Goal: Task Accomplishment & Management: Manage account settings

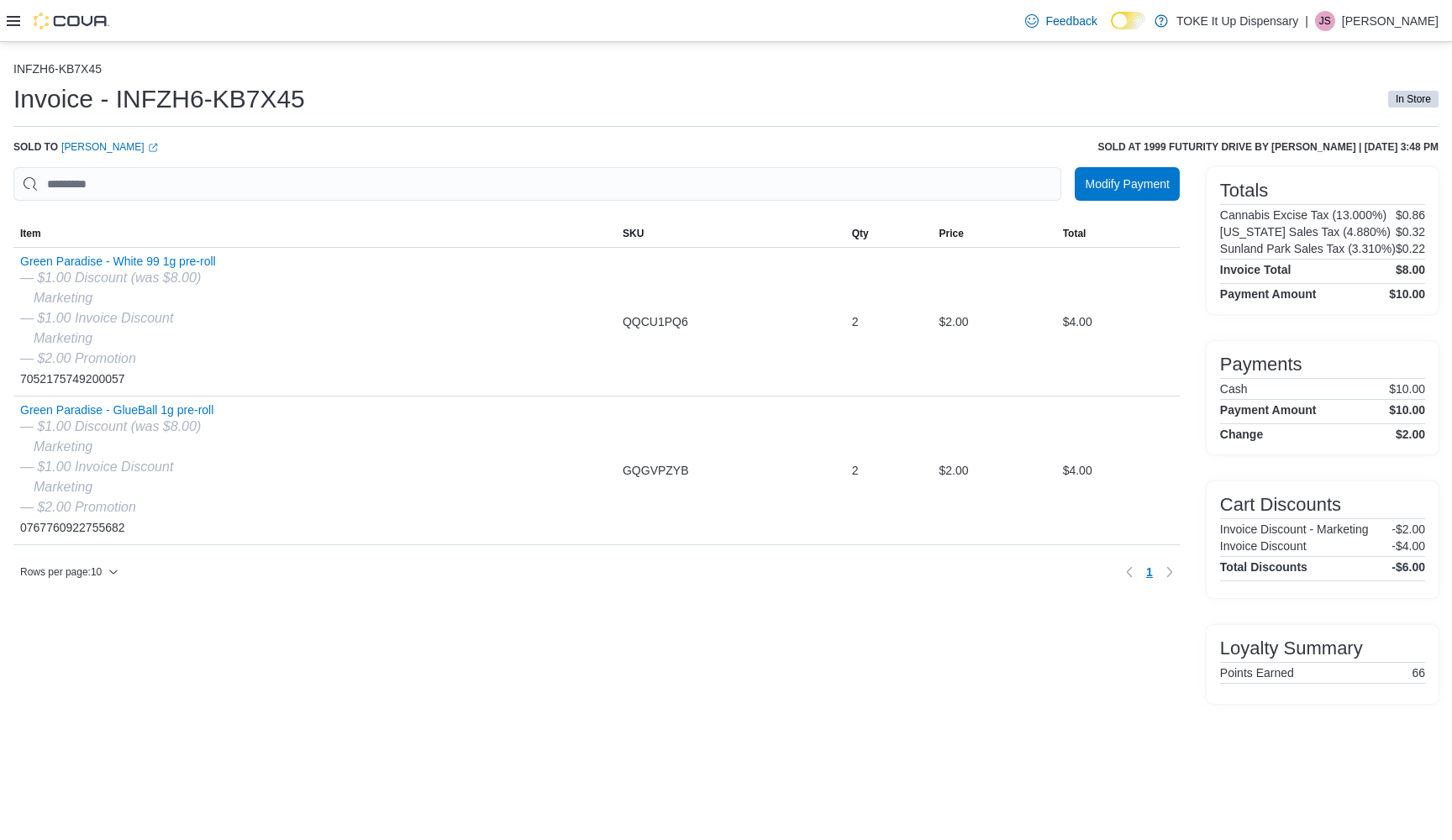
click at [20, 19] on div at bounding box center [58, 21] width 103 height 17
click at [12, 26] on icon at bounding box center [13, 21] width 14 height 14
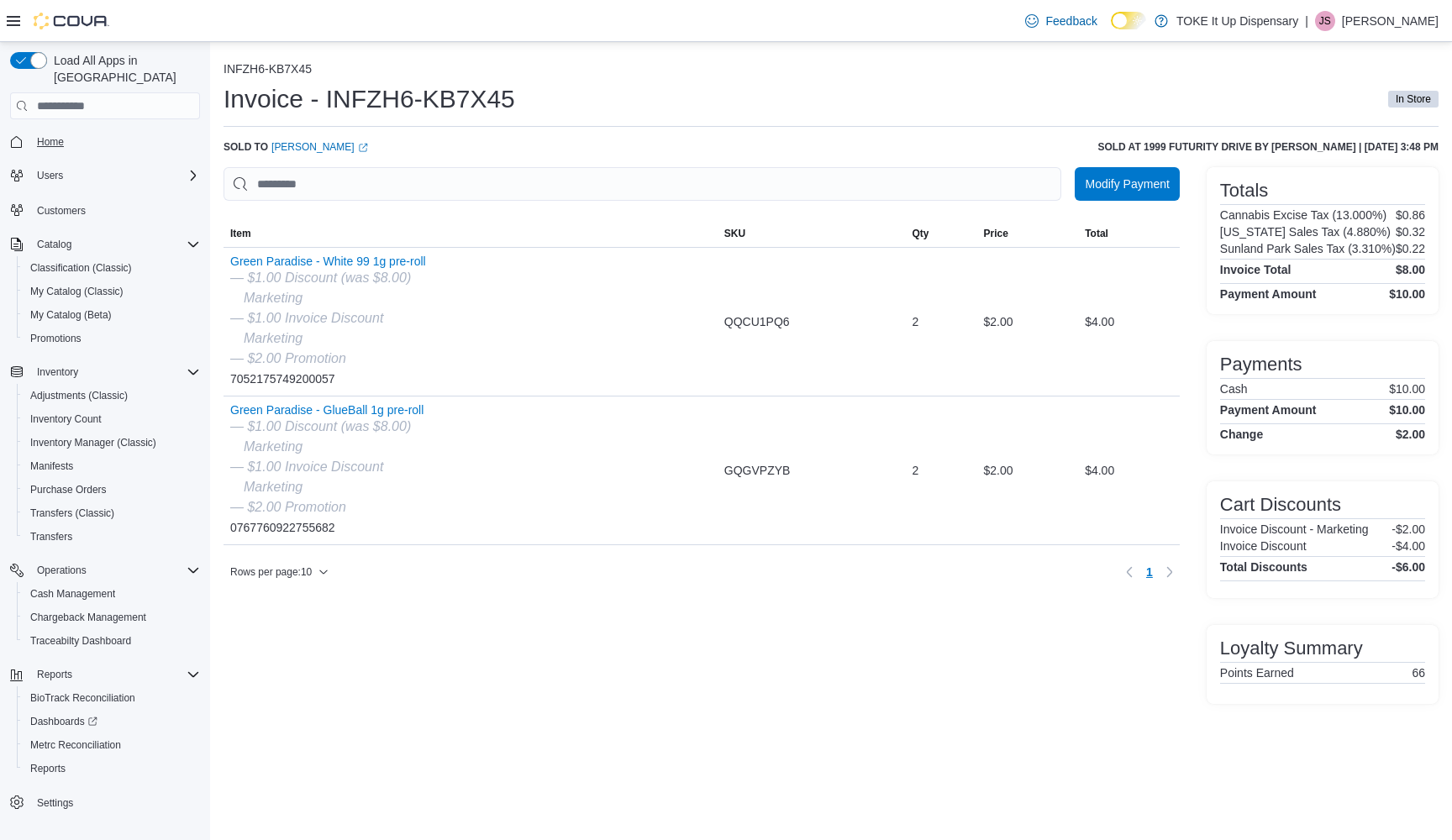
click at [39, 135] on span "Home" at bounding box center [50, 141] width 27 height 14
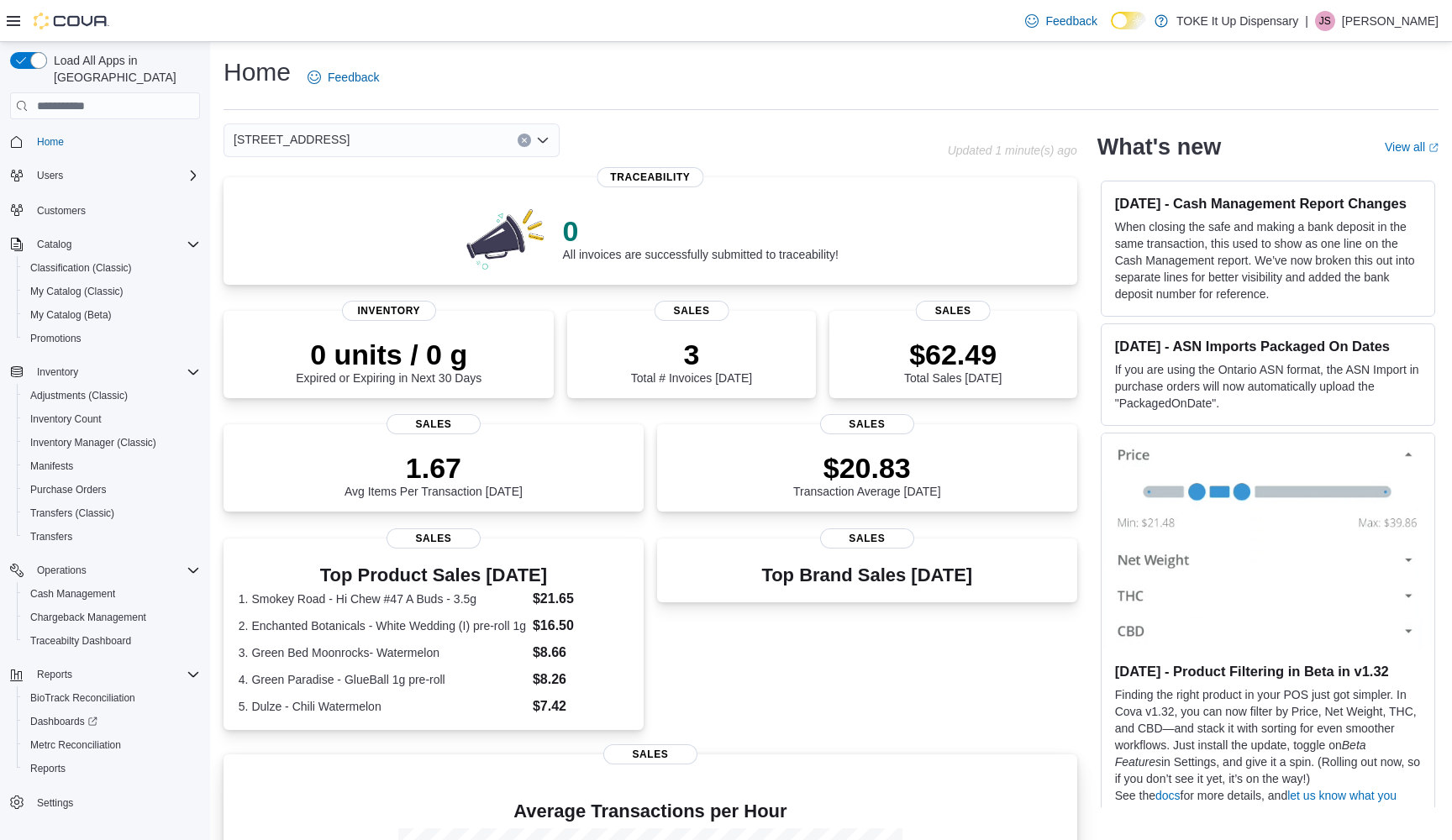
click at [637, 750] on span "Sales" at bounding box center [650, 755] width 94 height 20
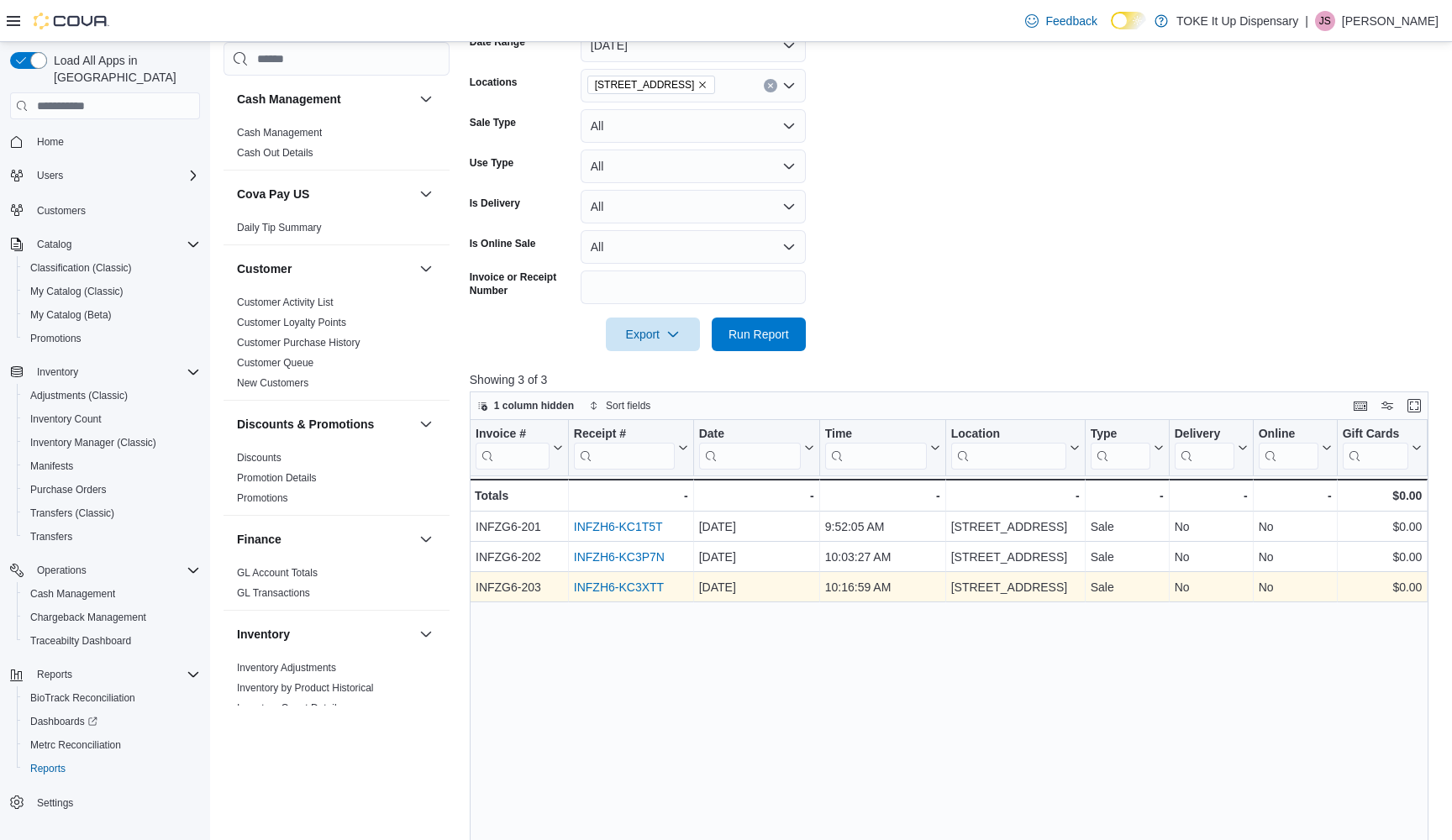
click at [660, 597] on div "INFZH6-KC3XTT" at bounding box center [631, 588] width 114 height 20
click at [635, 590] on link "INFZH6-KC3XTT" at bounding box center [619, 587] width 90 height 14
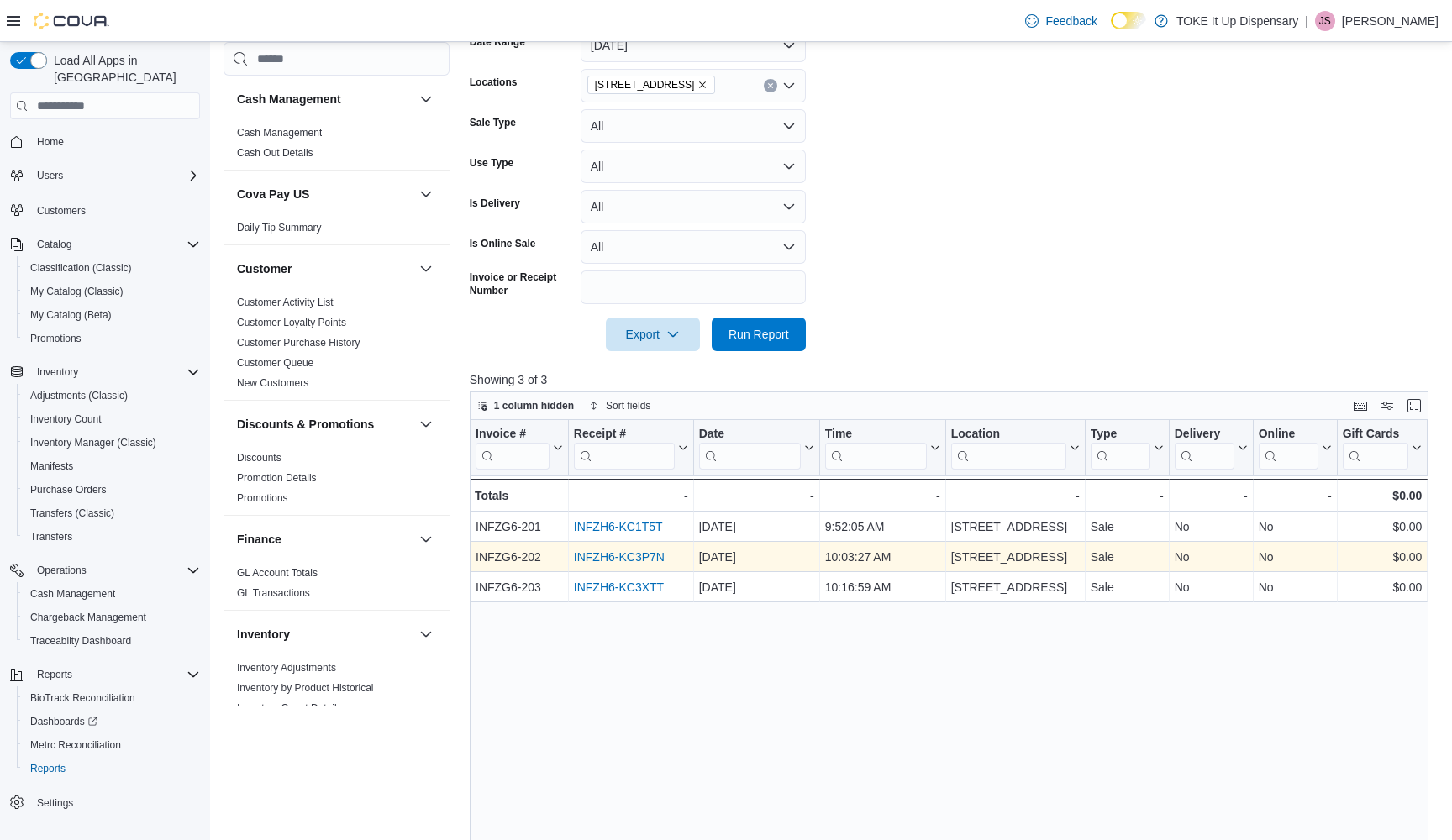
click at [610, 562] on link "INFZH6-KC3P7N" at bounding box center [619, 556] width 91 height 14
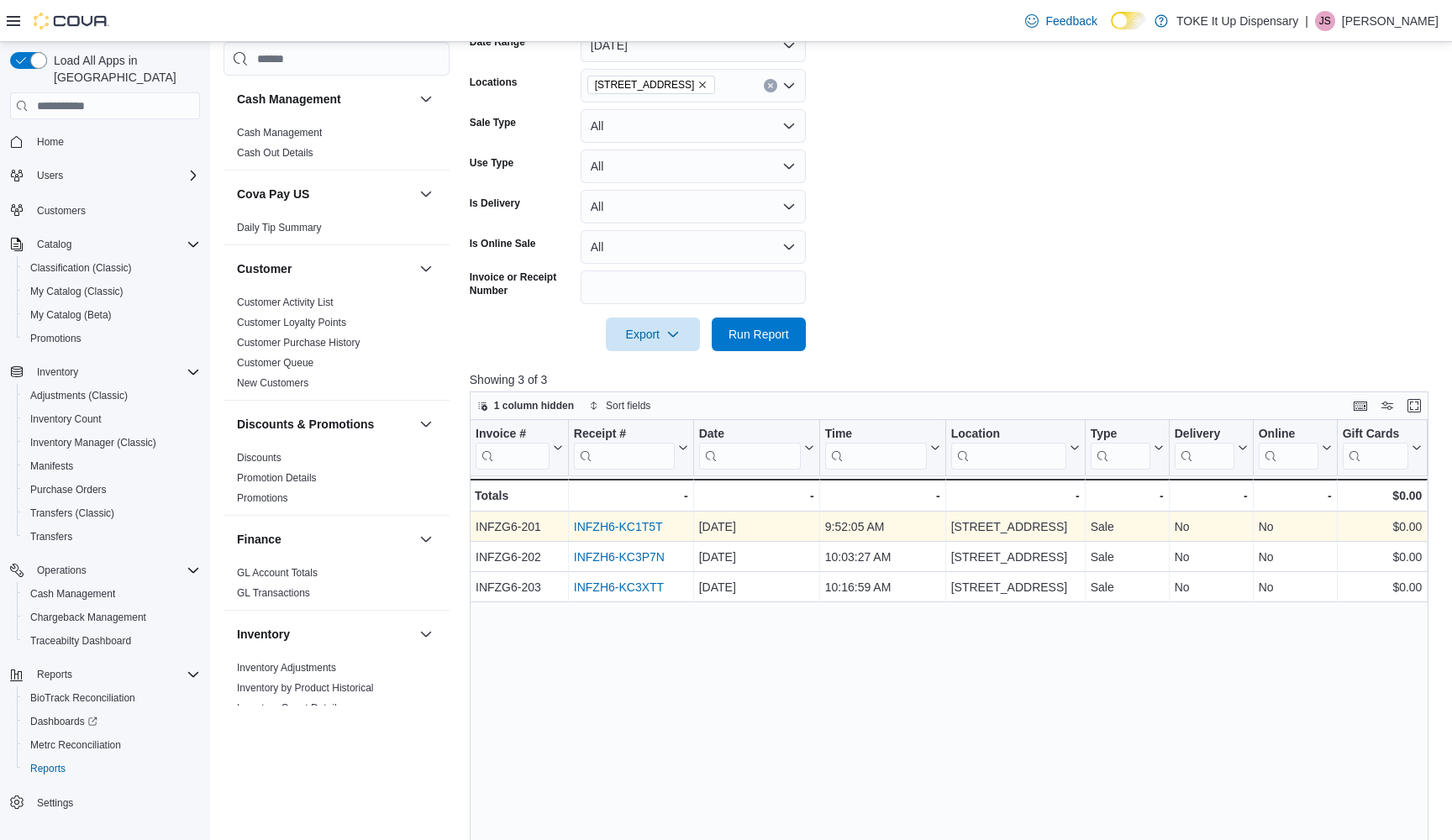
click at [629, 524] on link "INFZH6-KC1T5T" at bounding box center [618, 526] width 89 height 14
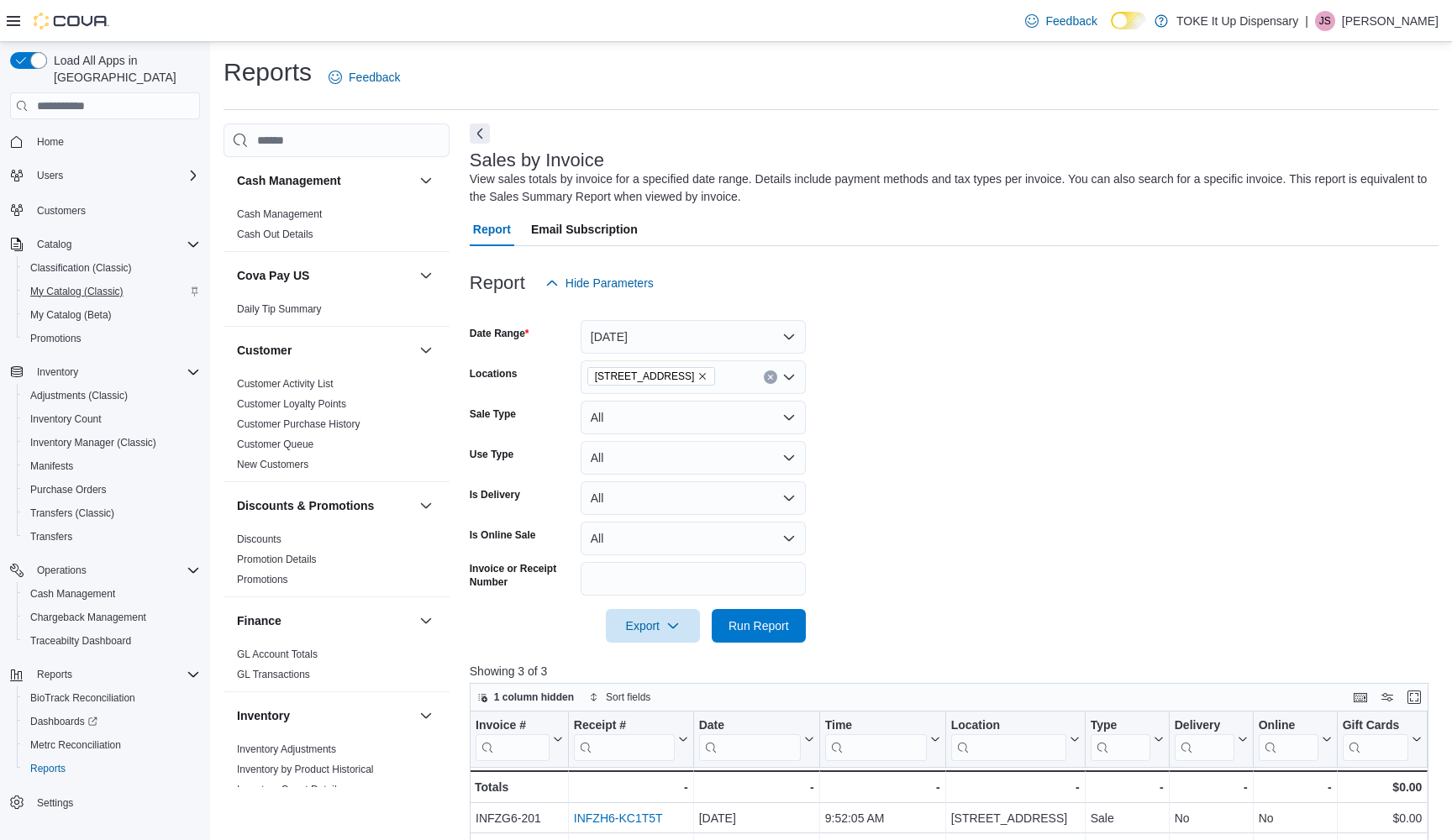
click at [69, 285] on span "My Catalog (Classic)" at bounding box center [77, 291] width 94 height 14
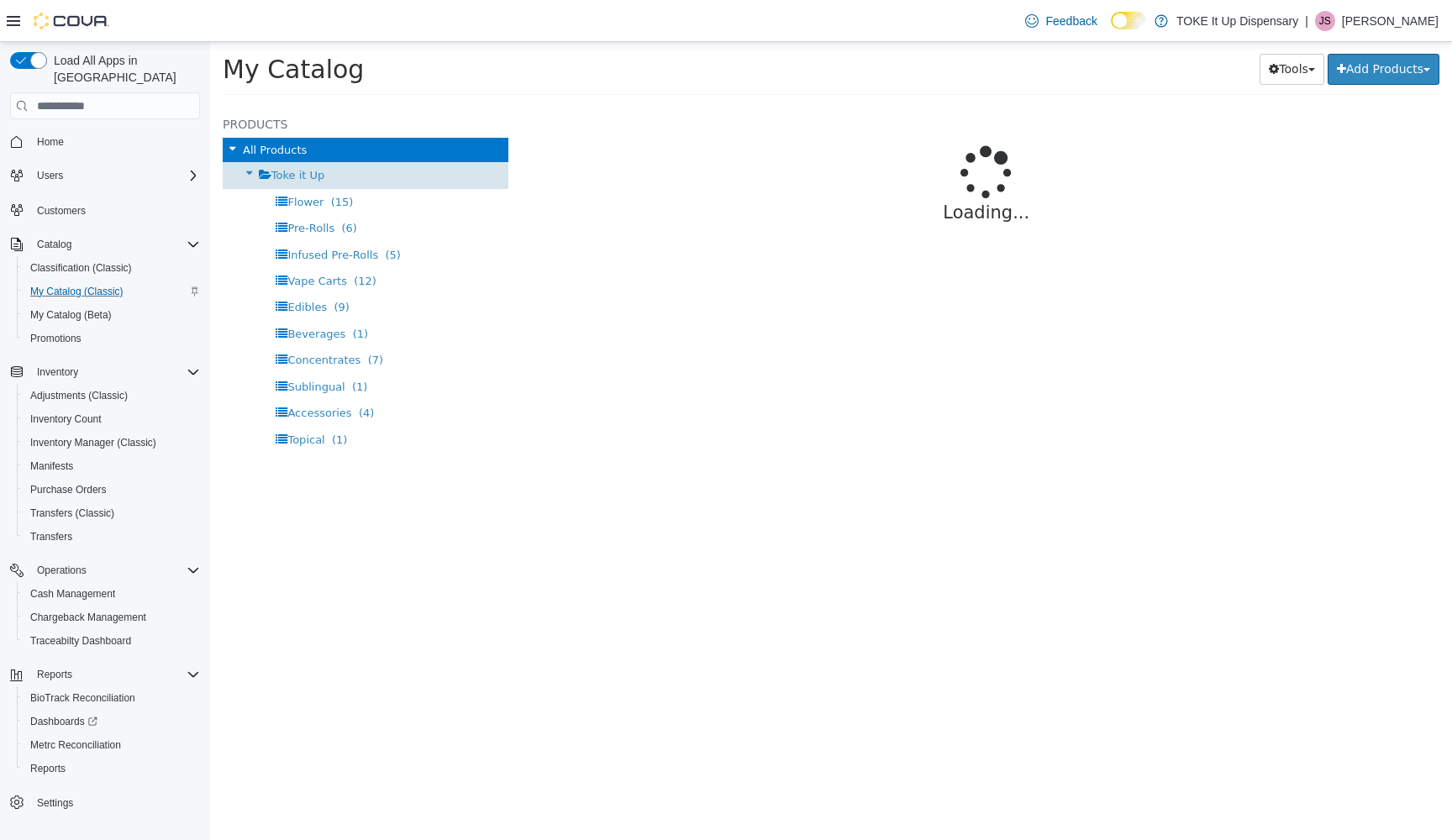
select select "**********"
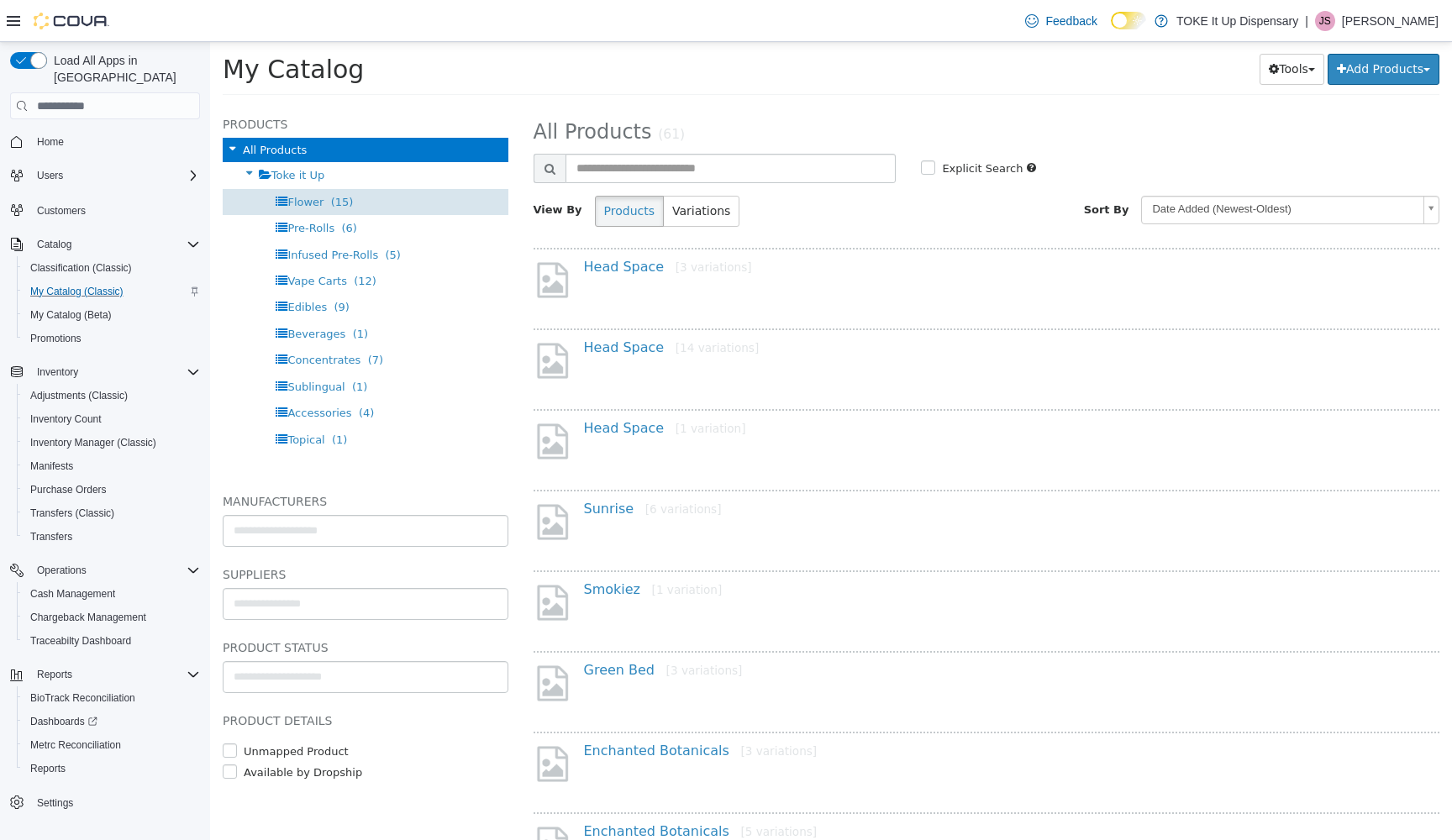
click at [302, 198] on span "Flower" at bounding box center [305, 202] width 36 height 13
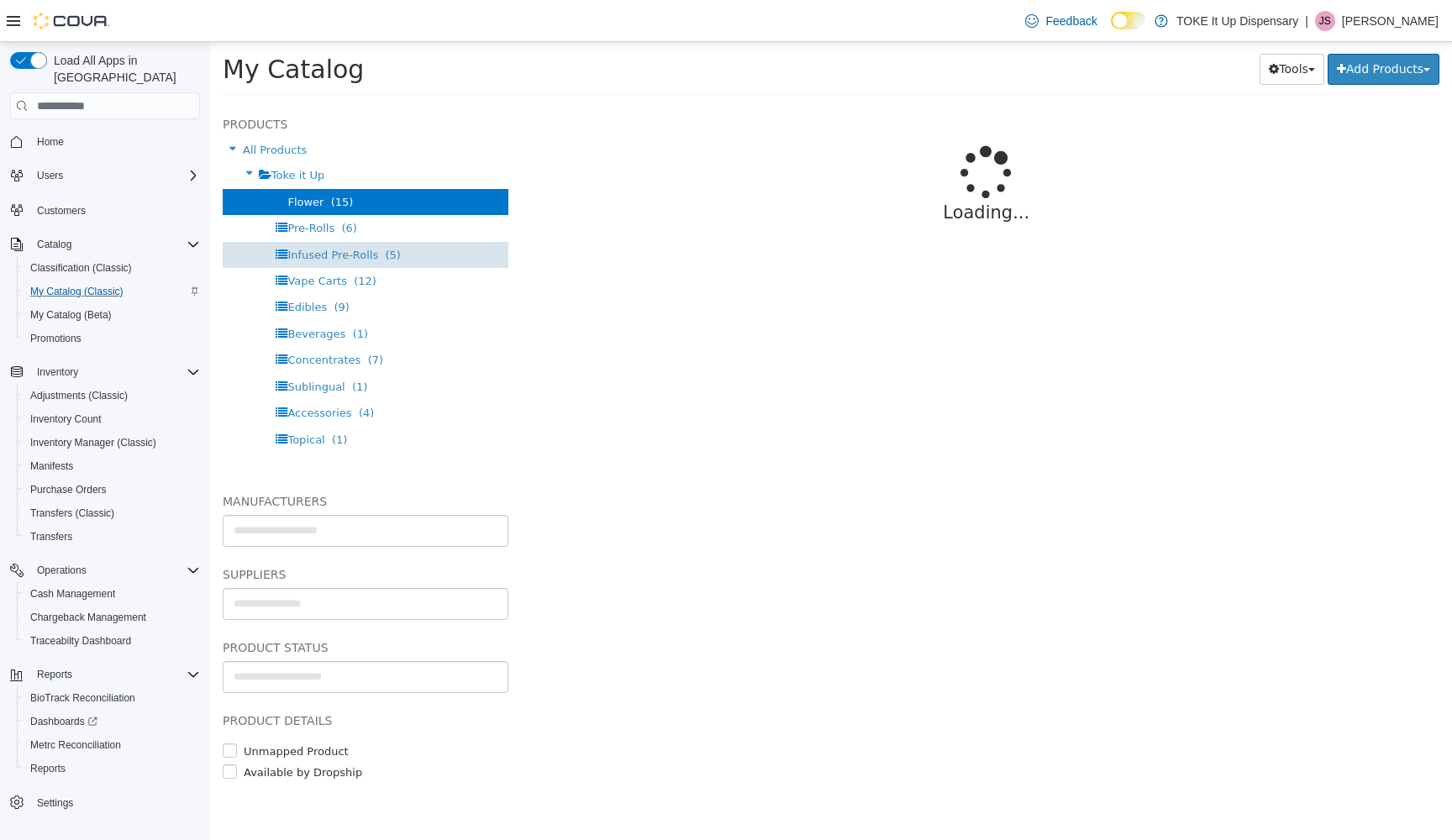
select select "**********"
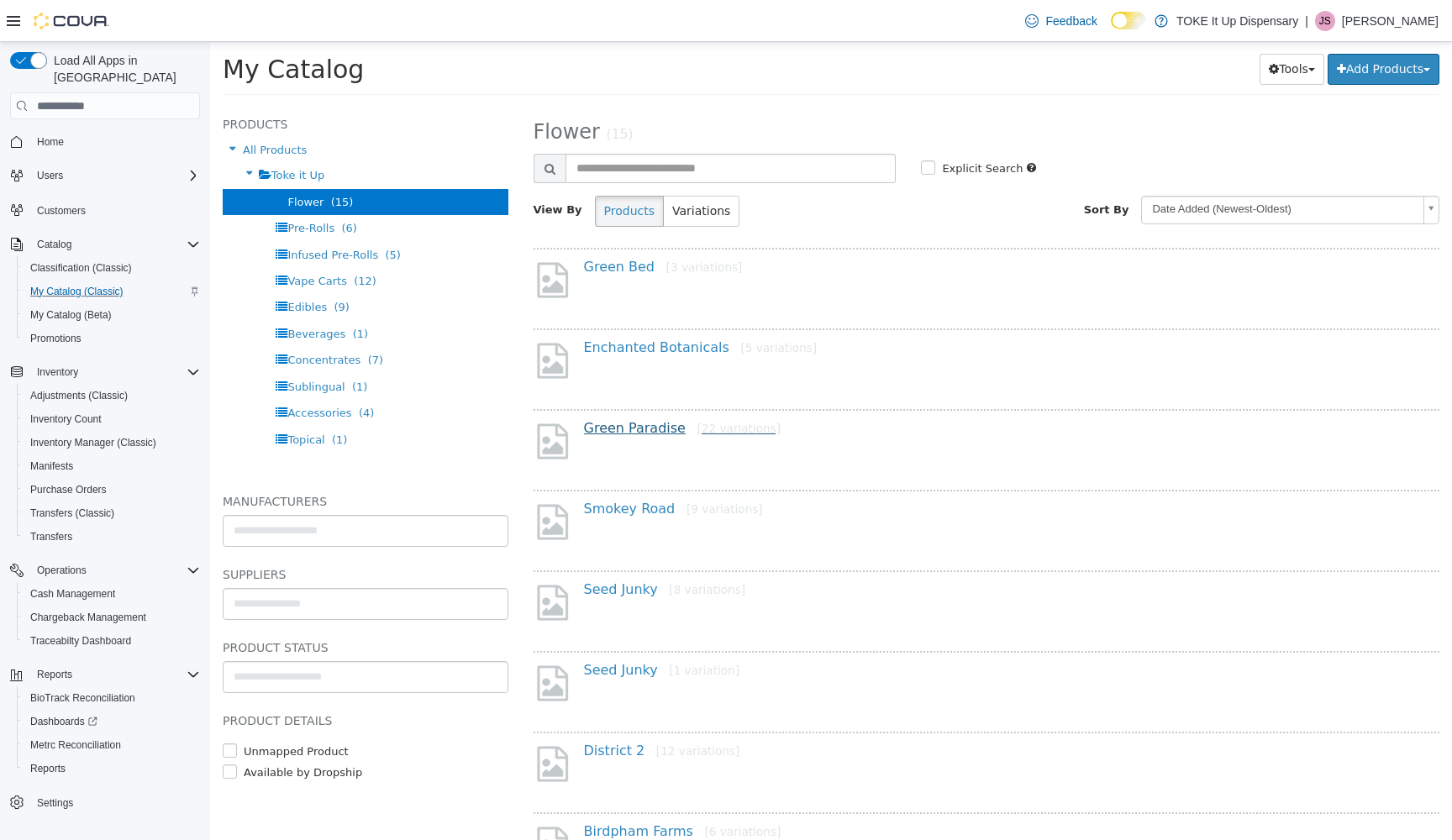
click at [628, 431] on link "Green Paradise [22 variations]" at bounding box center [682, 427] width 197 height 16
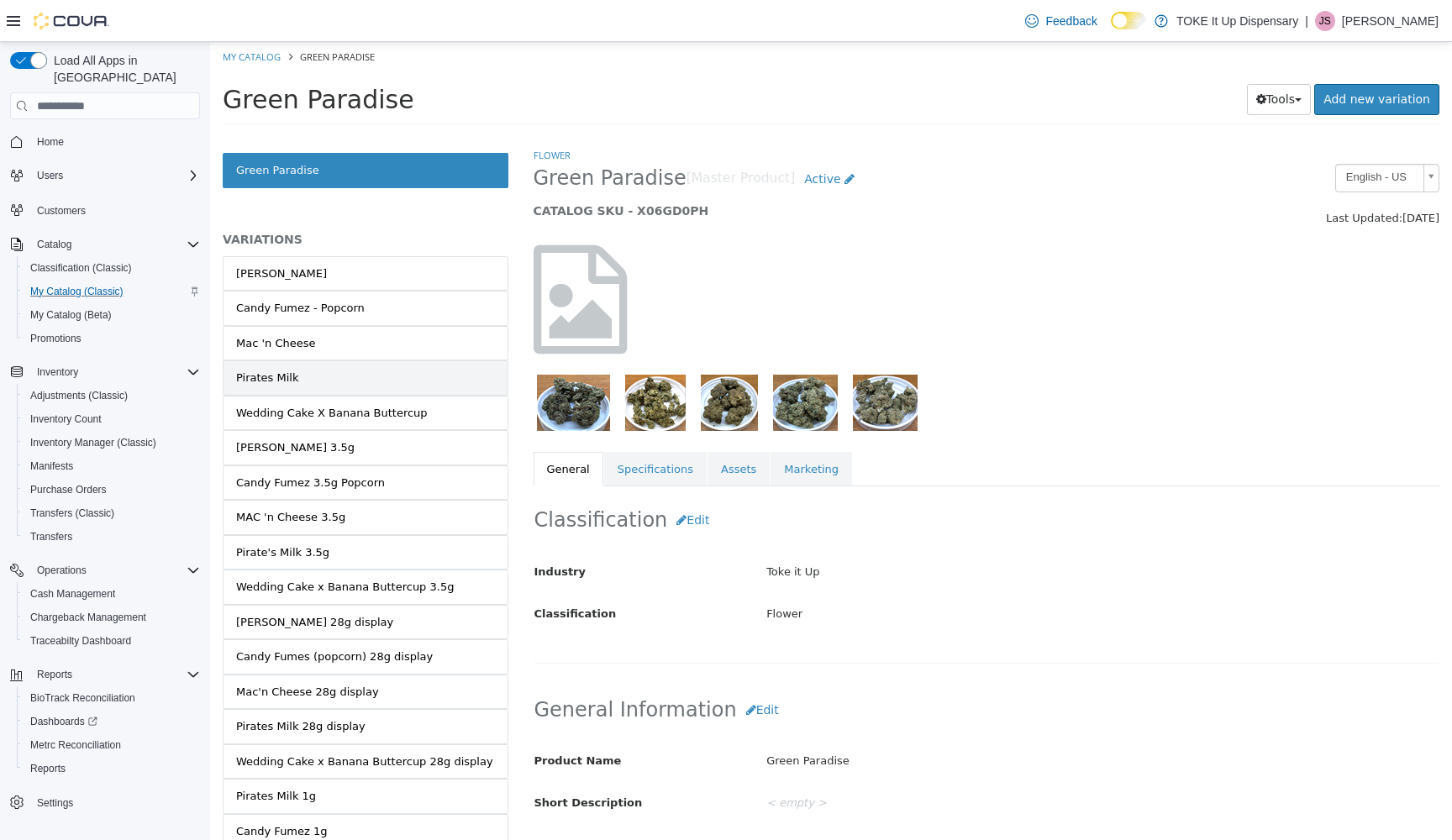
scroll to position [28, 0]
click at [281, 444] on div "Bubba Fett 3.5g" at bounding box center [295, 447] width 118 height 17
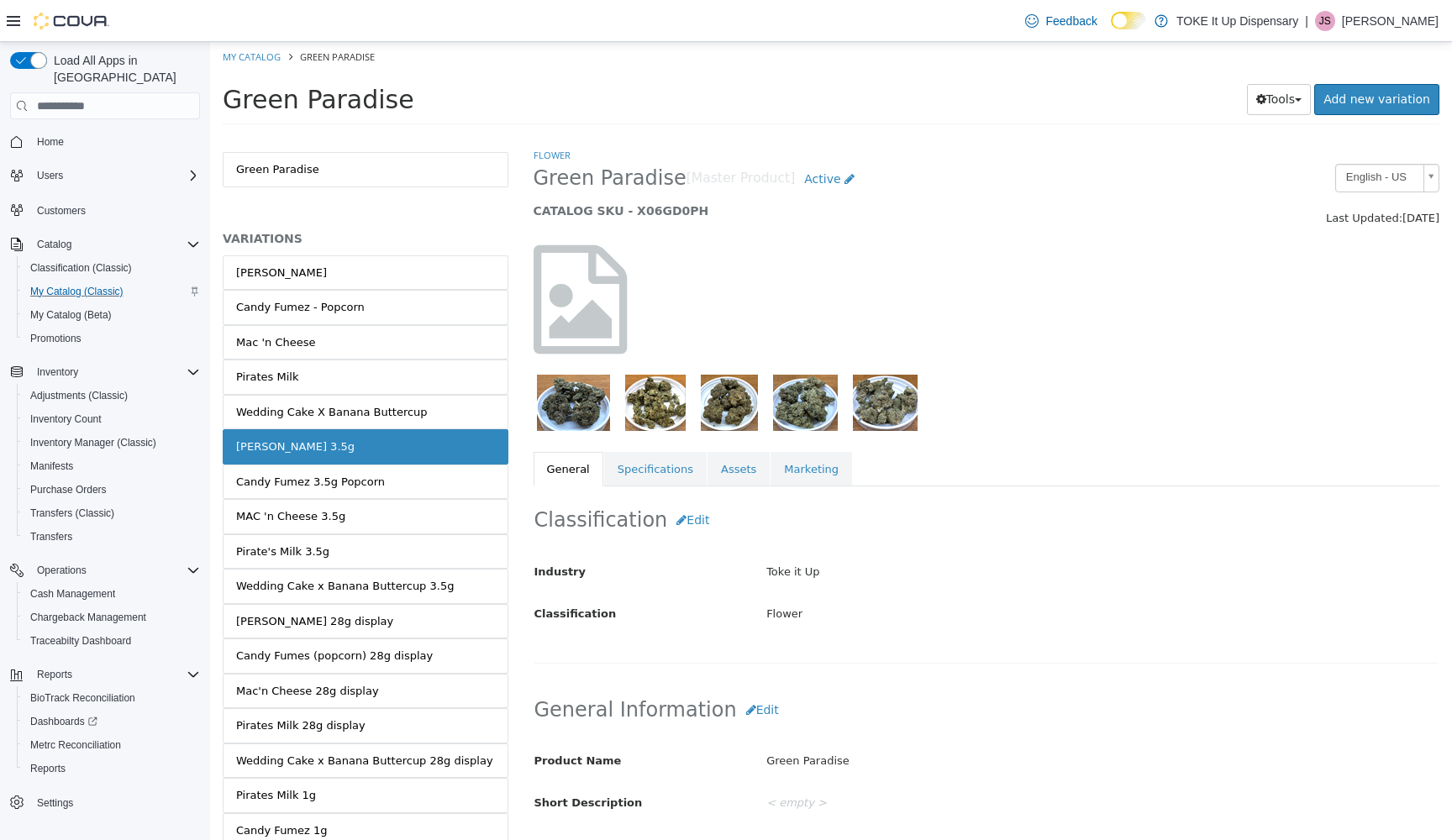
click at [320, 442] on link "Bubba Fett 3.5g" at bounding box center [365, 447] width 286 height 35
click at [283, 443] on div "Bubba Fett 3.5g" at bounding box center [295, 447] width 118 height 17
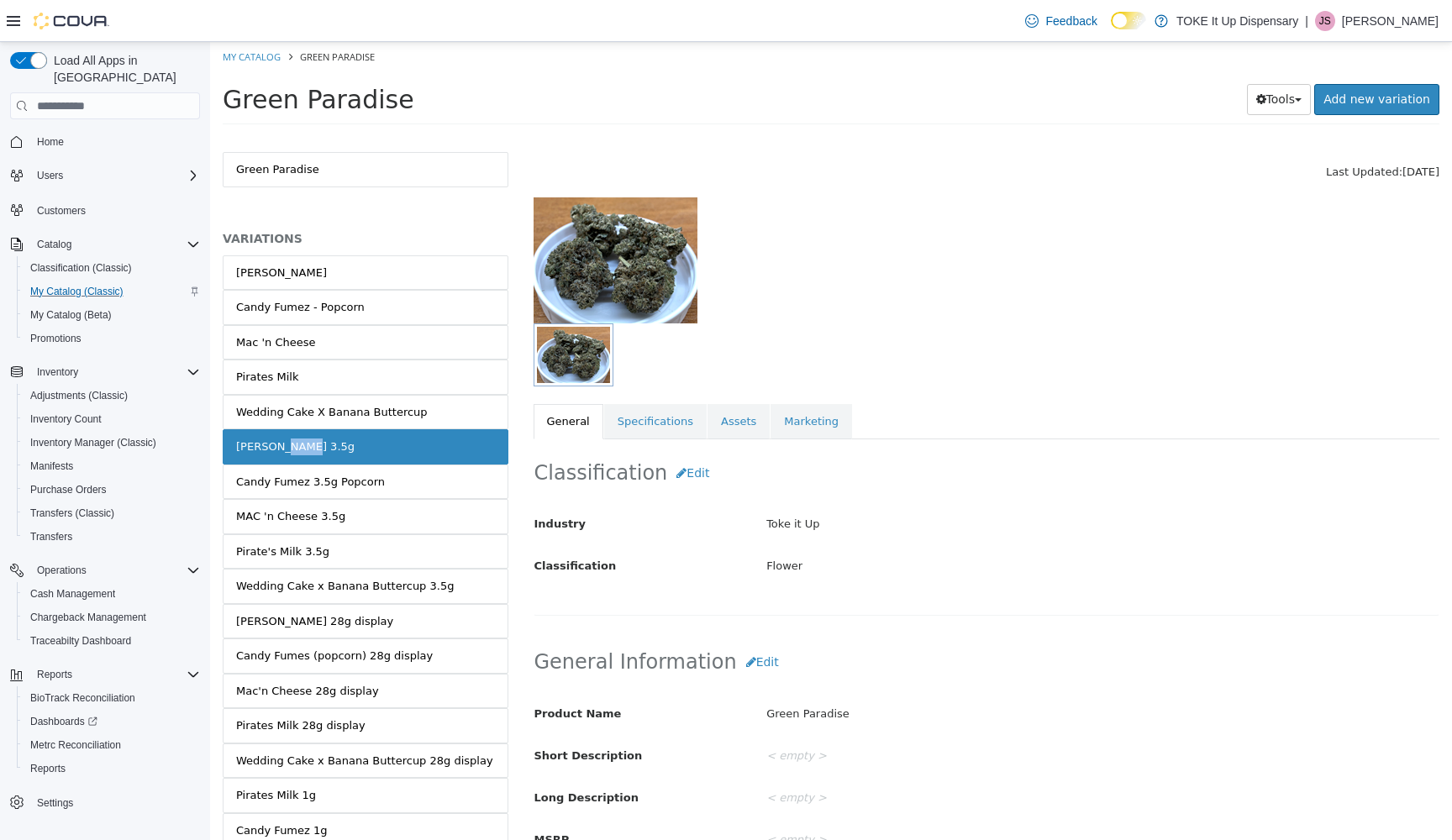
scroll to position [48, 0]
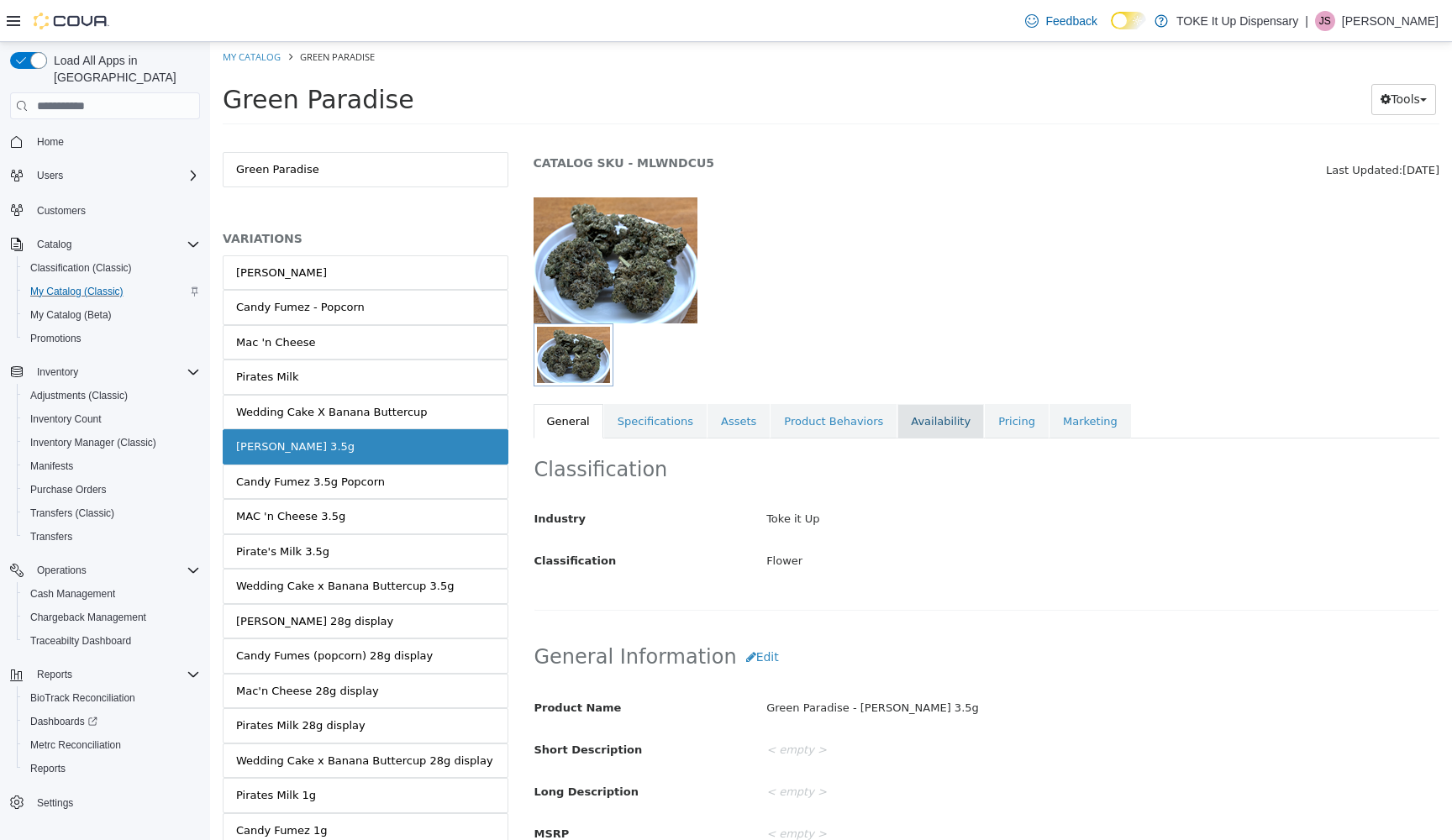
click at [919, 426] on link "Availability" at bounding box center [940, 421] width 86 height 35
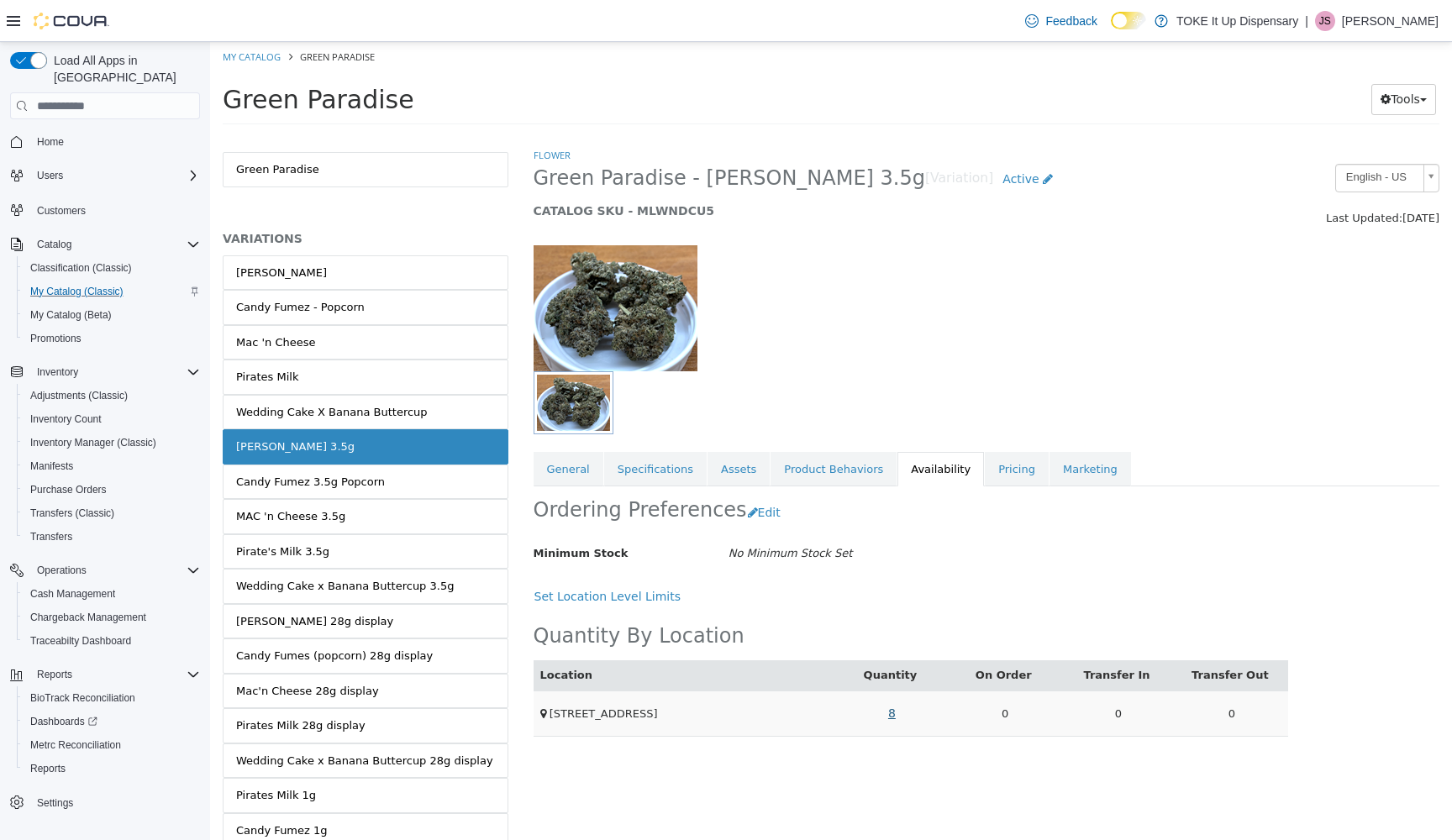
click at [893, 713] on link "8" at bounding box center [892, 713] width 26 height 31
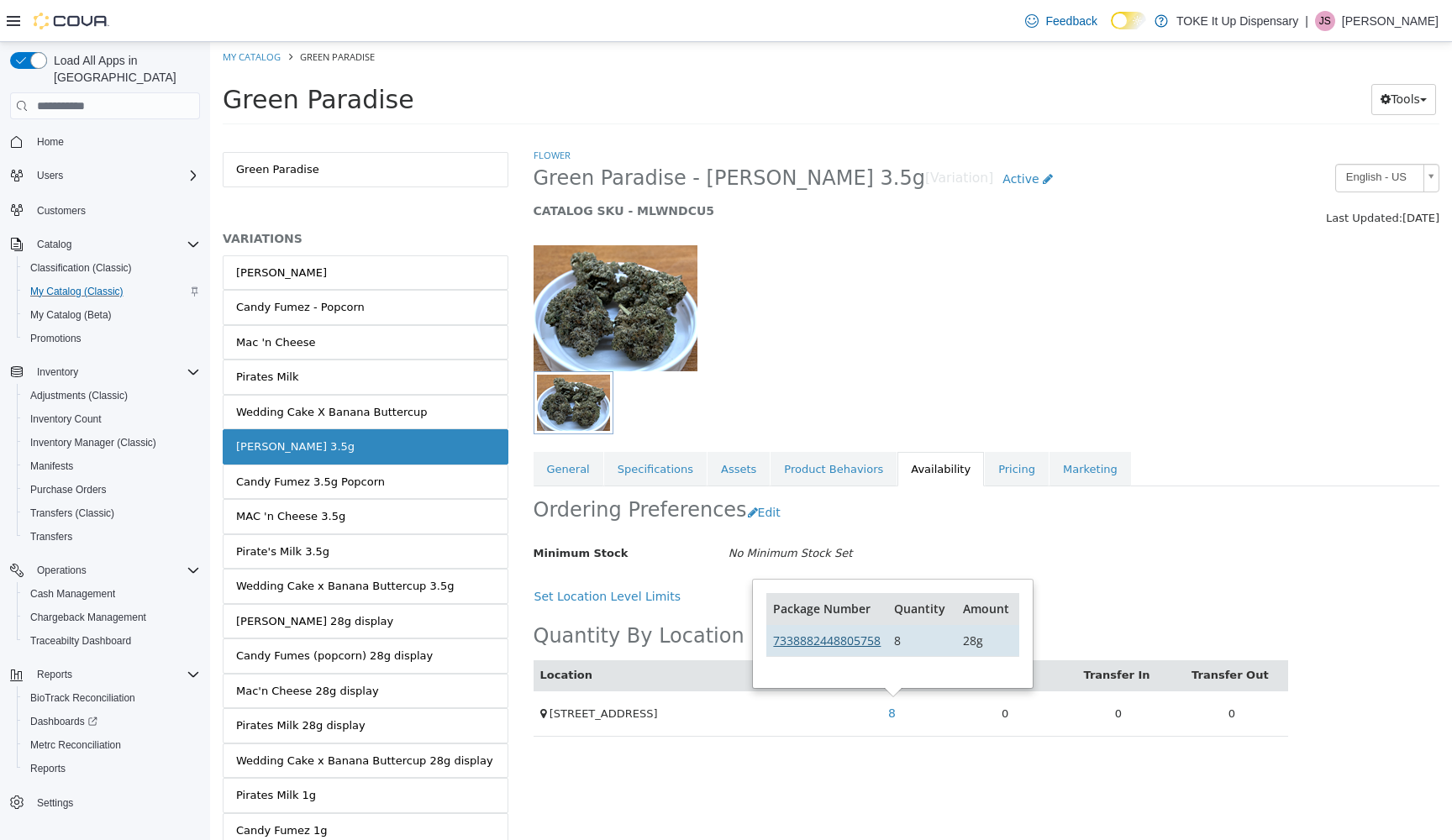
click at [843, 644] on link "7338882448805758" at bounding box center [827, 640] width 107 height 16
click at [49, 135] on span "Home" at bounding box center [50, 141] width 27 height 14
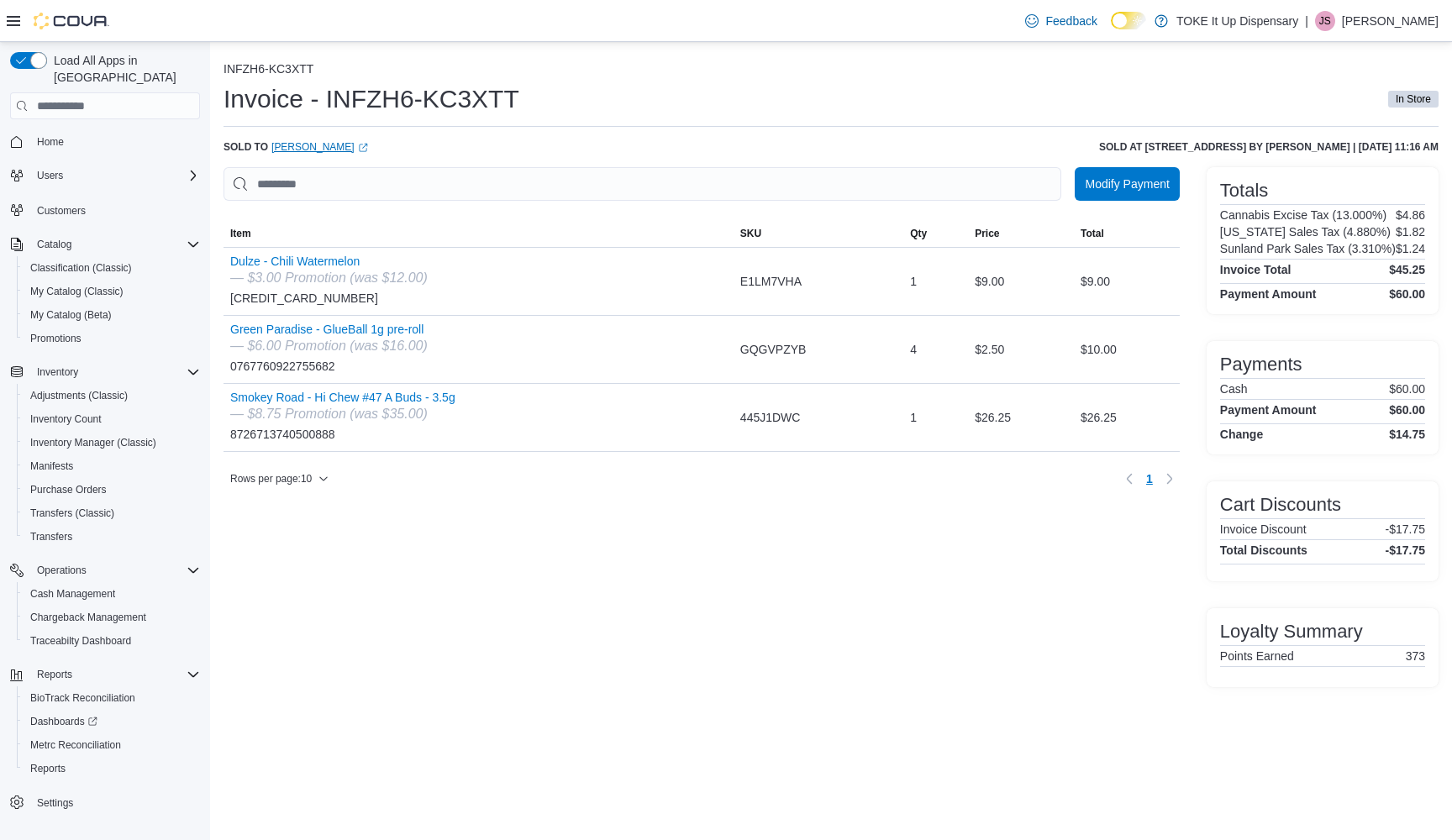
click at [324, 145] on link "George Mejia (opens in a new tab or window)" at bounding box center [320, 147] width 96 height 14
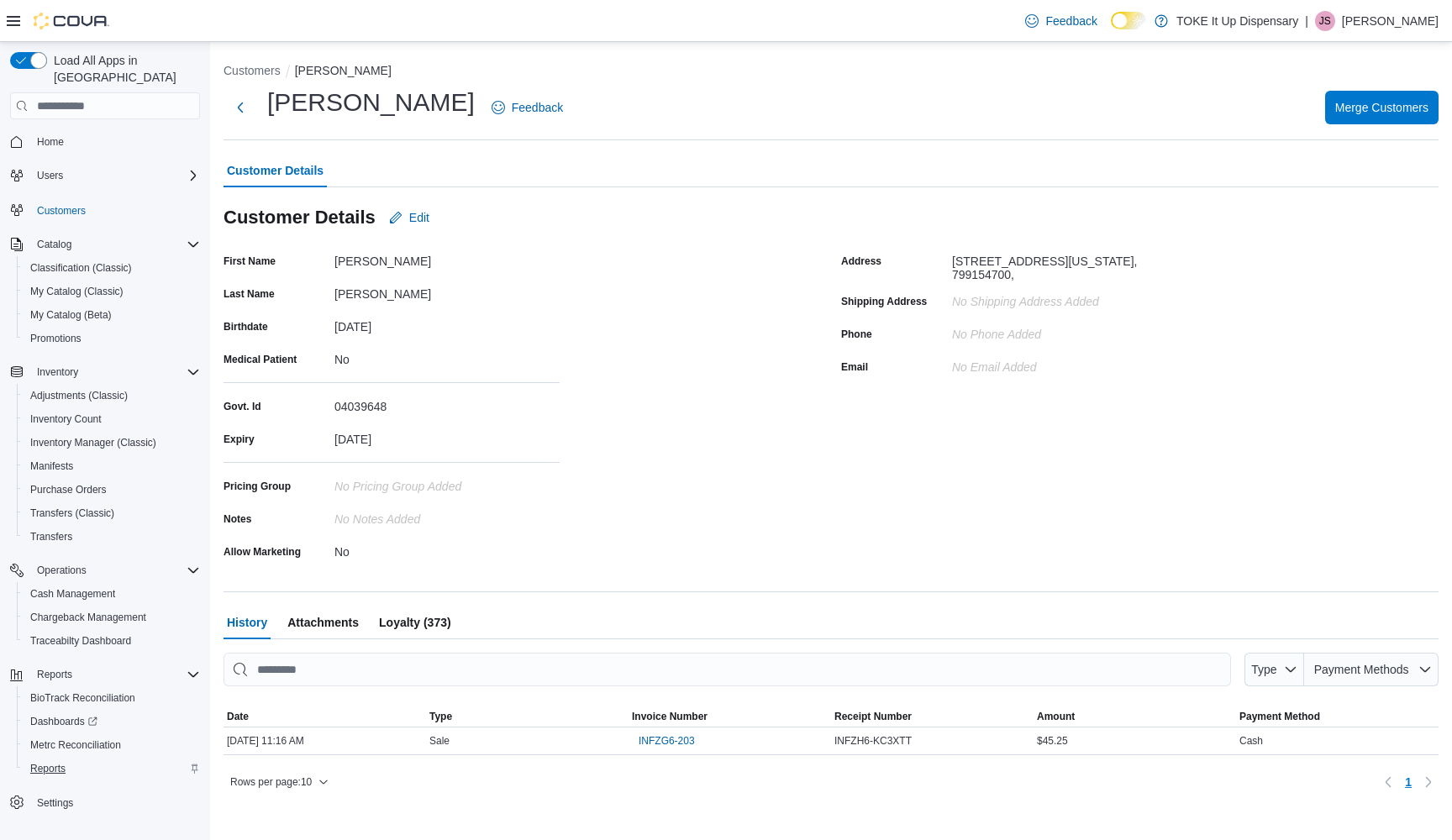
click at [52, 762] on span "Reports" at bounding box center [48, 768] width 35 height 14
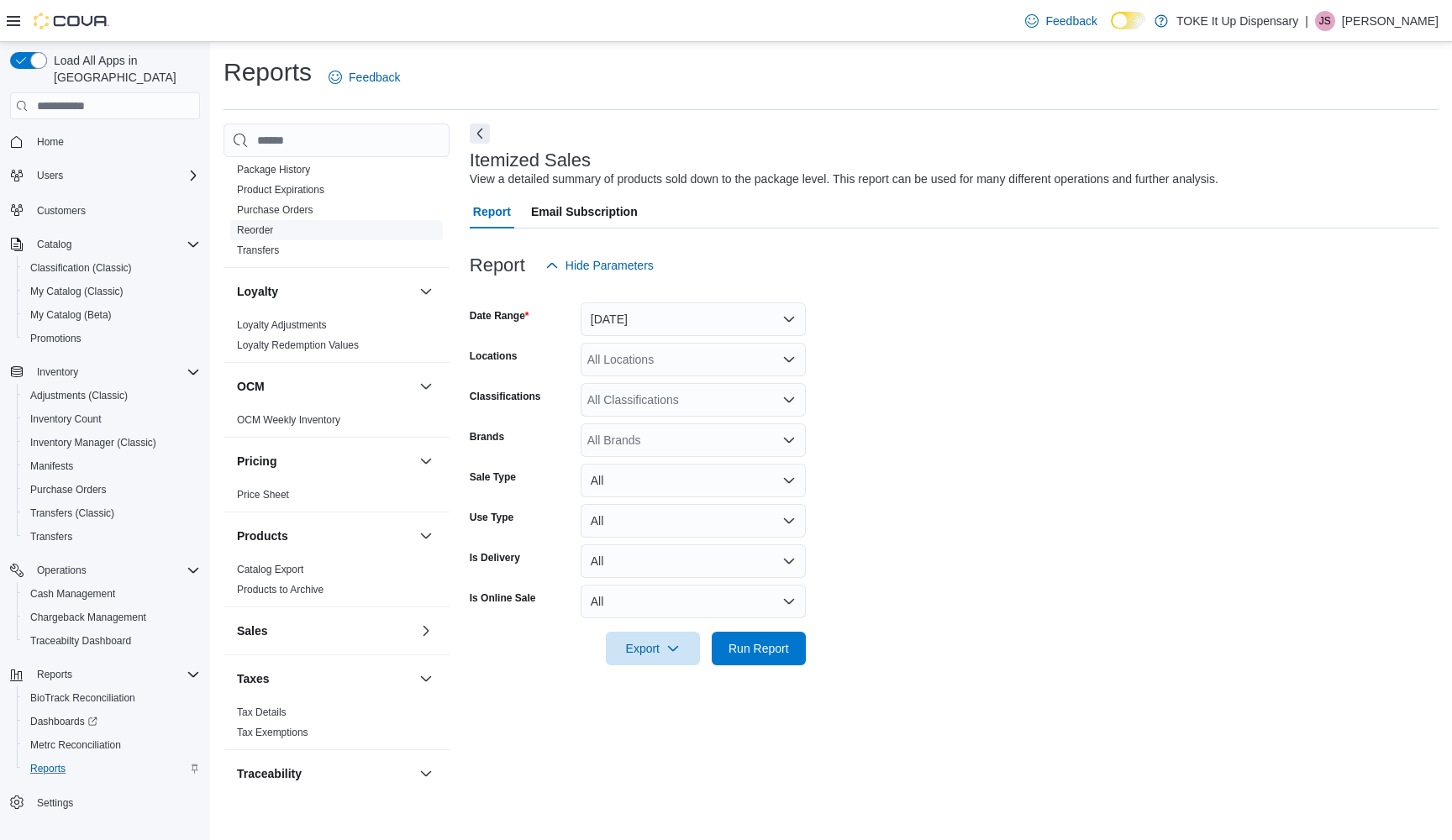
scroll to position [738, 0]
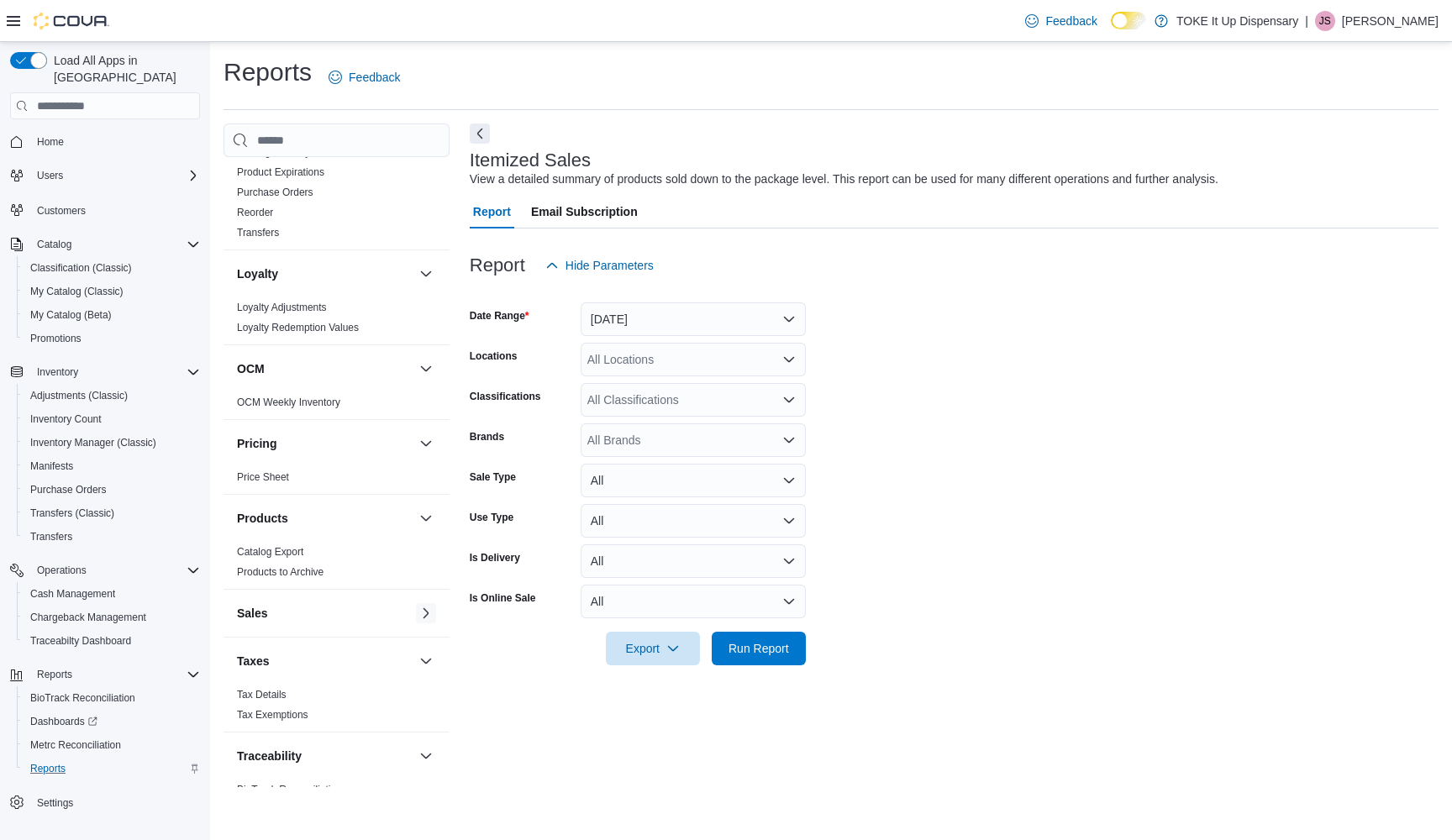
click at [427, 610] on button "button" at bounding box center [426, 613] width 20 height 20
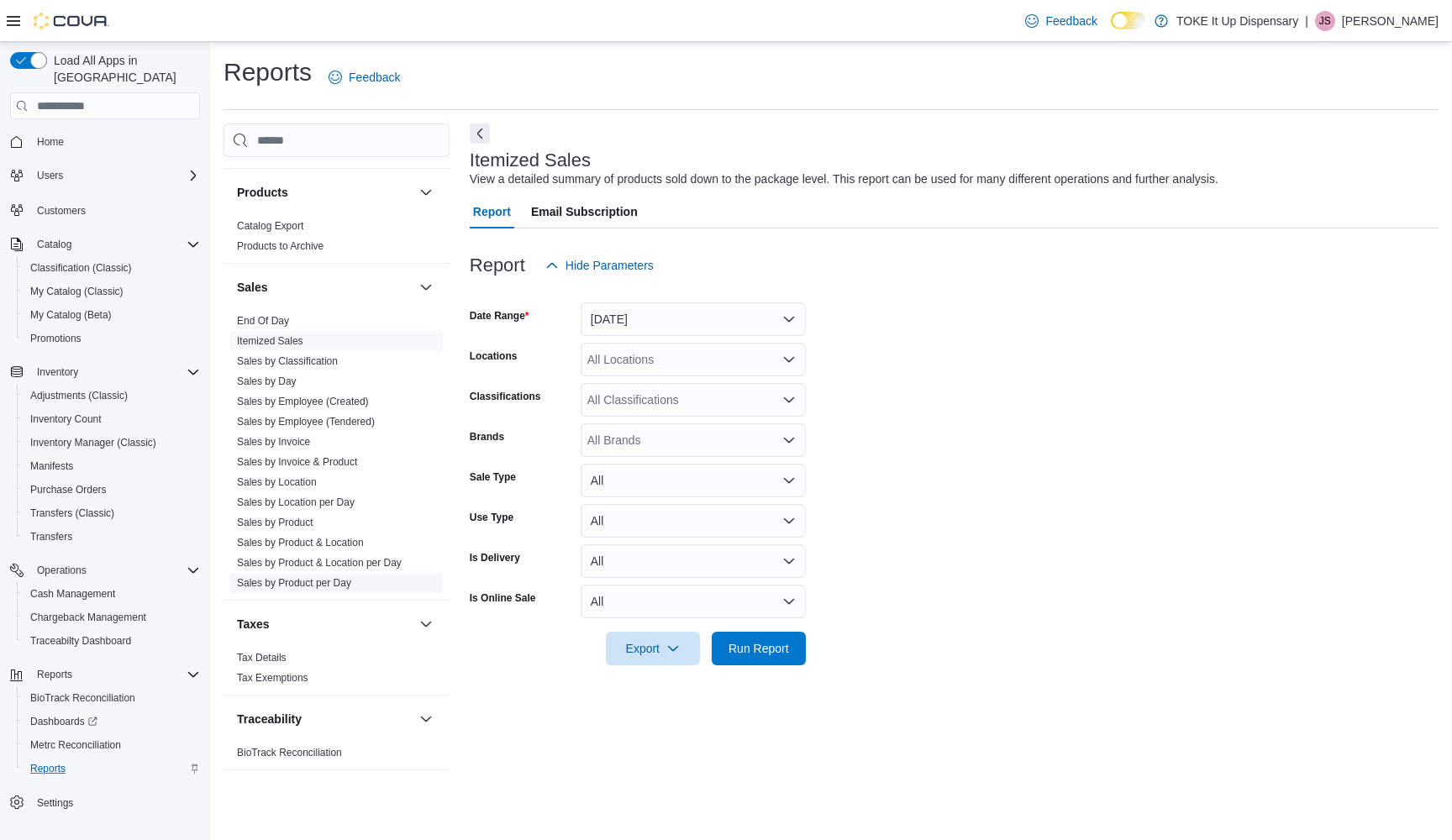
scroll to position [1064, 0]
click at [285, 521] on link "Sales by Product" at bounding box center [275, 522] width 76 height 12
click at [791, 309] on button "Yesterday" at bounding box center [692, 319] width 225 height 34
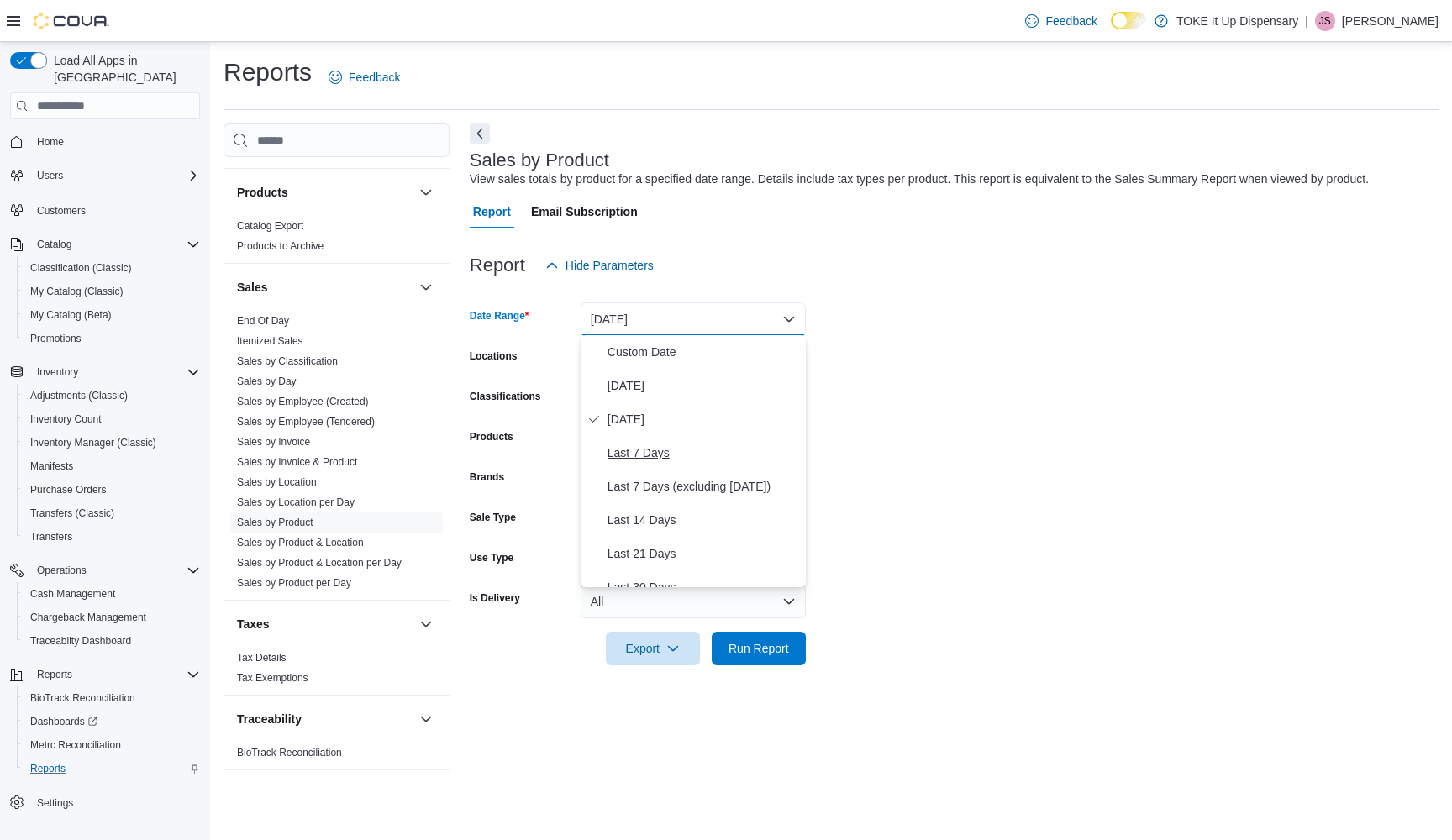
click at [678, 451] on span "Last 7 Days" at bounding box center [703, 453] width 192 height 20
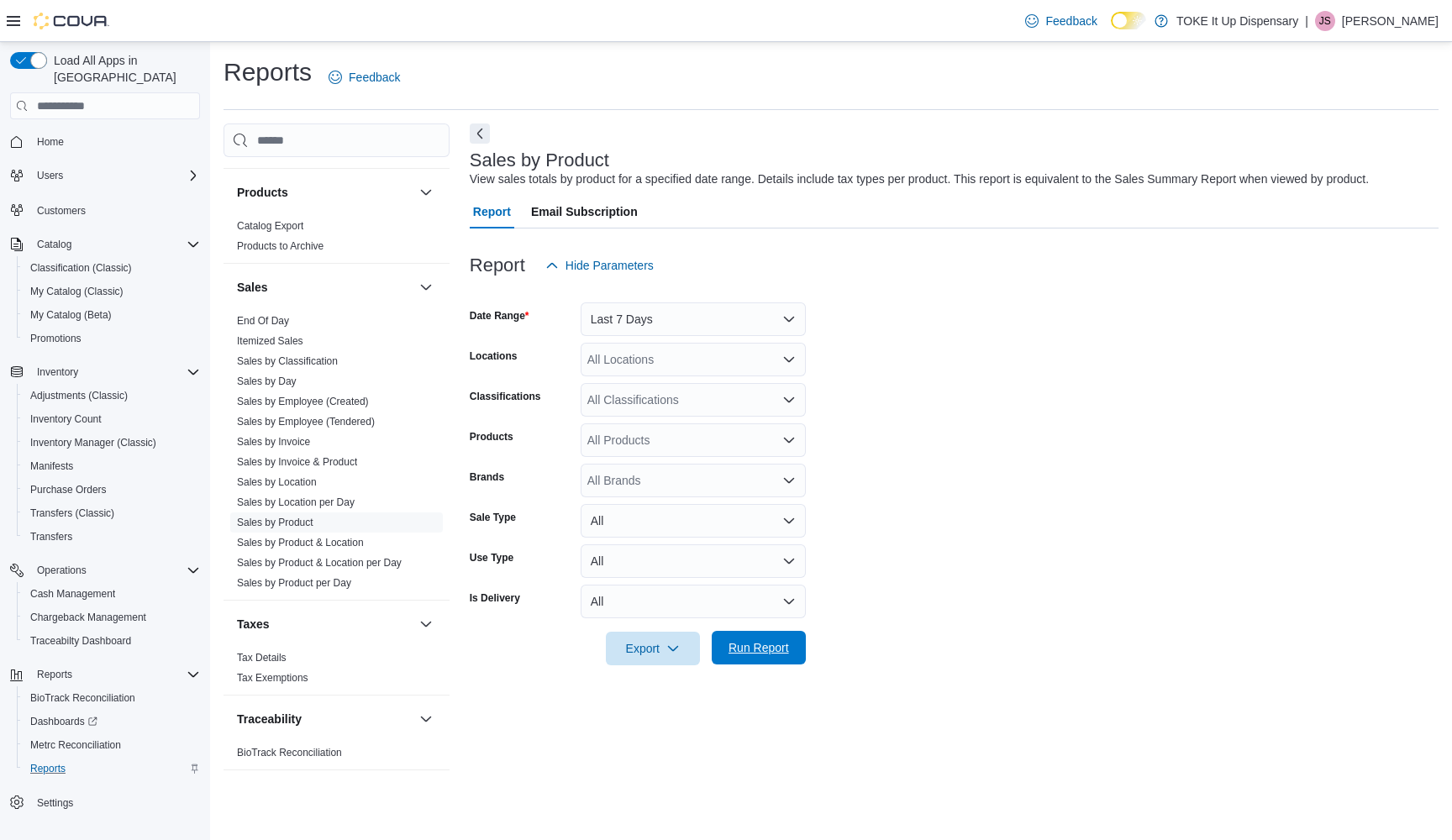
click at [762, 644] on span "Run Report" at bounding box center [759, 647] width 61 height 17
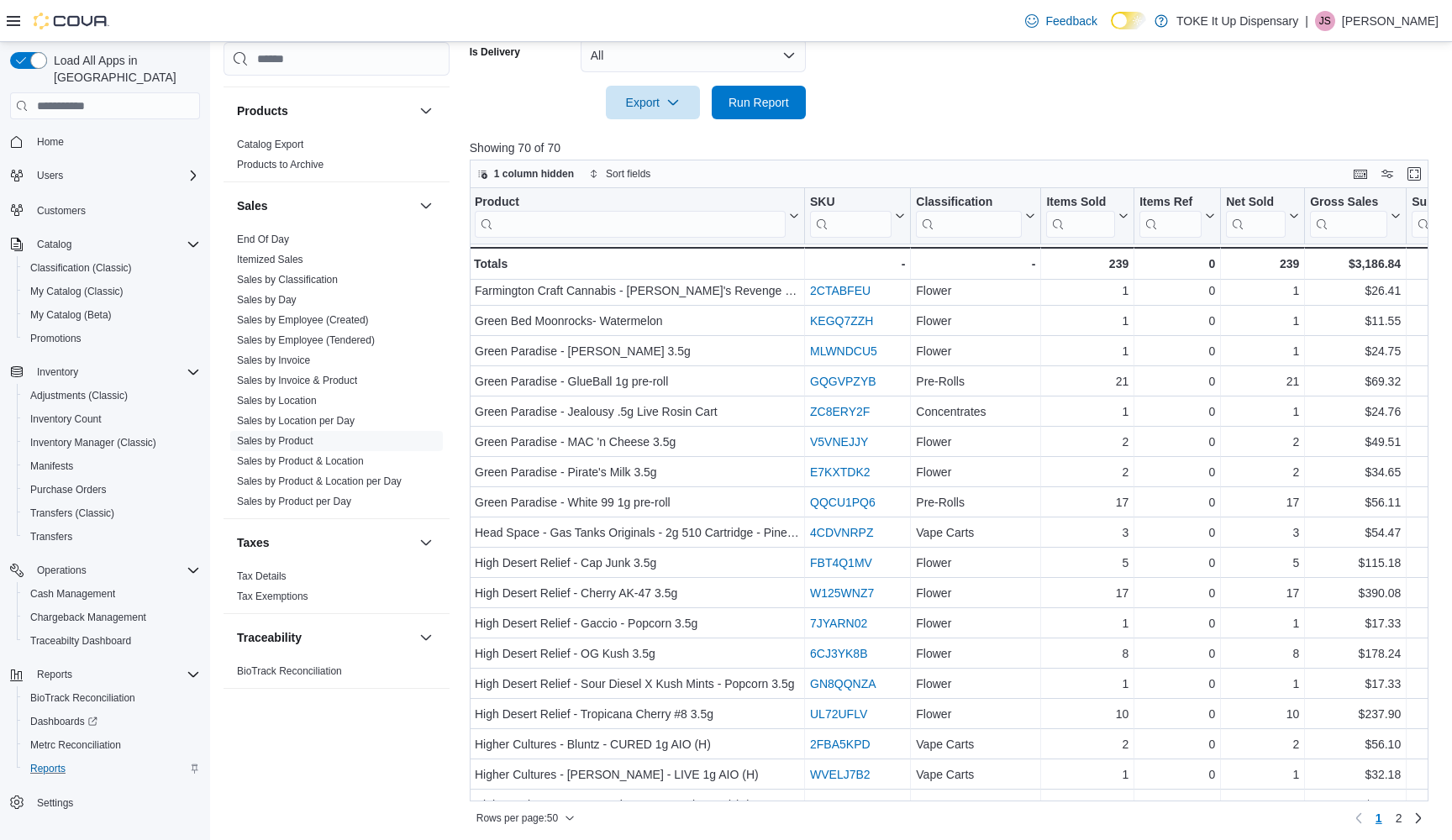
scroll to position [609, 4]
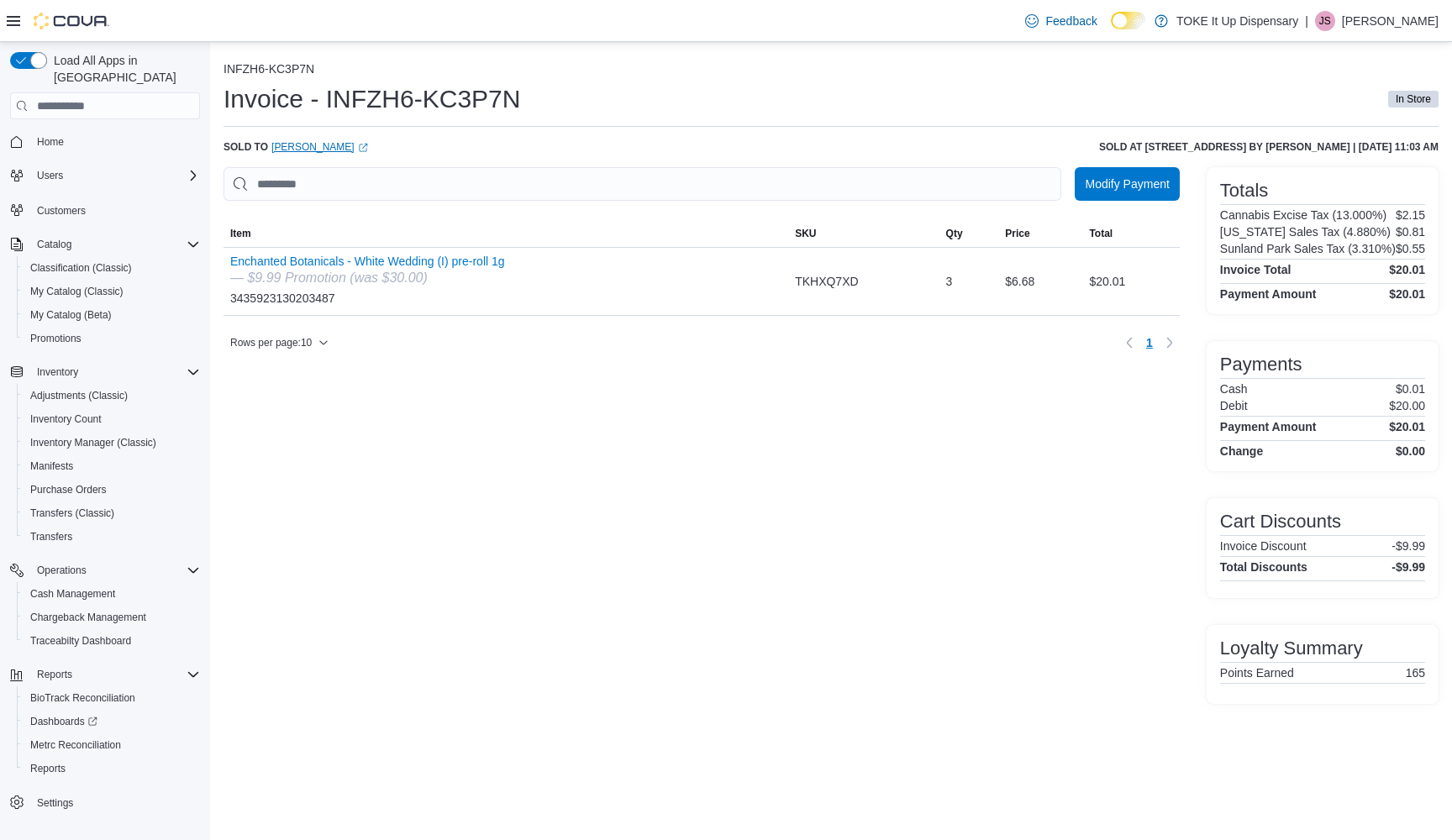
click at [361, 146] on link "Marco Olvera-olvera (opens in a new tab or window)" at bounding box center [320, 147] width 96 height 14
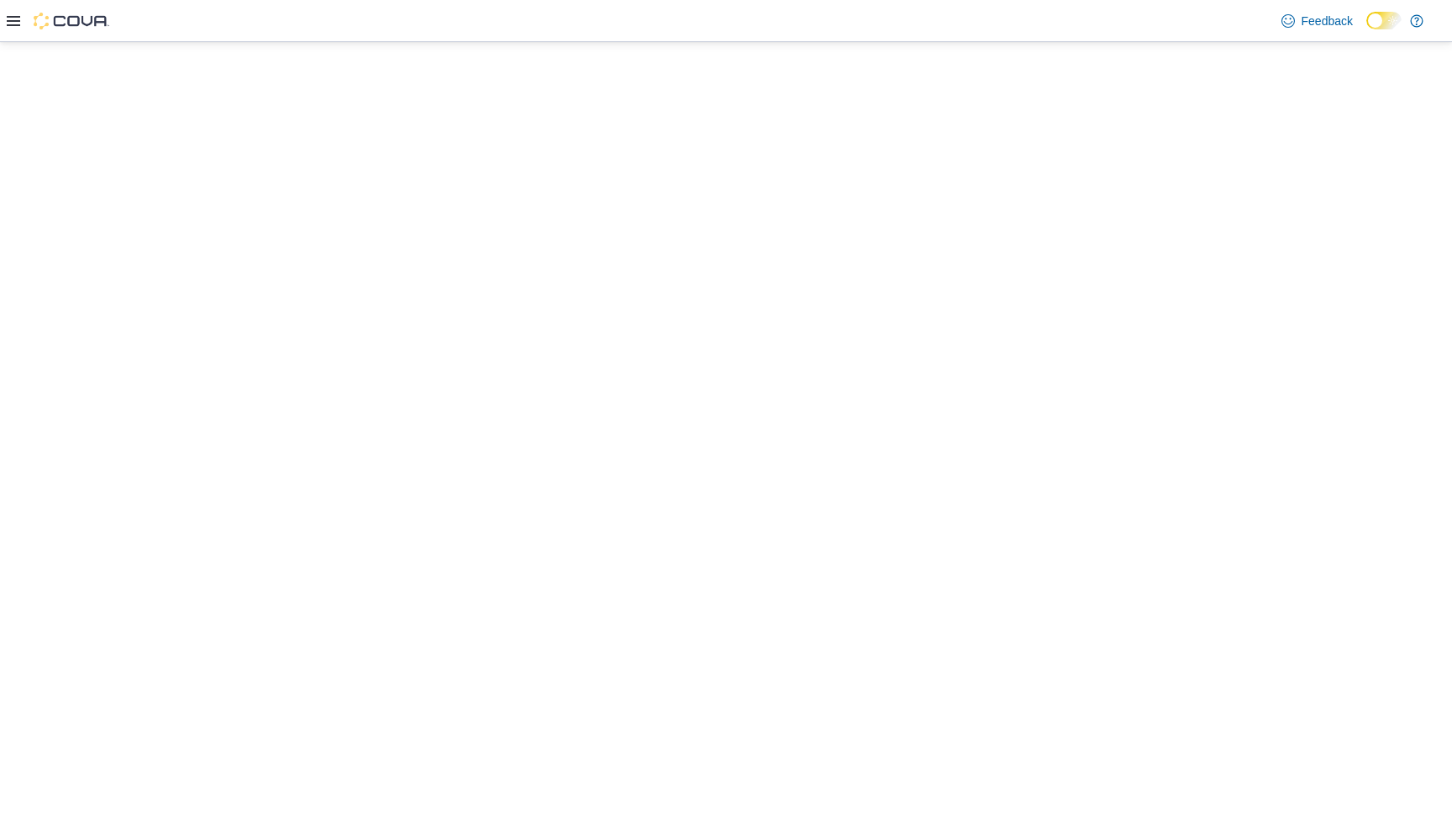
click at [843, 42] on html "×" at bounding box center [726, 42] width 1452 height 0
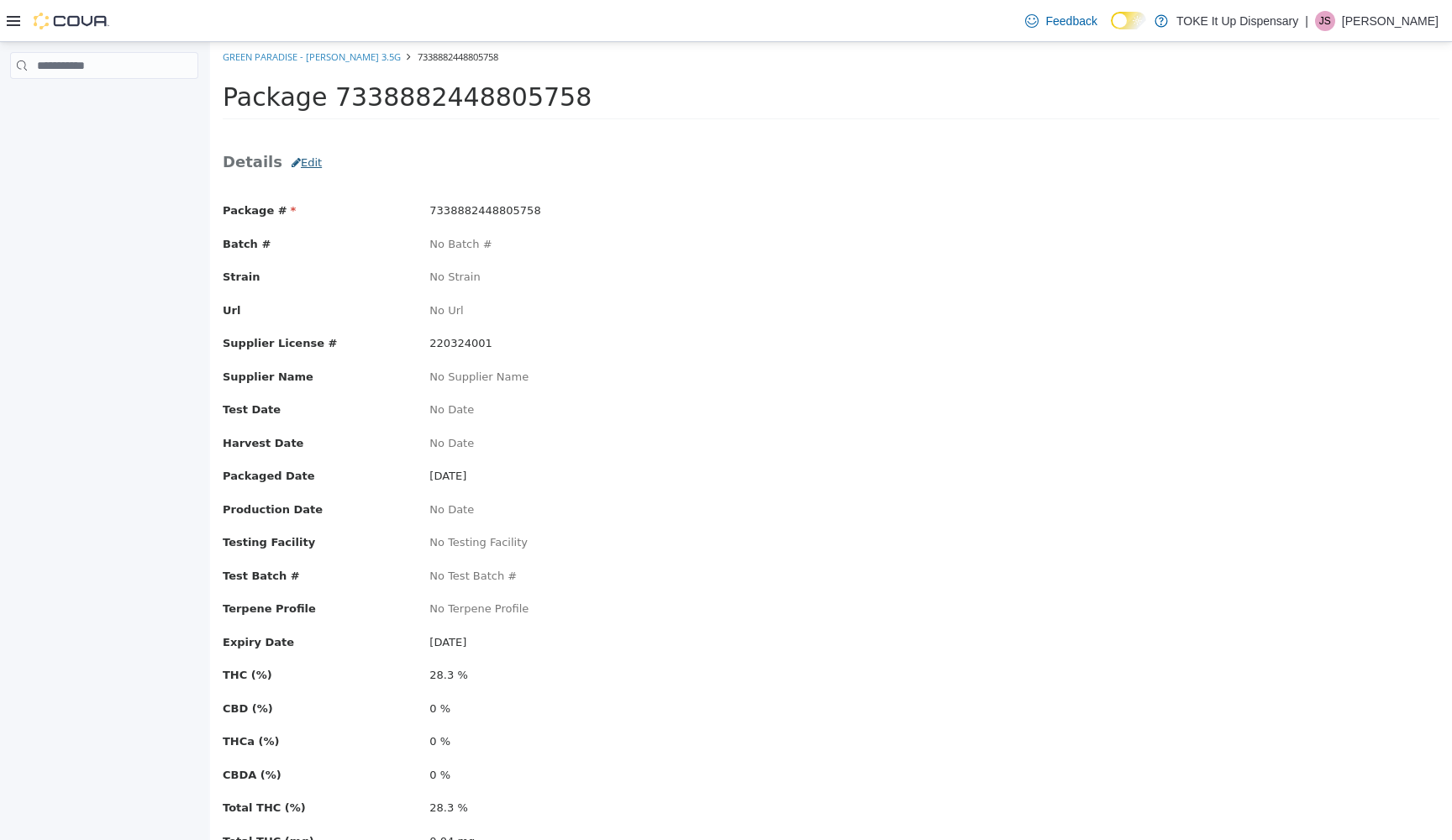
click at [301, 164] on button "Edit" at bounding box center [306, 162] width 49 height 30
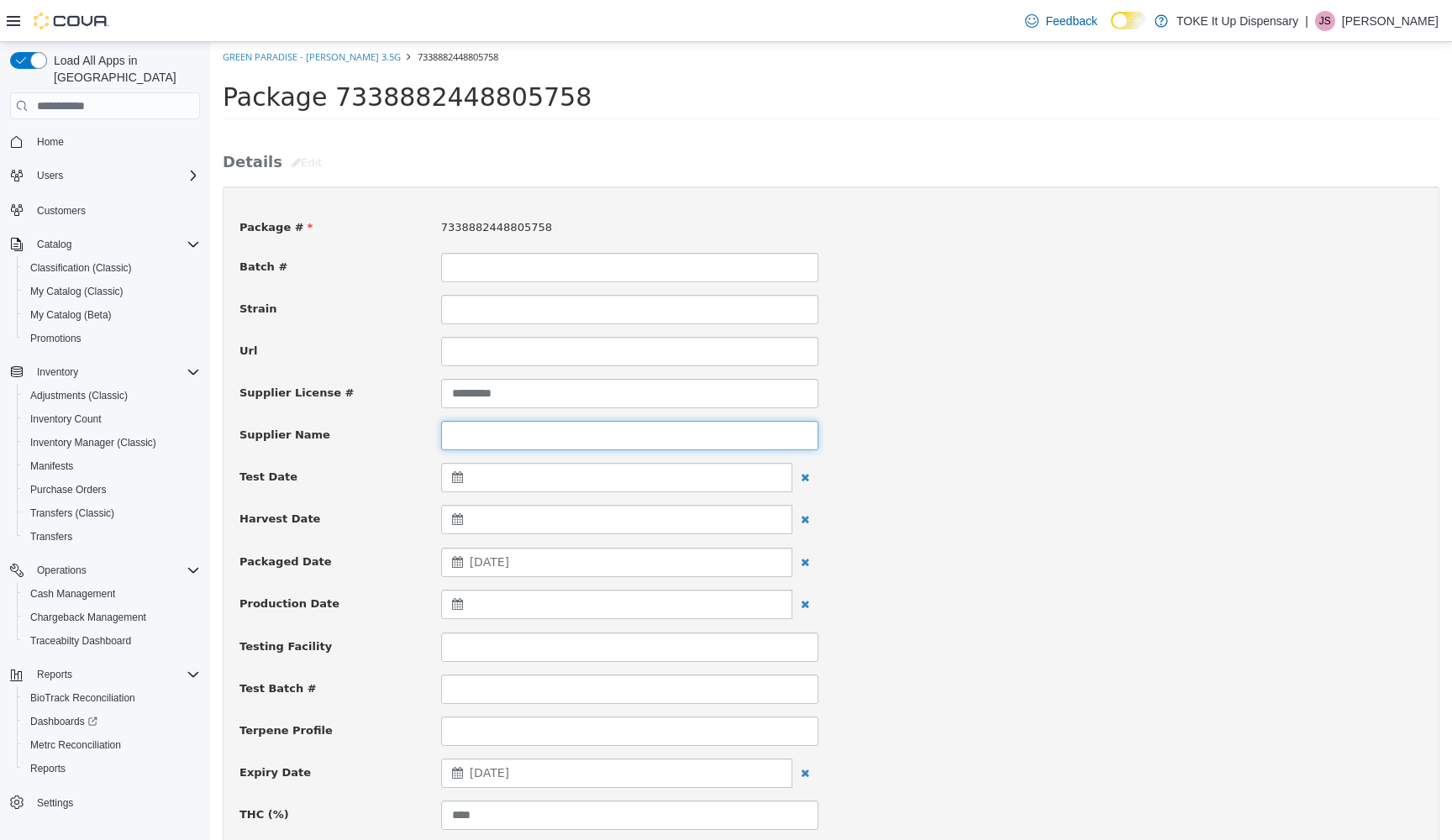
click at [500, 430] on input at bounding box center [629, 435] width 377 height 29
type input "**********"
click at [489, 595] on div at bounding box center [616, 604] width 351 height 29
click at [459, 644] on span at bounding box center [462, 644] width 9 height 9
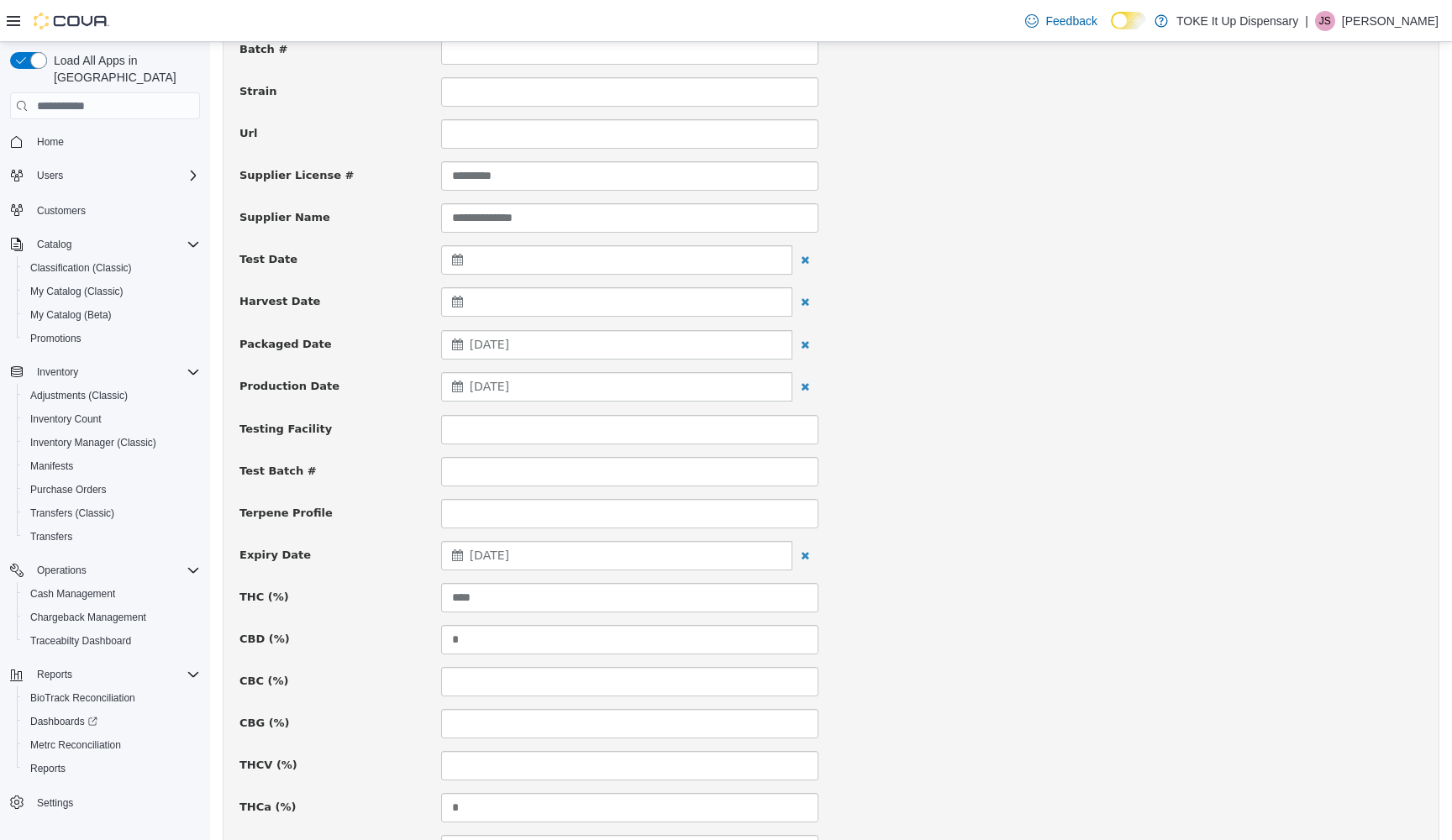
scroll to position [203, 0]
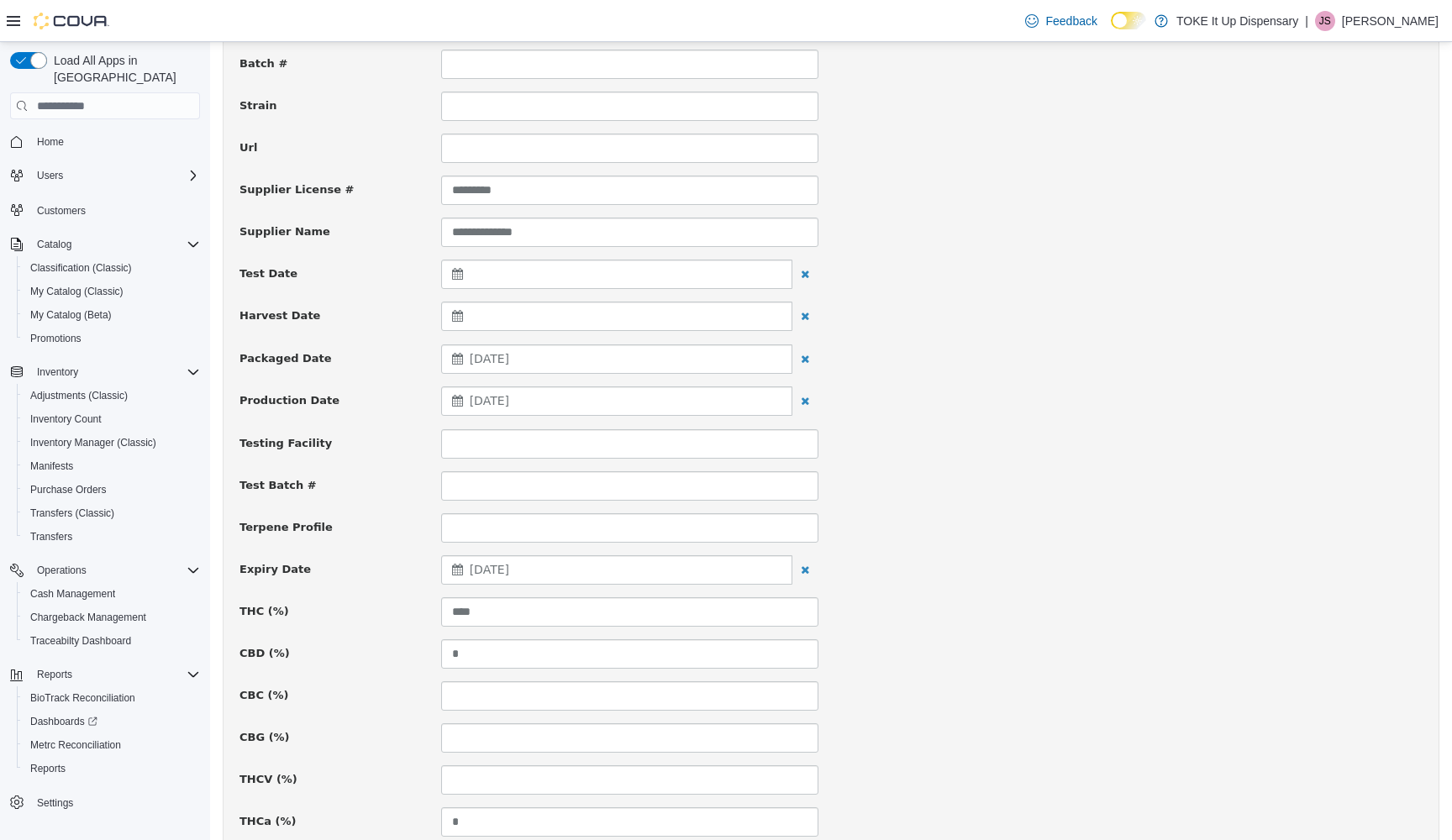
click at [459, 356] on icon at bounding box center [460, 358] width 17 height 12
click at [712, 398] on div "September 5, 2025" at bounding box center [616, 401] width 351 height 29
click at [630, 445] on th at bounding box center [623, 442] width 27 height 29
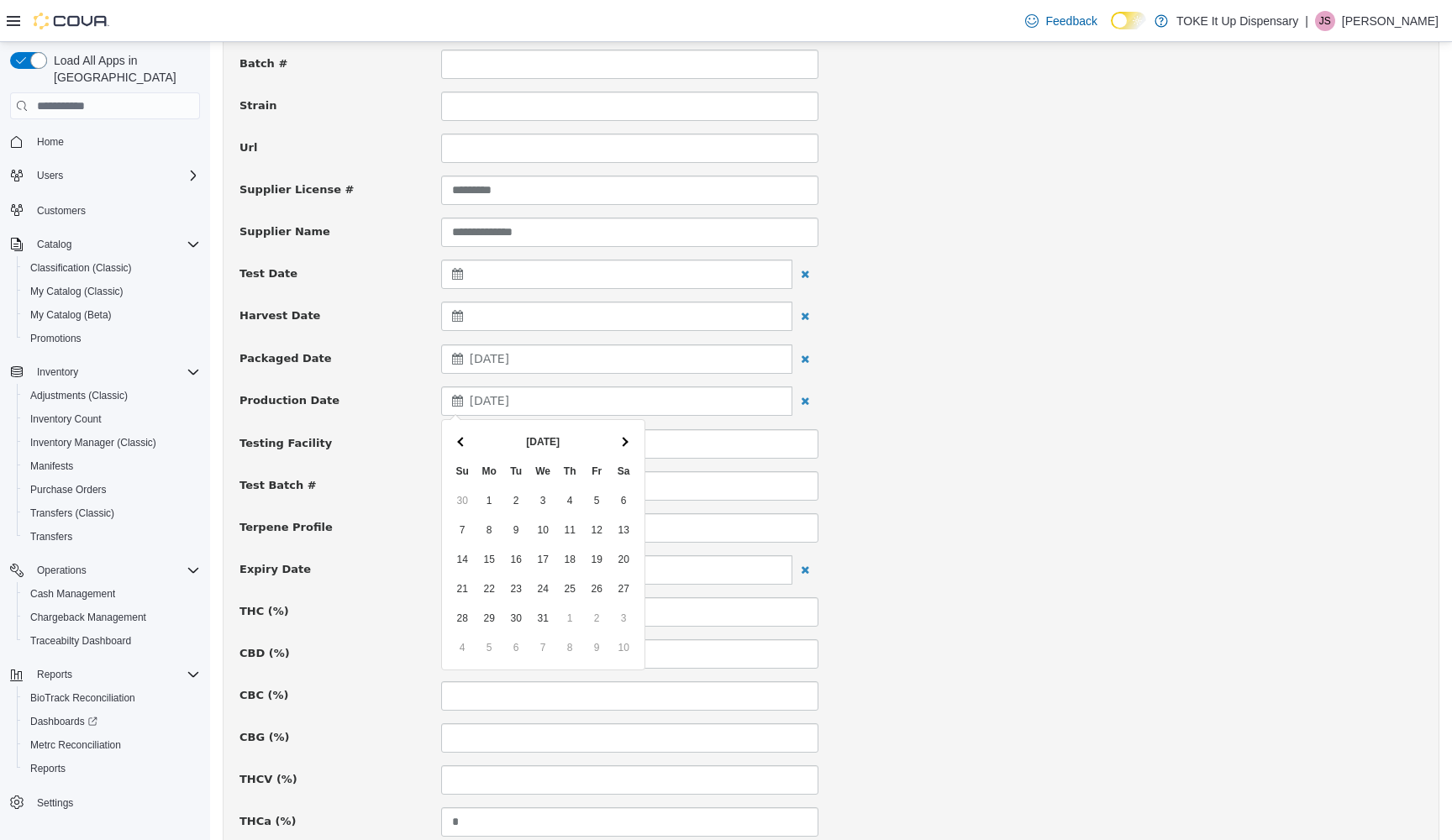
click at [630, 445] on th at bounding box center [623, 442] width 27 height 29
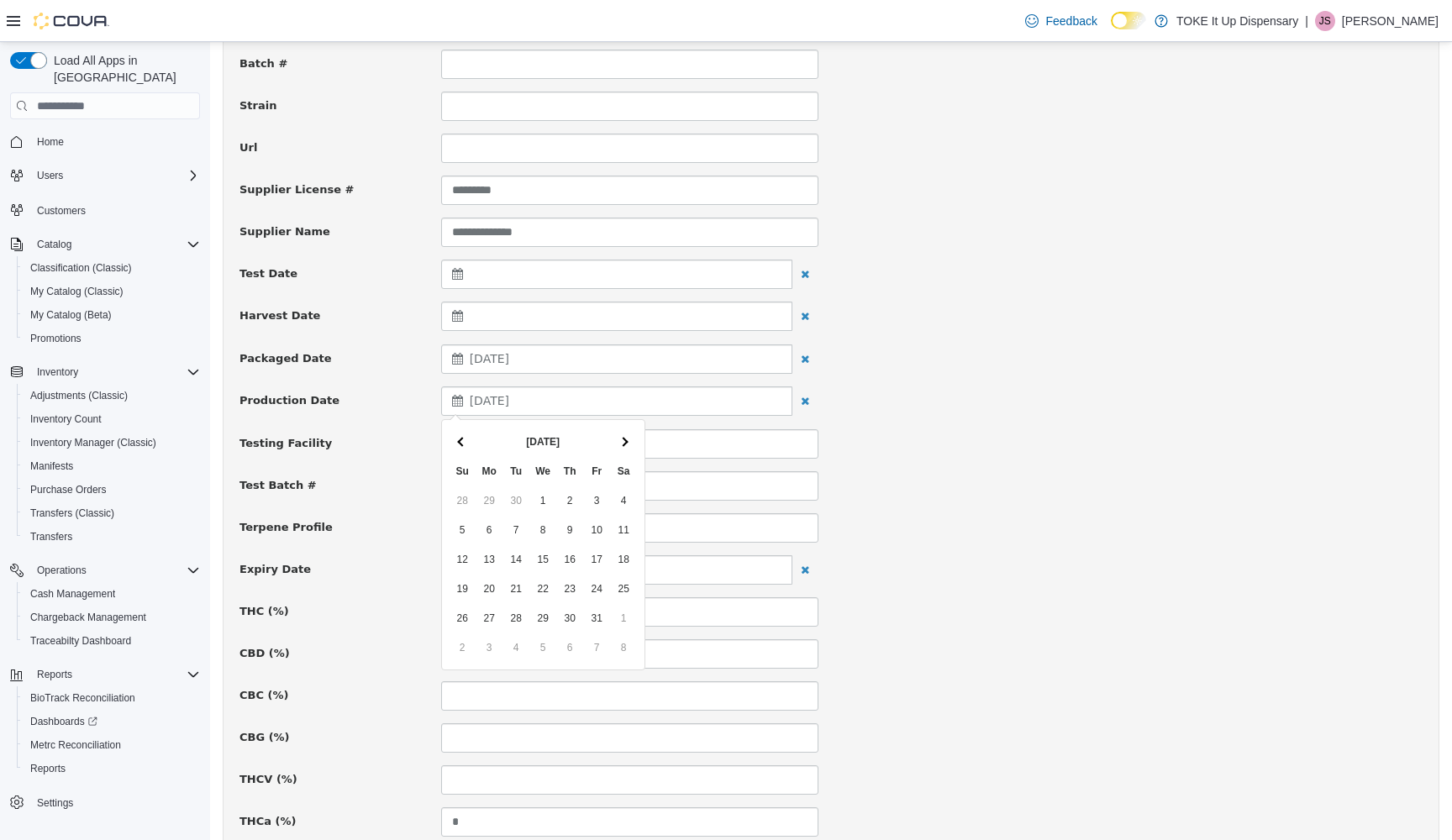
click at [630, 445] on th at bounding box center [623, 442] width 27 height 29
click at [993, 368] on div "Packaged Date September 26, 2025" at bounding box center [831, 359] width 1209 height 30
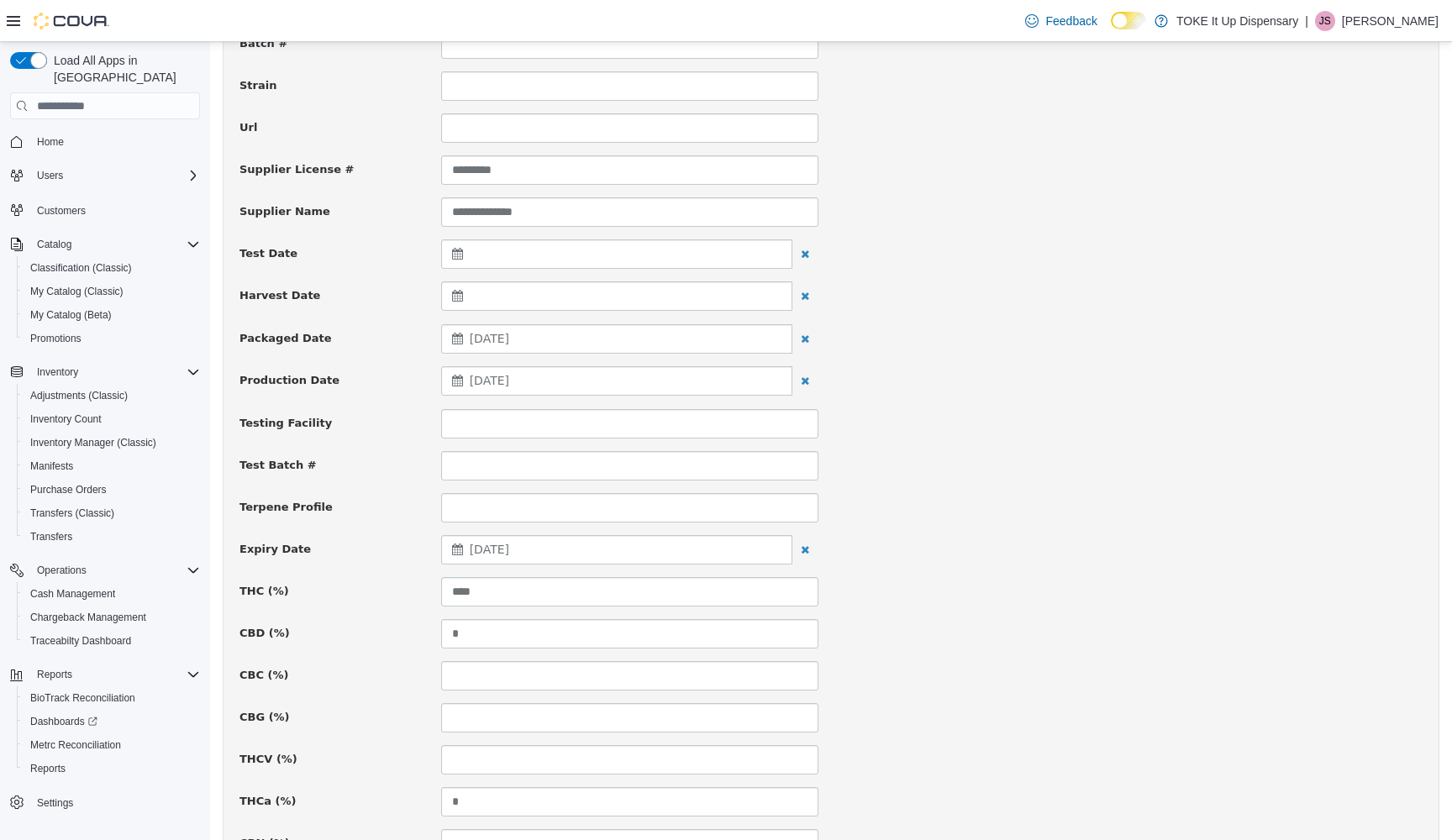
scroll to position [224, 0]
click at [453, 376] on icon at bounding box center [460, 379] width 17 height 12
click at [466, 423] on th at bounding box center [462, 421] width 27 height 29
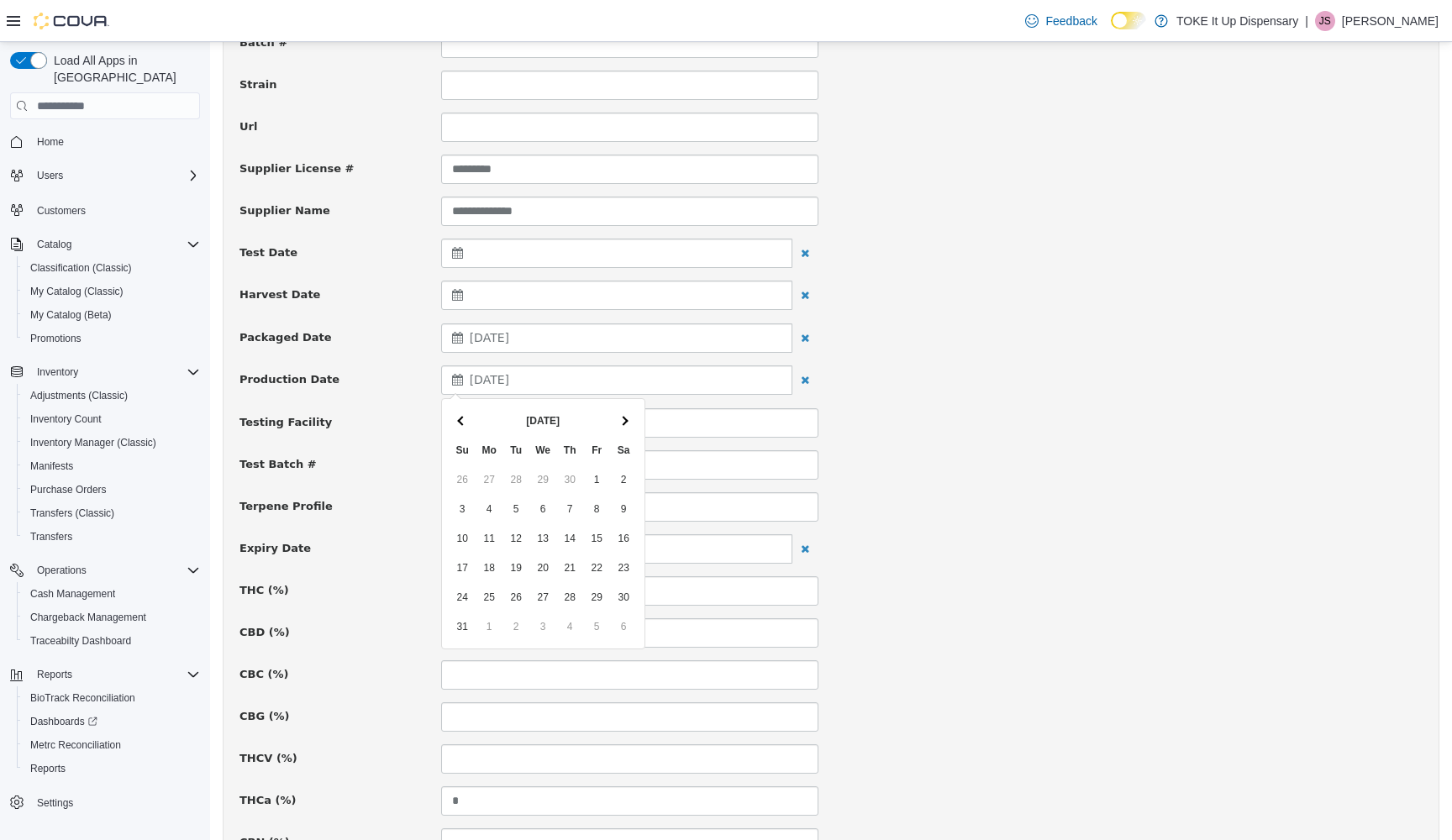
click at [466, 423] on th at bounding box center [462, 421] width 27 height 29
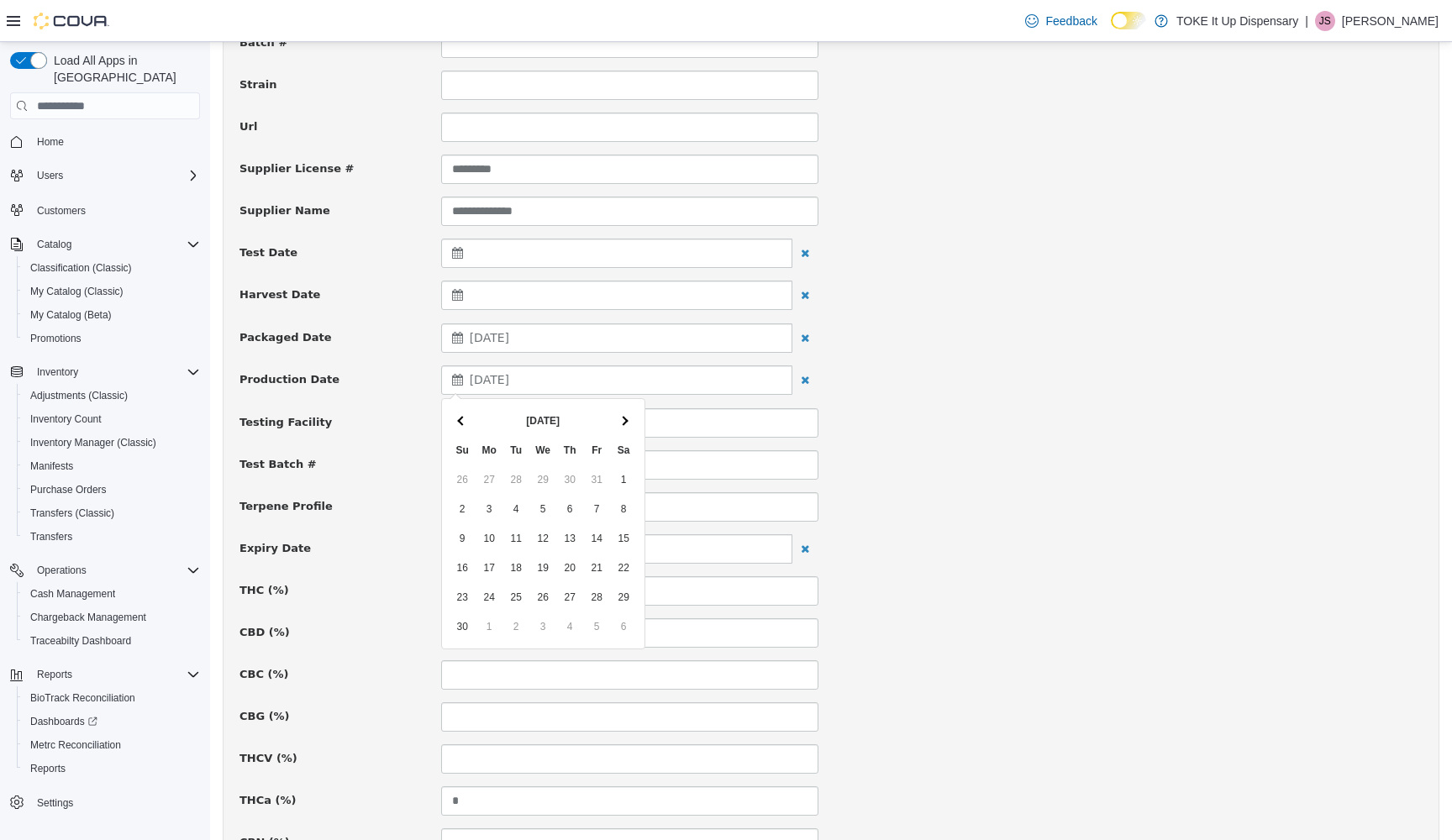
click at [466, 423] on th at bounding box center [462, 421] width 27 height 29
click at [1009, 400] on div "**********" at bounding box center [831, 768] width 1183 height 1580
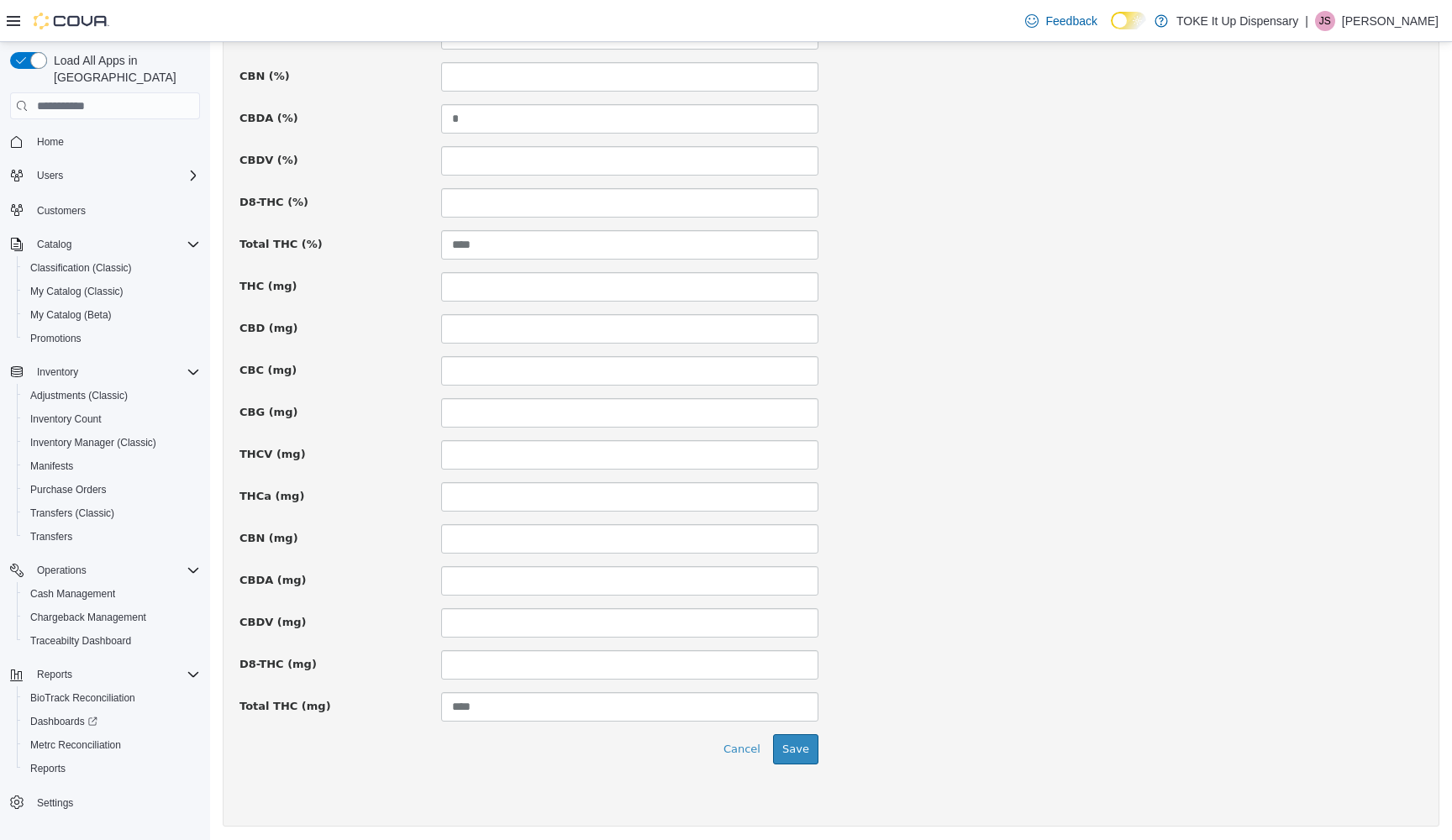
scroll to position [990, 0]
click at [804, 745] on button "Save" at bounding box center [795, 750] width 45 height 30
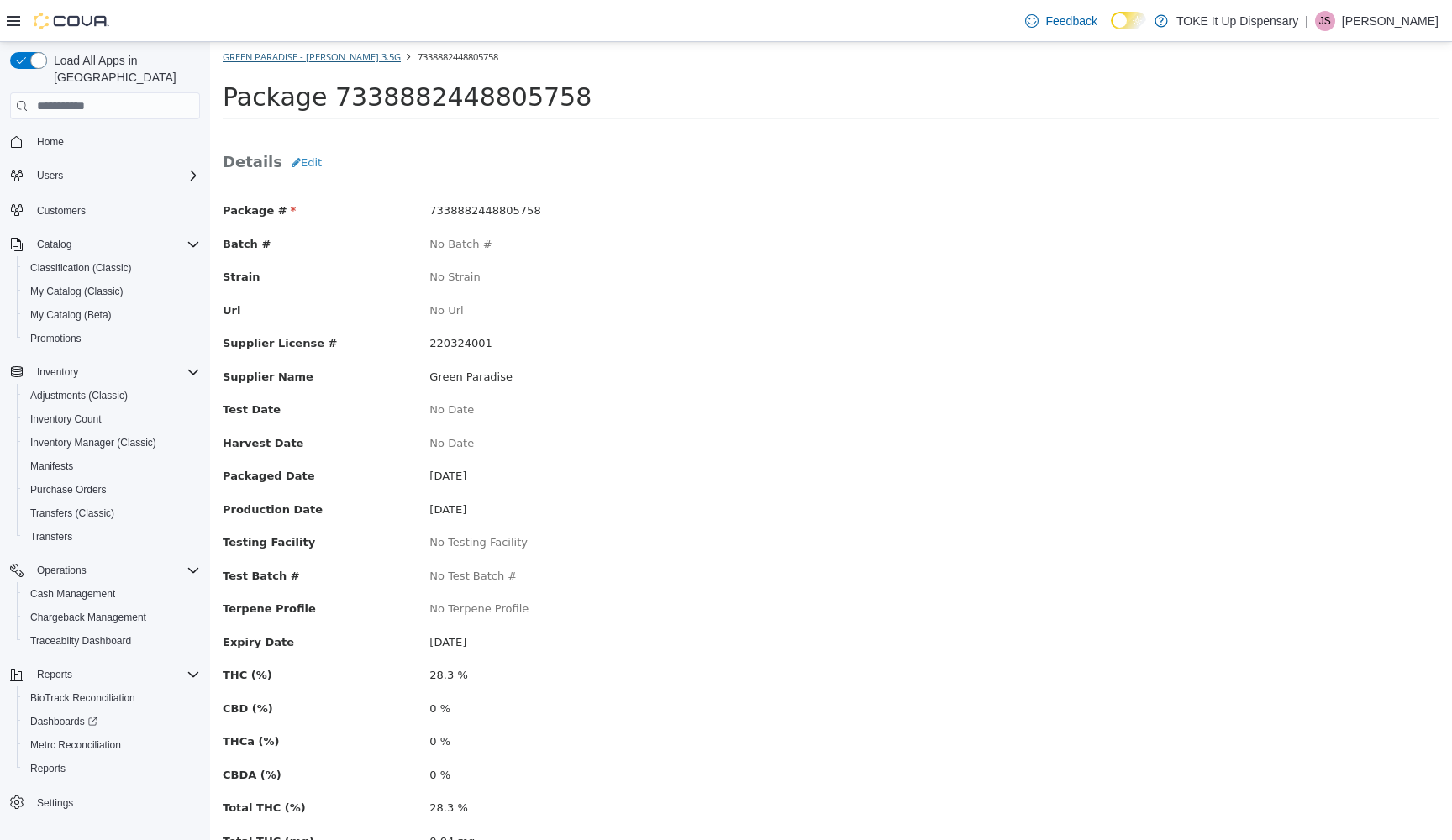
click at [262, 60] on link "Green Paradise - Bubba Fett 3.5g" at bounding box center [311, 57] width 178 height 13
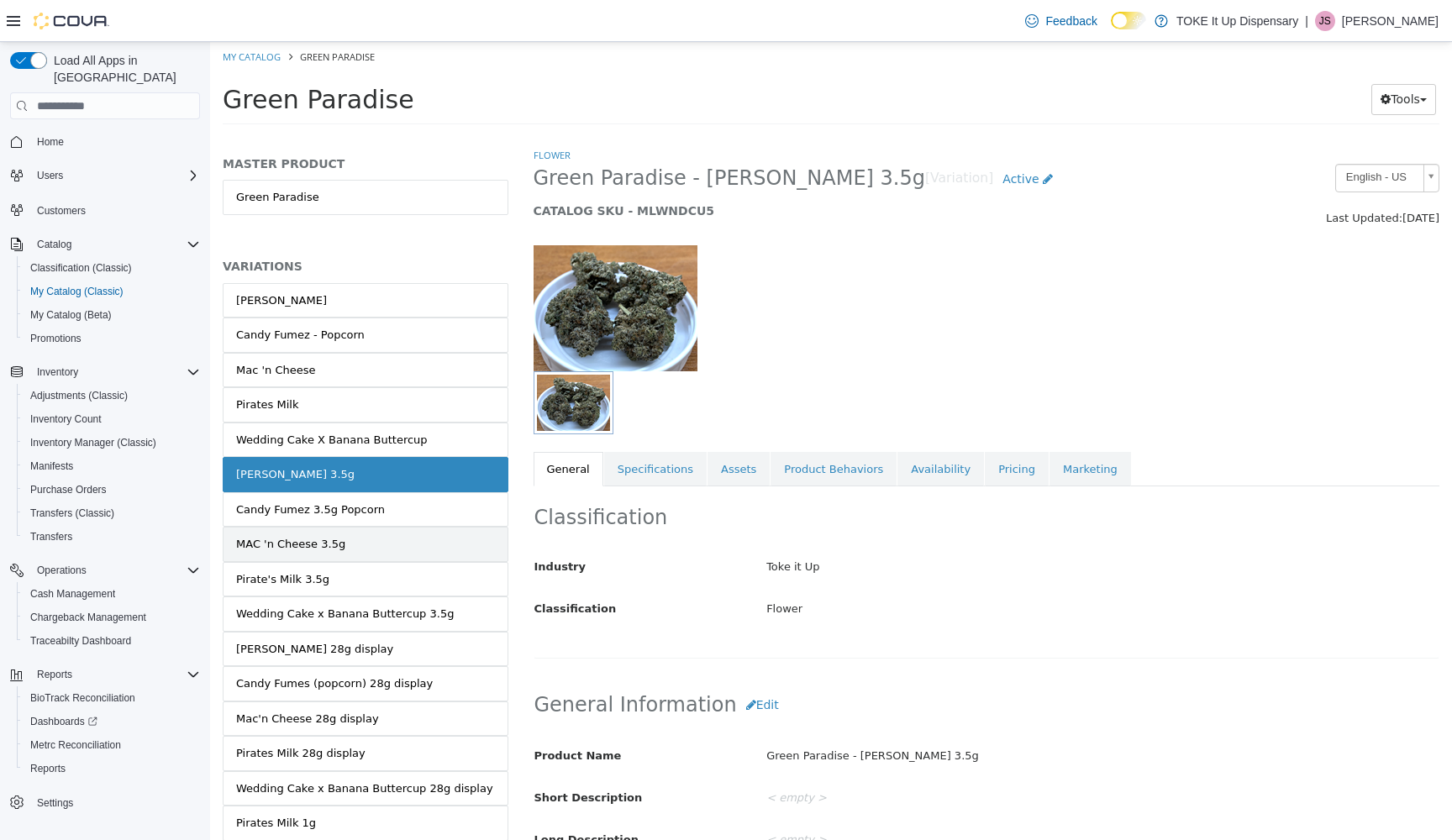
click at [303, 539] on div "MAC 'n Cheese 3.5g" at bounding box center [290, 544] width 109 height 17
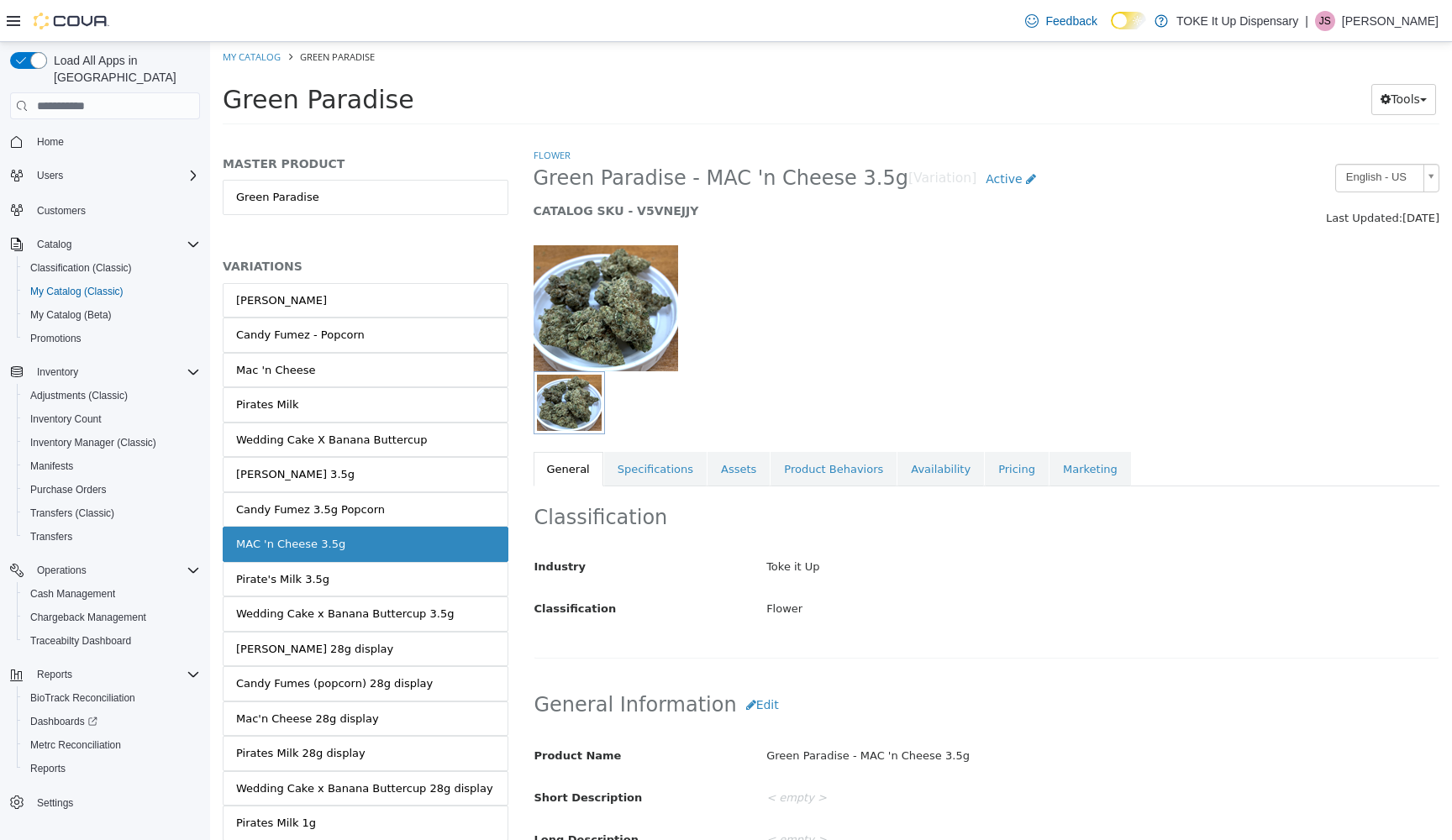
click at [927, 466] on link "Availability" at bounding box center [940, 469] width 86 height 35
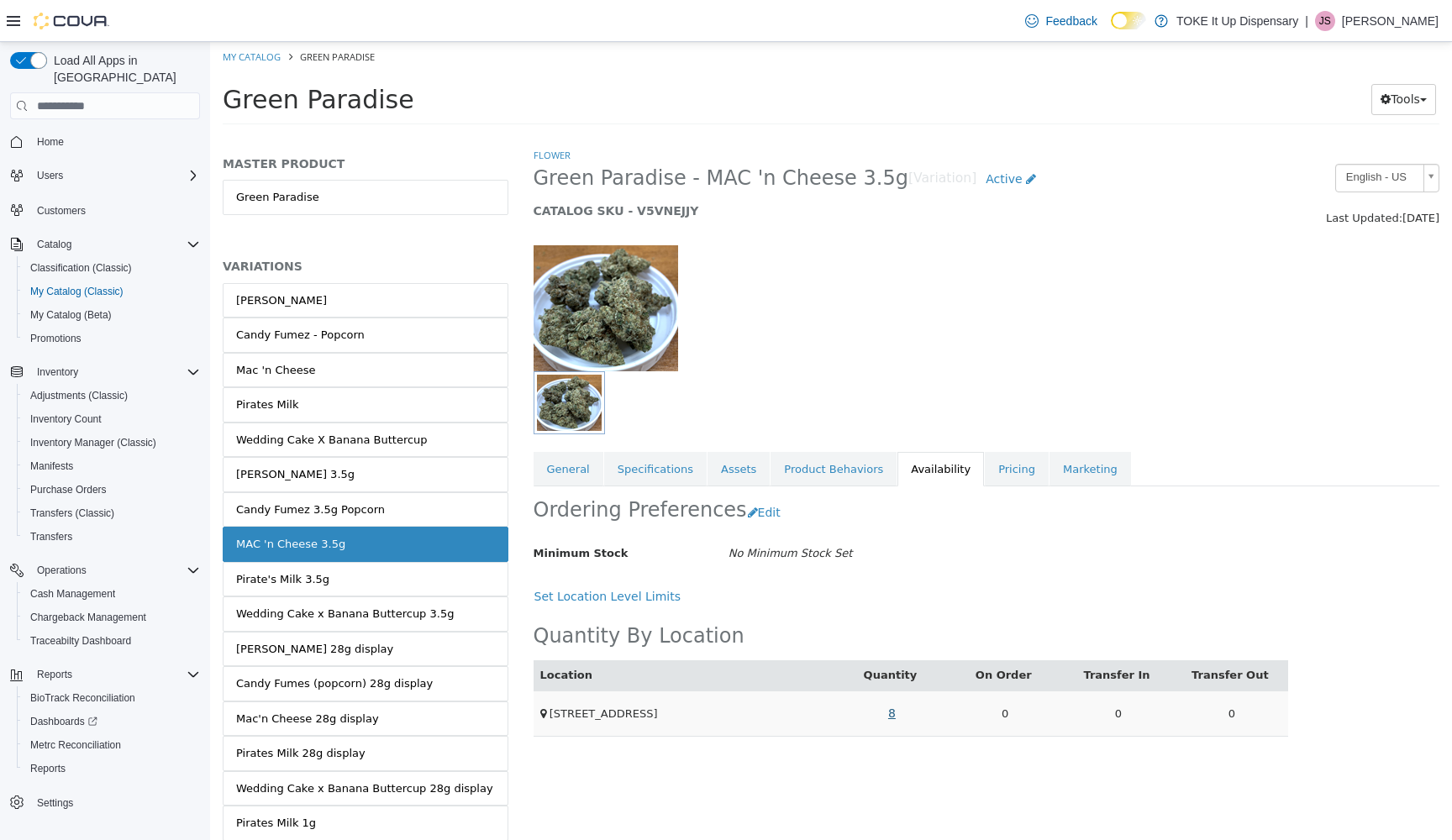
click at [892, 714] on link "8" at bounding box center [892, 713] width 26 height 31
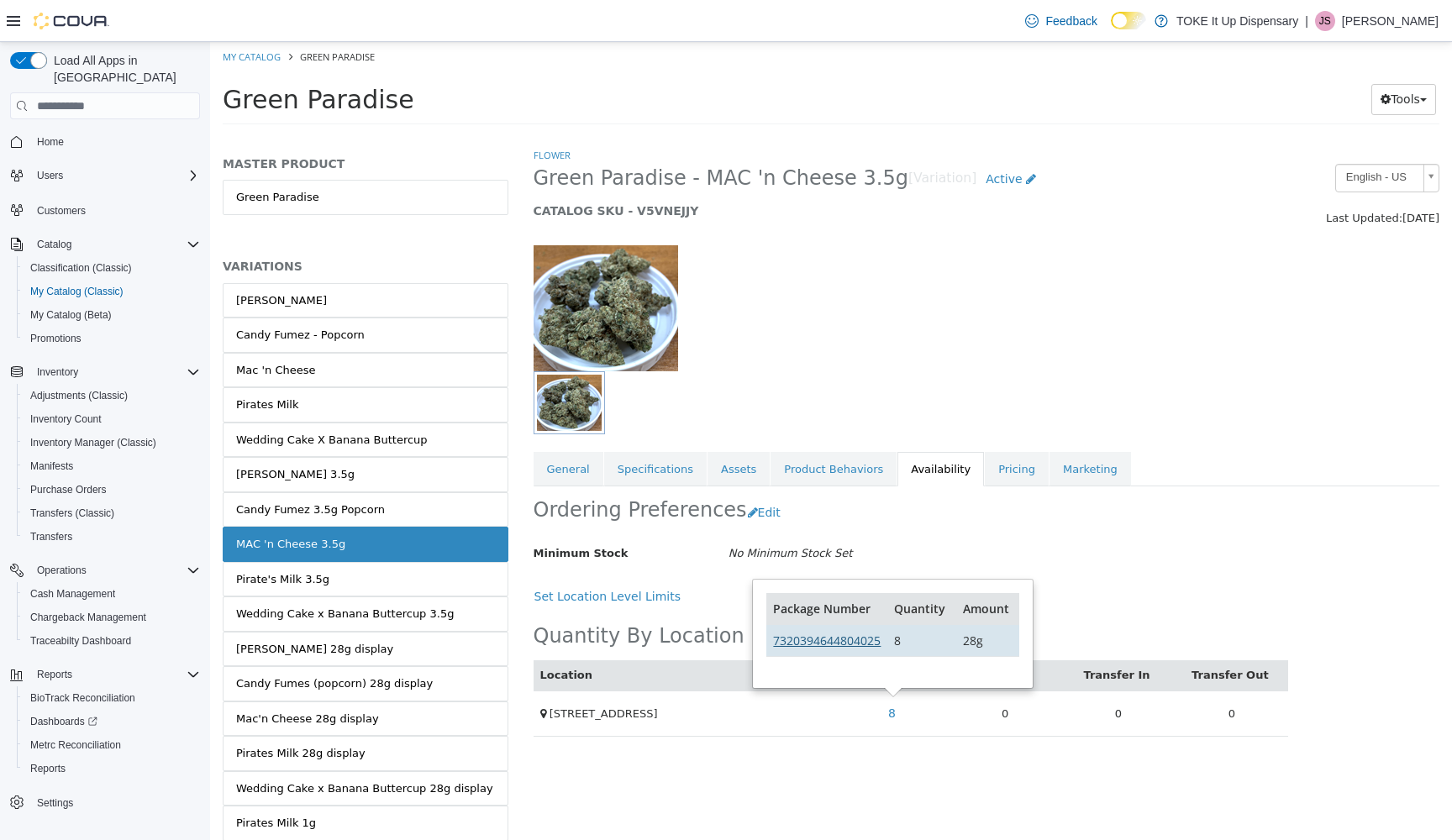
click at [851, 645] on link "7320394644804025" at bounding box center [827, 640] width 107 height 16
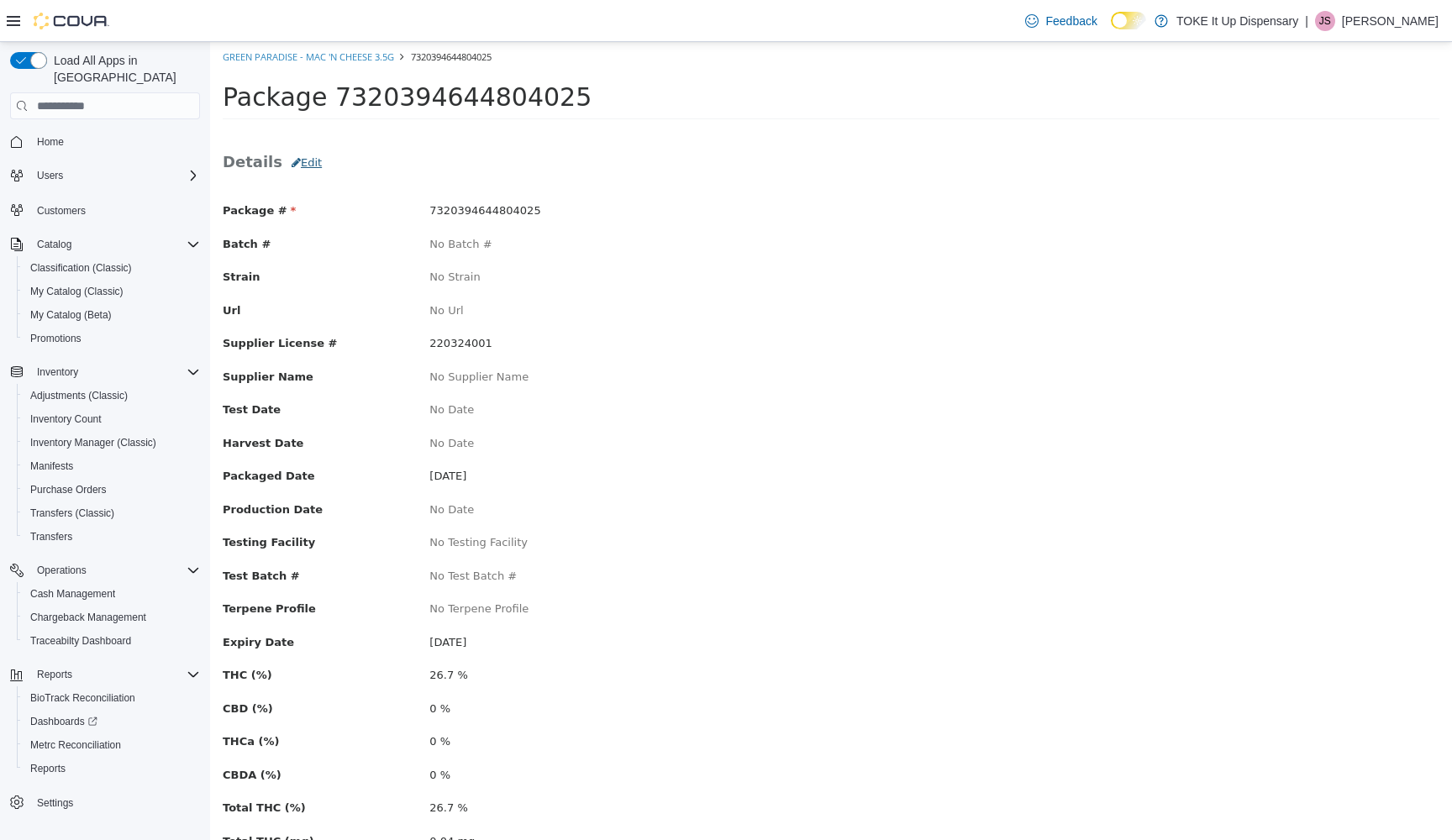
click at [303, 160] on button "Edit" at bounding box center [306, 162] width 49 height 30
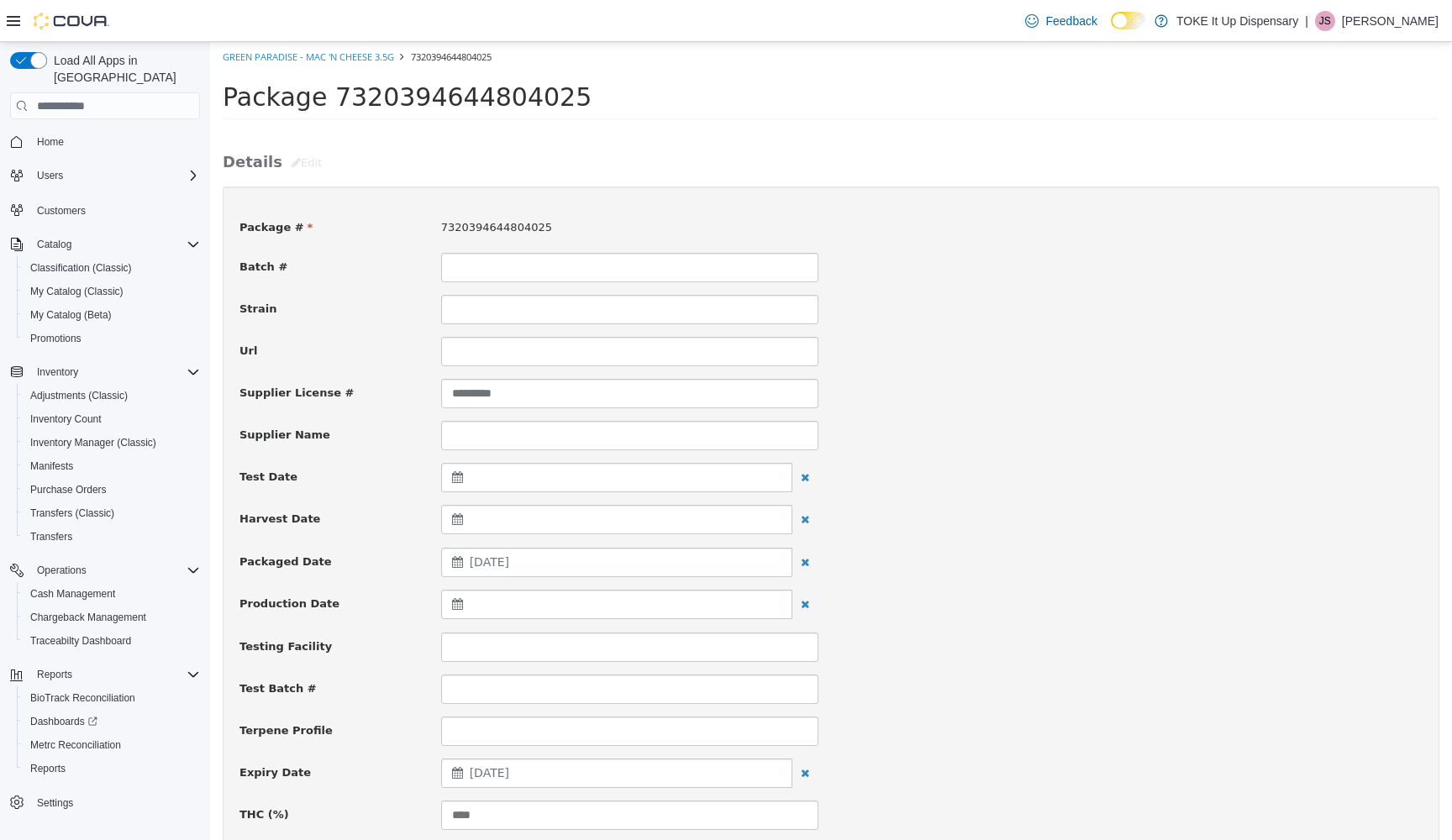
click at [540, 605] on div at bounding box center [616, 604] width 351 height 29
click at [466, 647] on th at bounding box center [462, 645] width 27 height 29
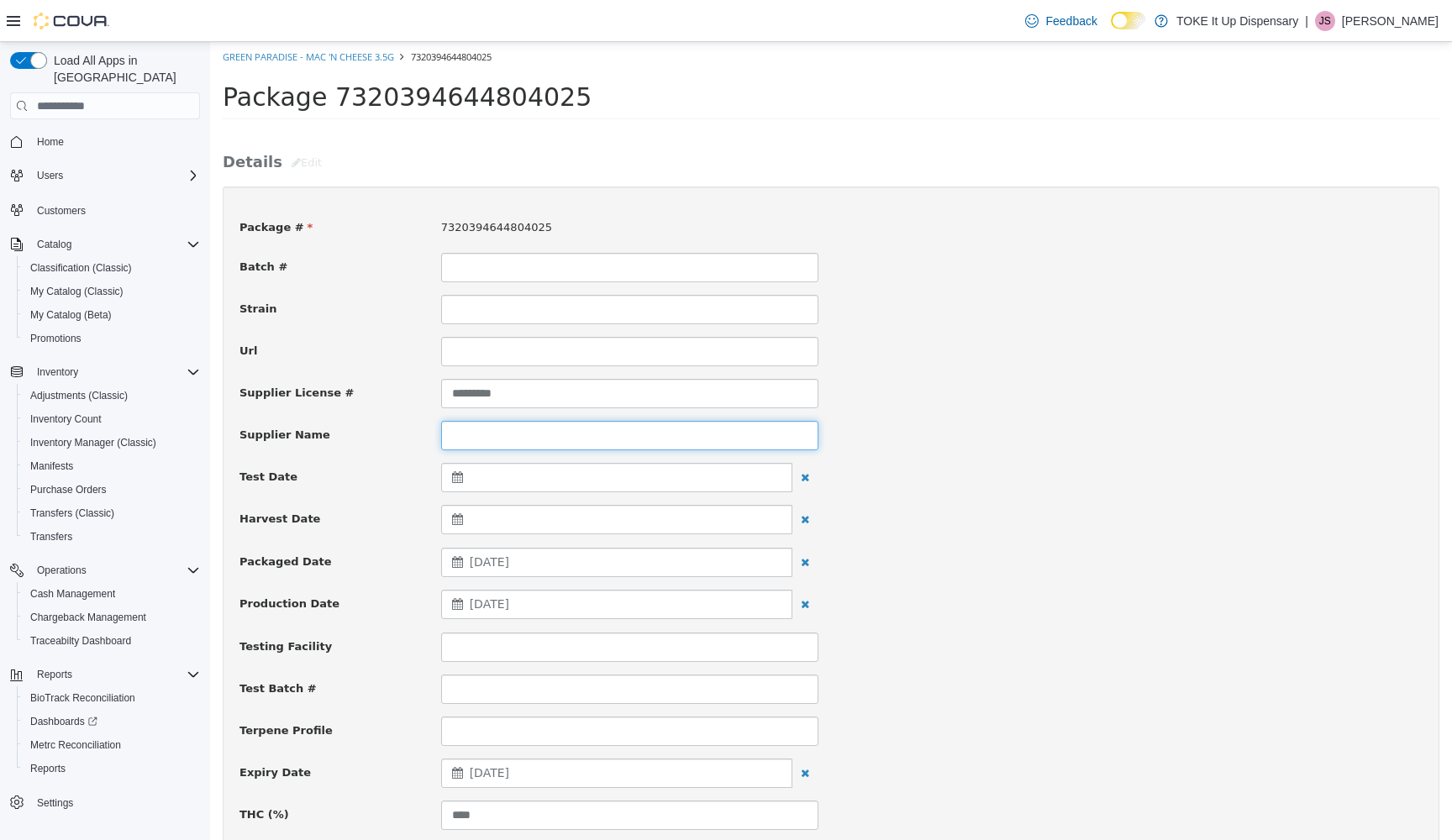
click at [588, 433] on input at bounding box center [629, 435] width 377 height 29
type input "**********"
click at [949, 599] on div "Production Date August 27, 2025" at bounding box center [831, 604] width 1209 height 30
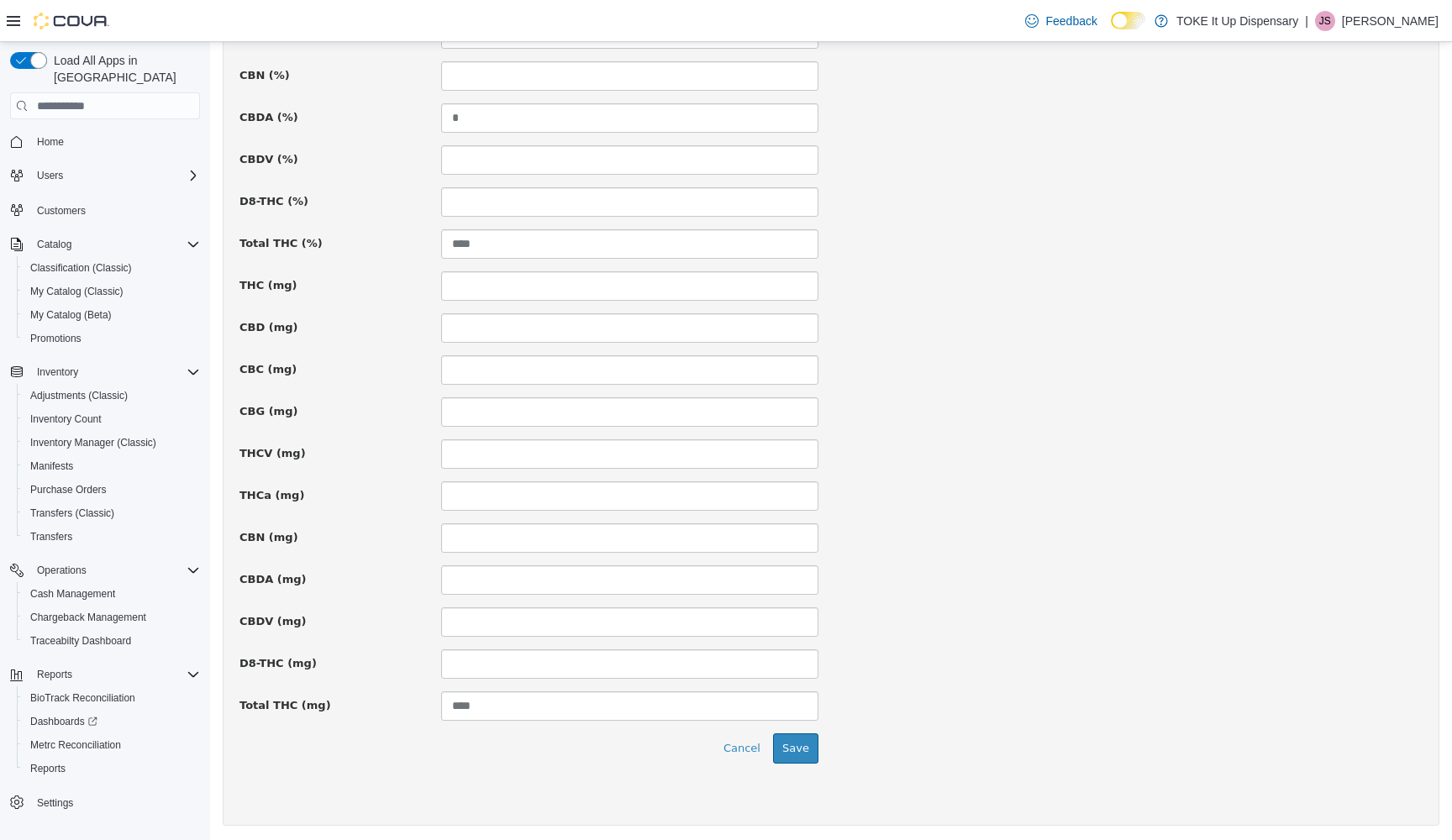
scroll to position [990, 0]
click at [801, 755] on button "Save" at bounding box center [795, 750] width 45 height 30
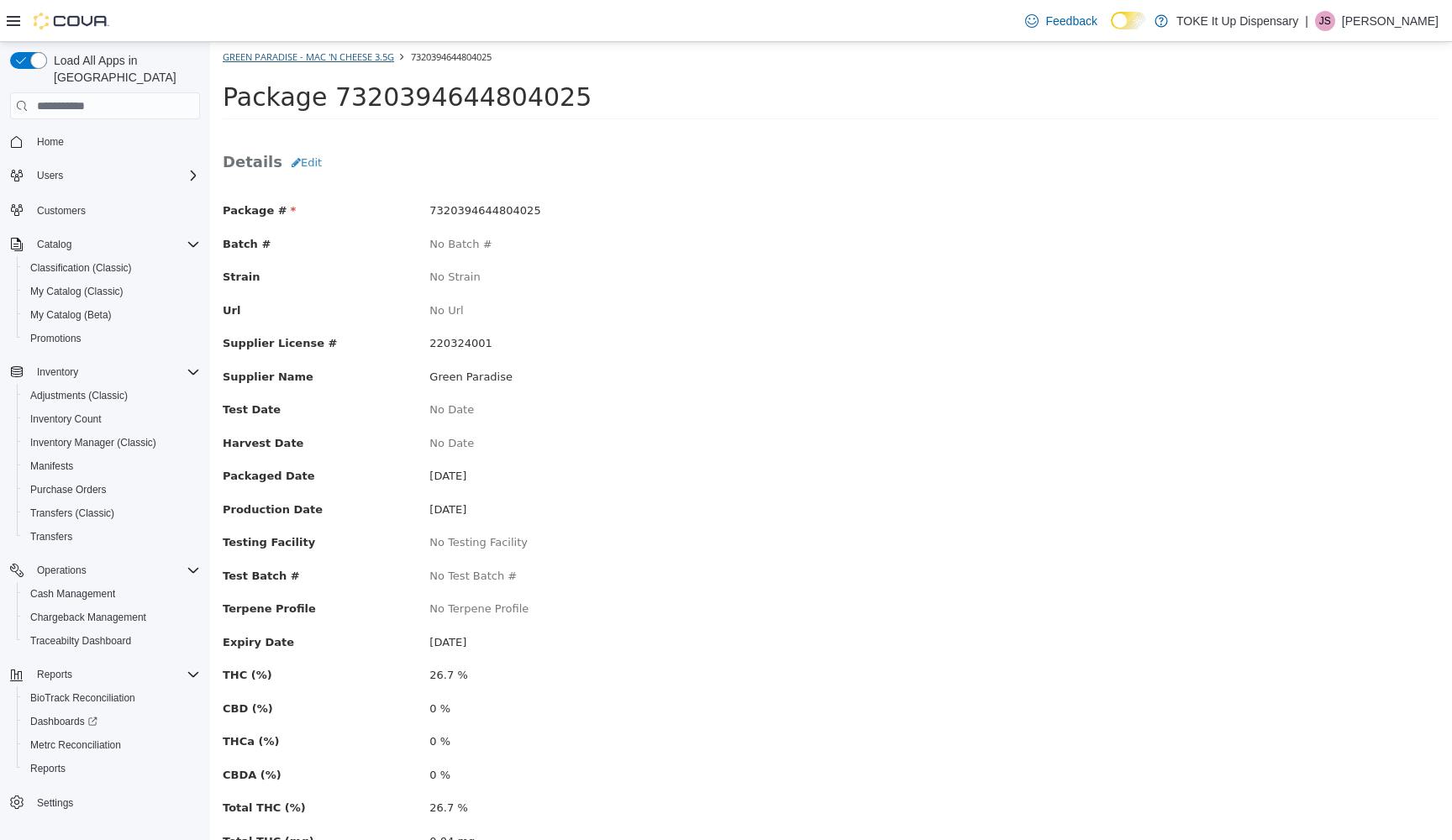
click at [280, 58] on link "Green Paradise - MAC 'n Cheese 3.5g" at bounding box center [308, 57] width 172 height 13
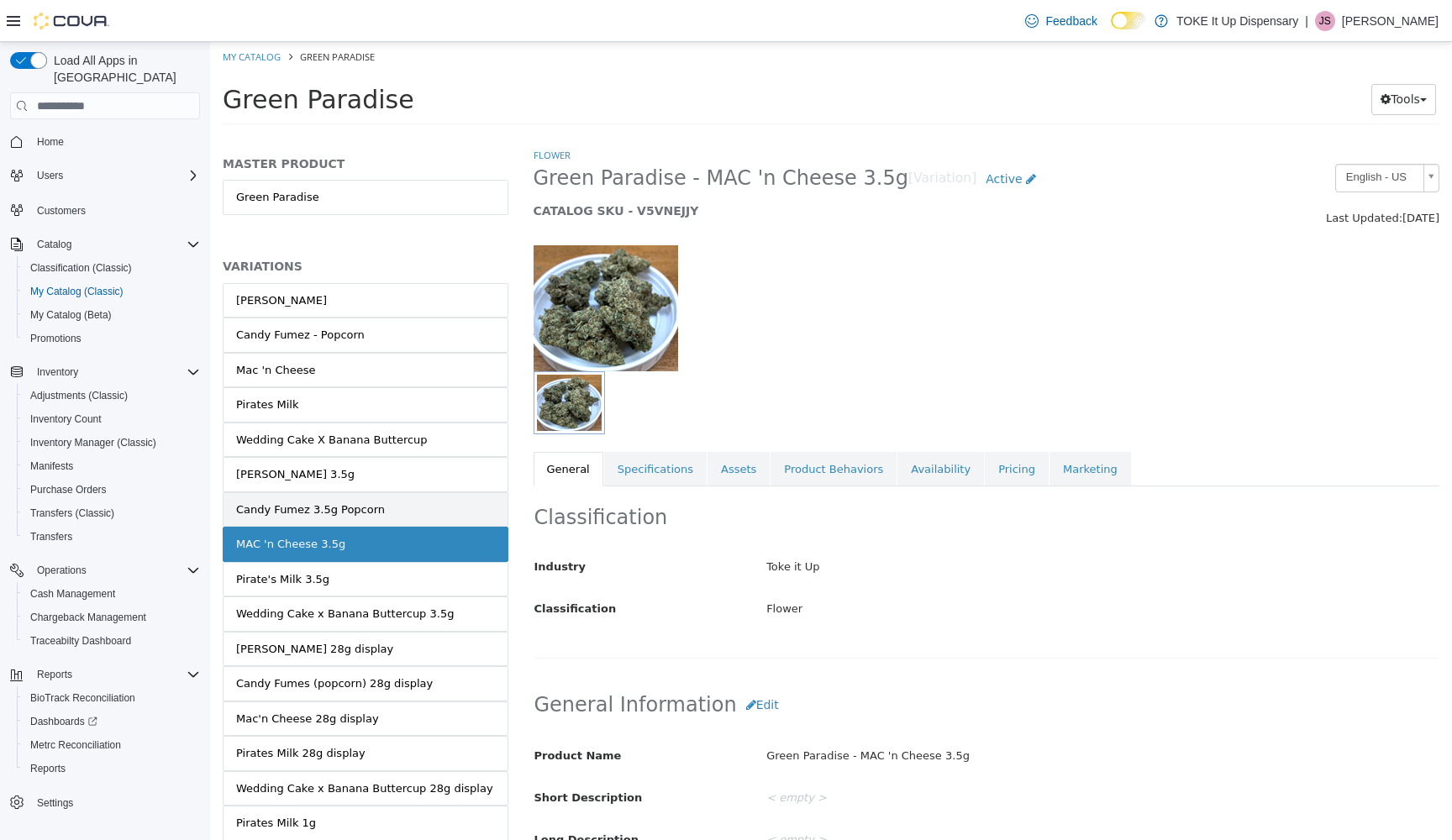
click at [304, 509] on div "Candy Fumez 3.5g Popcorn" at bounding box center [310, 510] width 149 height 17
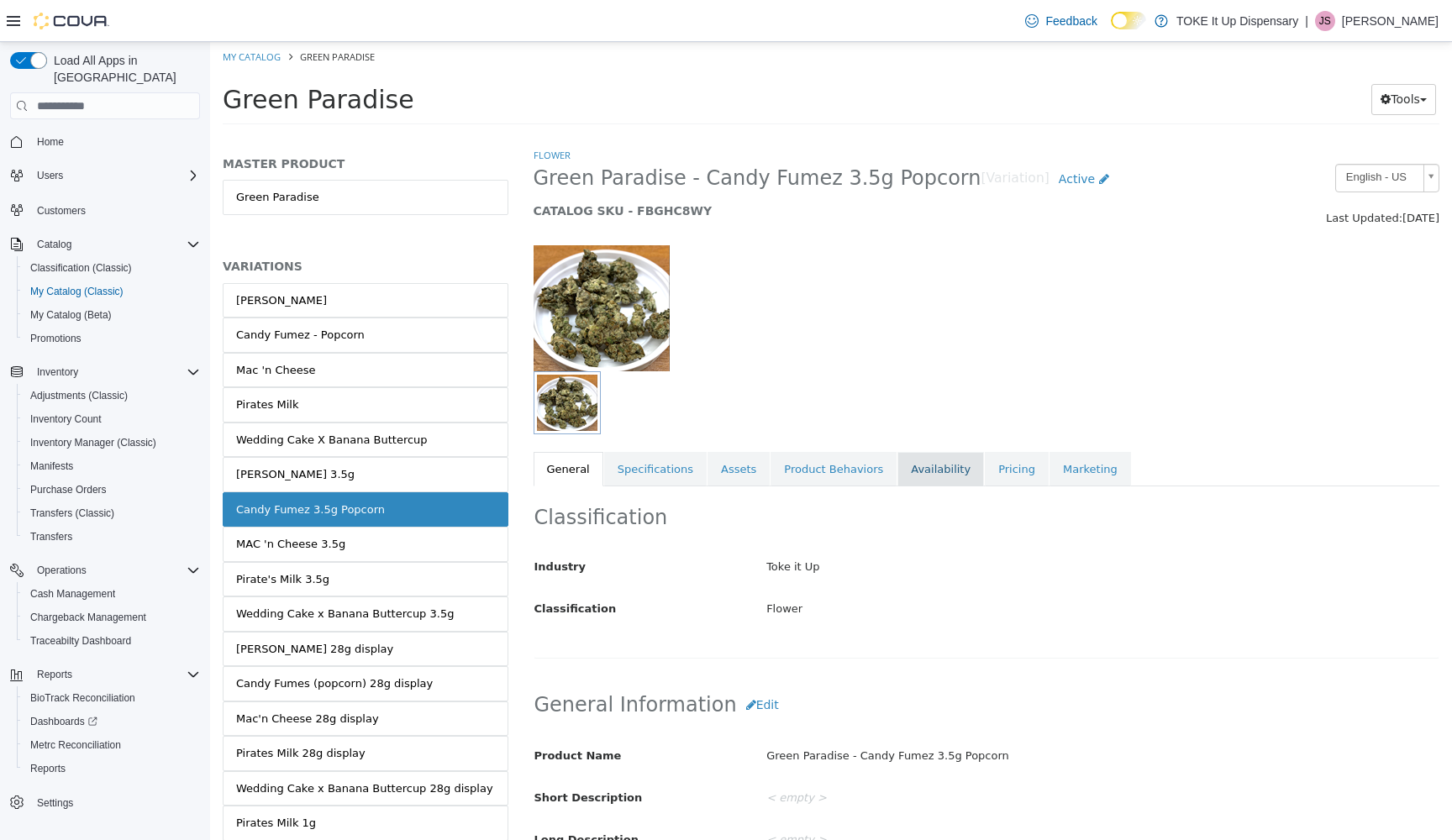
click at [921, 465] on link "Availability" at bounding box center [940, 469] width 86 height 35
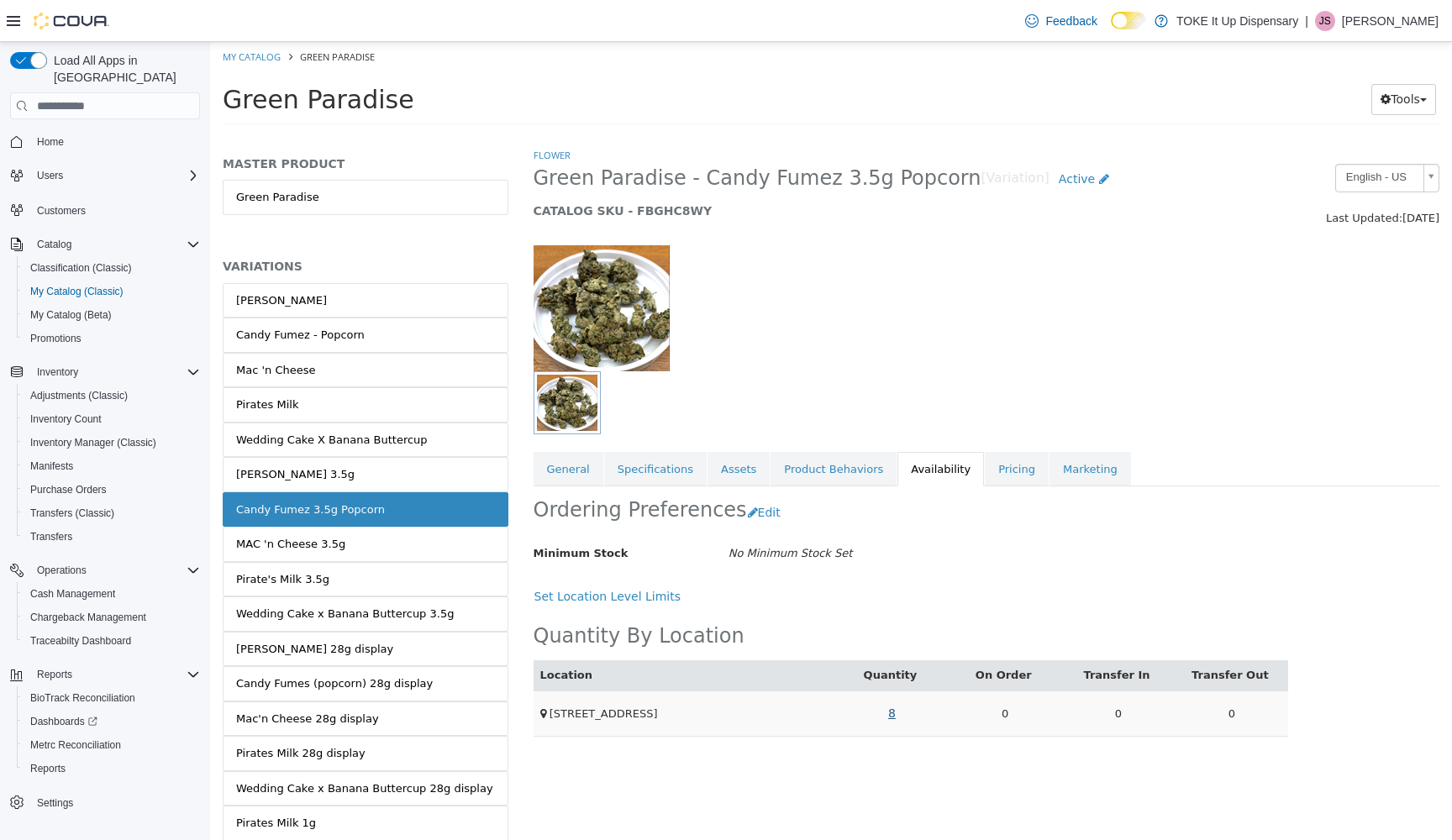
click at [894, 713] on link "8" at bounding box center [892, 713] width 26 height 31
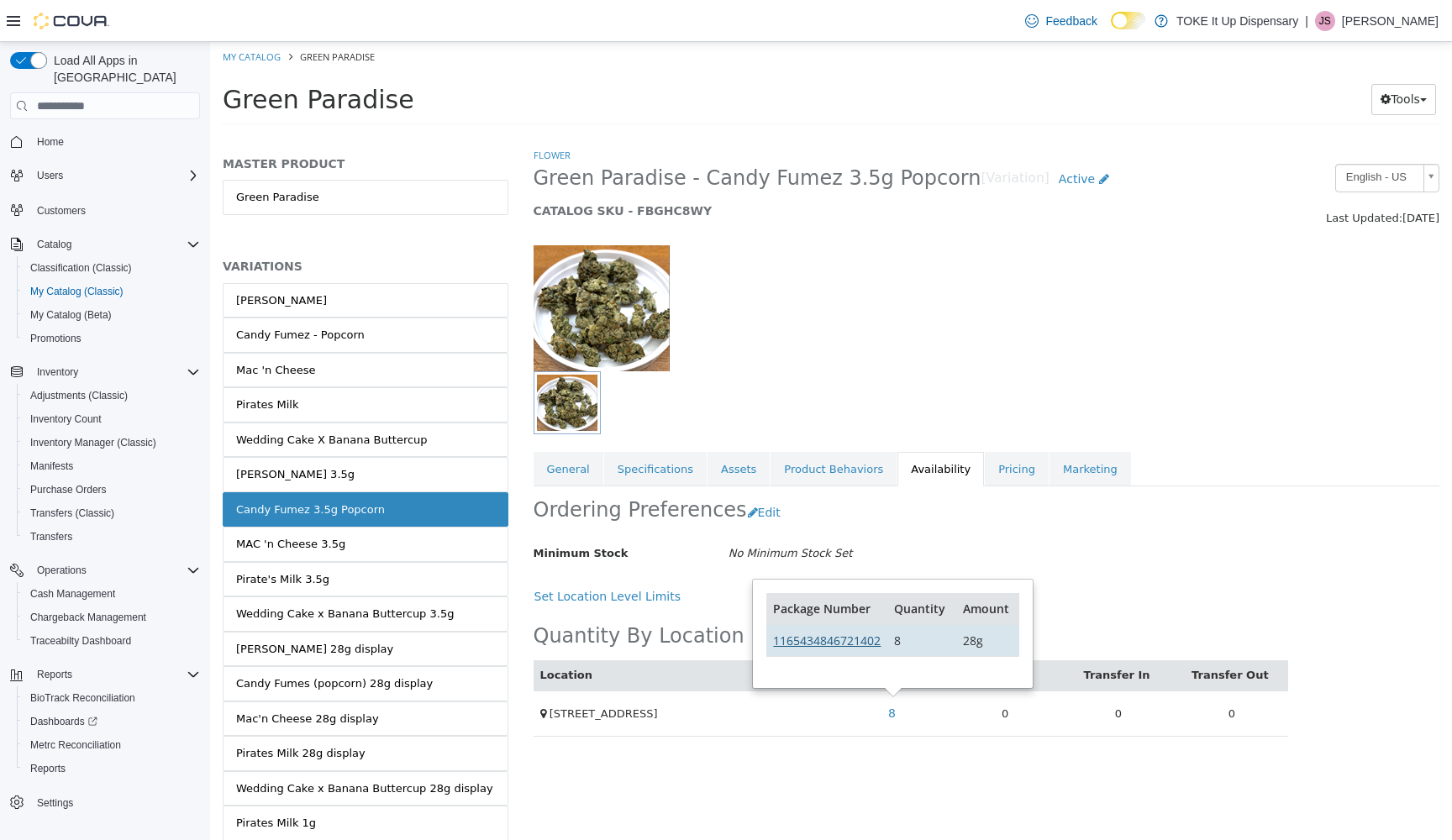
click at [816, 640] on link "1165434846721402" at bounding box center [827, 640] width 107 height 16
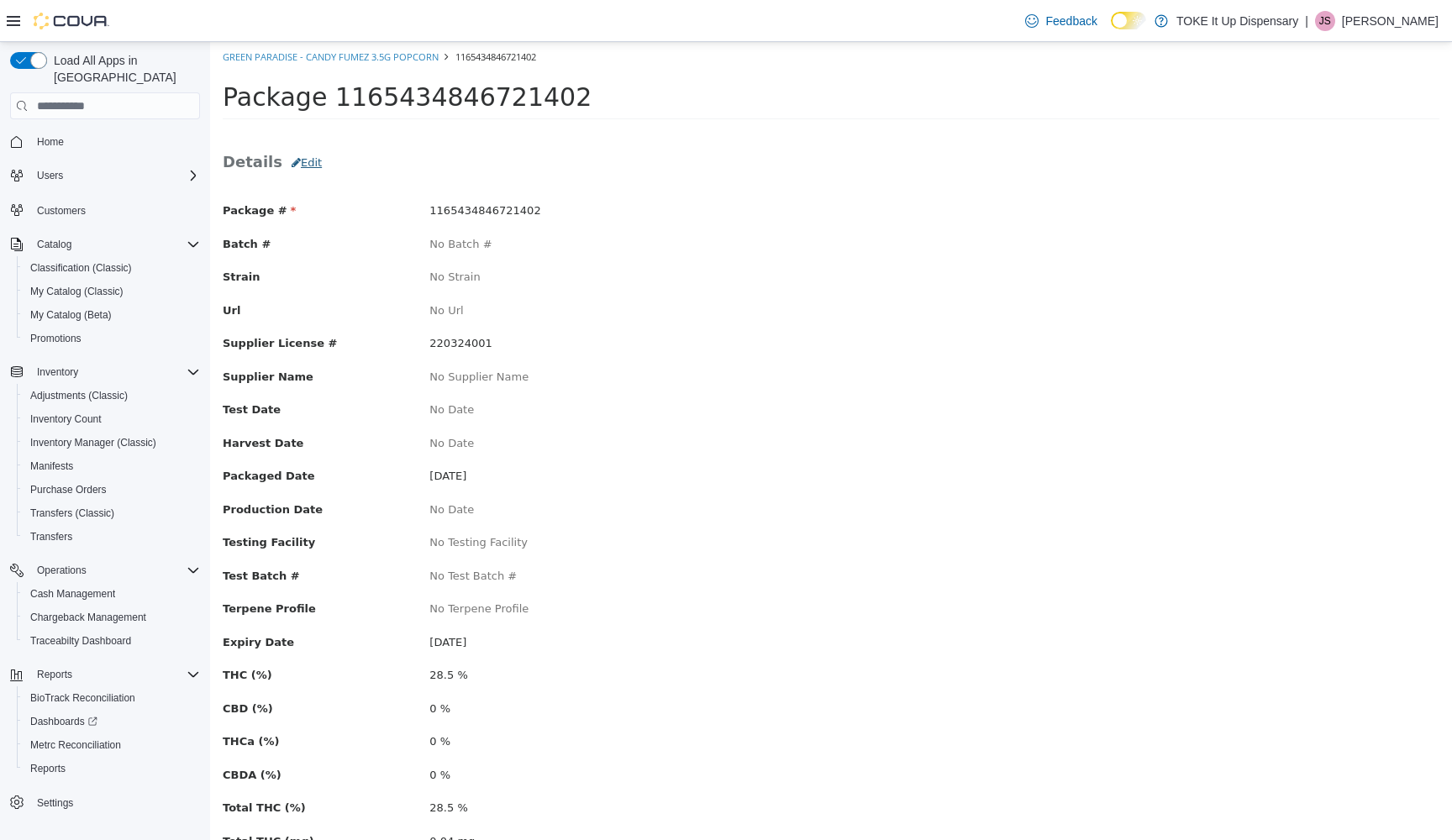
click at [296, 158] on button "Edit" at bounding box center [306, 162] width 49 height 30
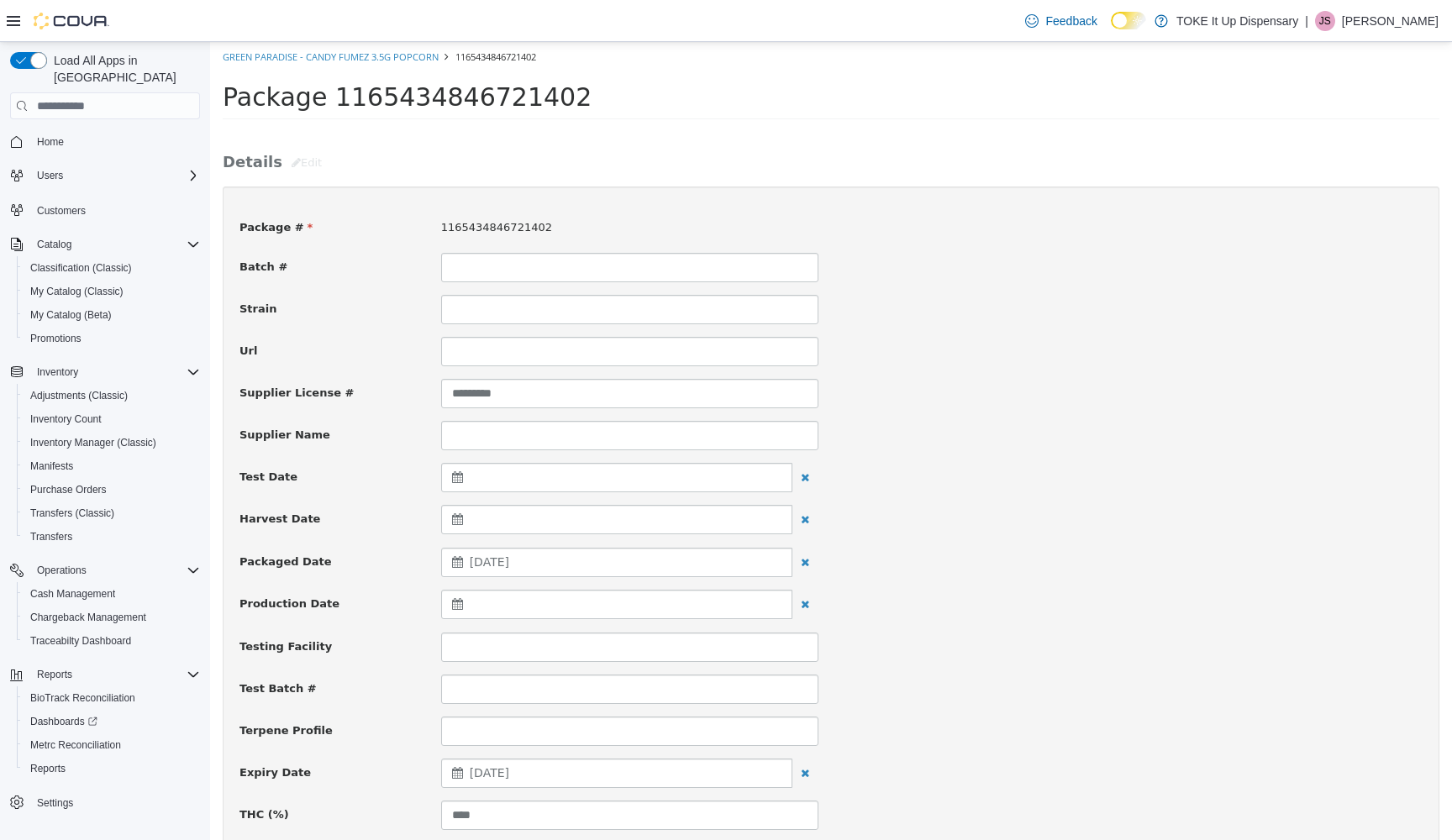
click at [505, 602] on div at bounding box center [616, 604] width 351 height 29
click at [464, 644] on span at bounding box center [462, 644] width 9 height 9
click at [491, 426] on input at bounding box center [629, 435] width 377 height 29
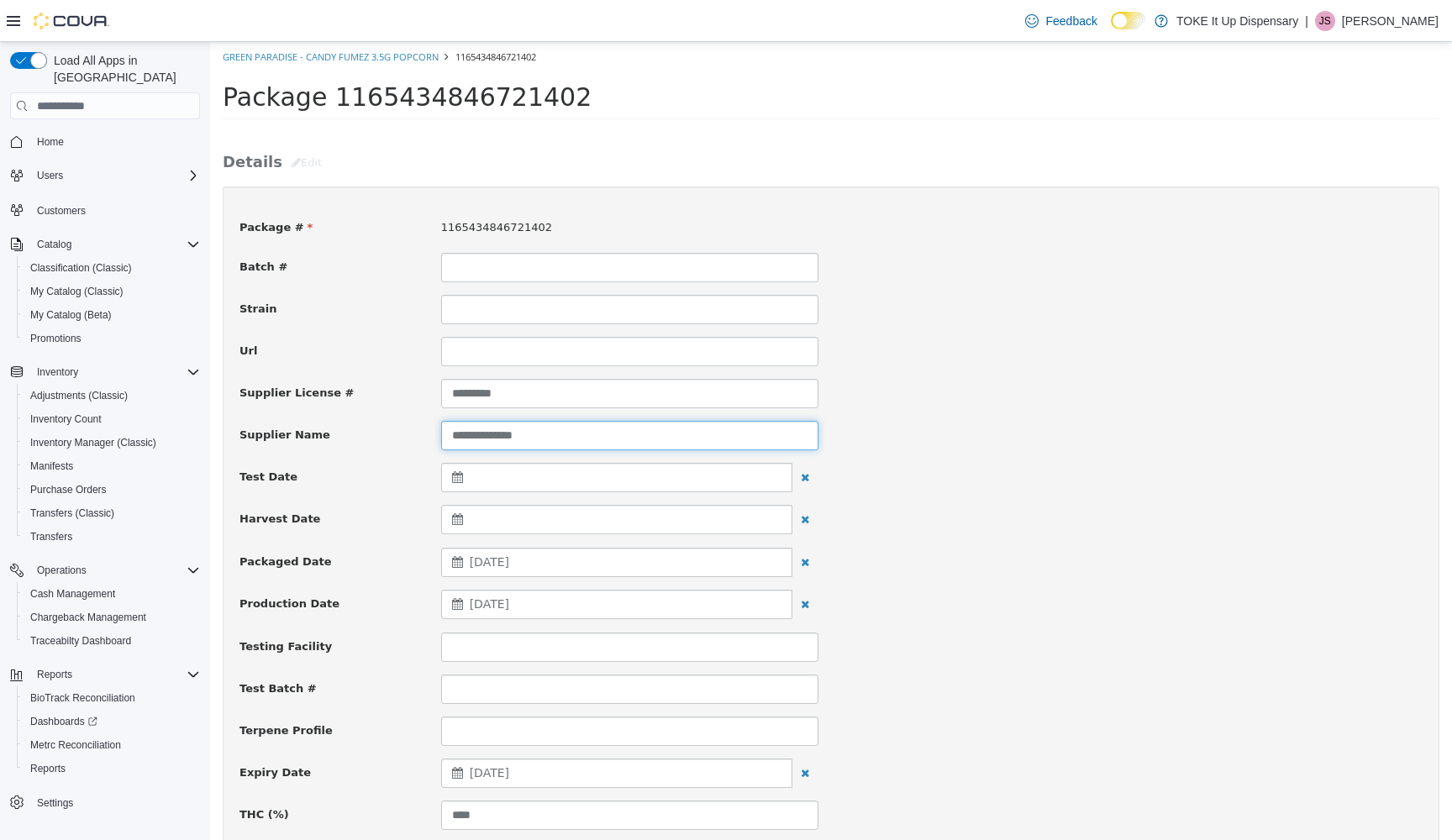
type input "**********"
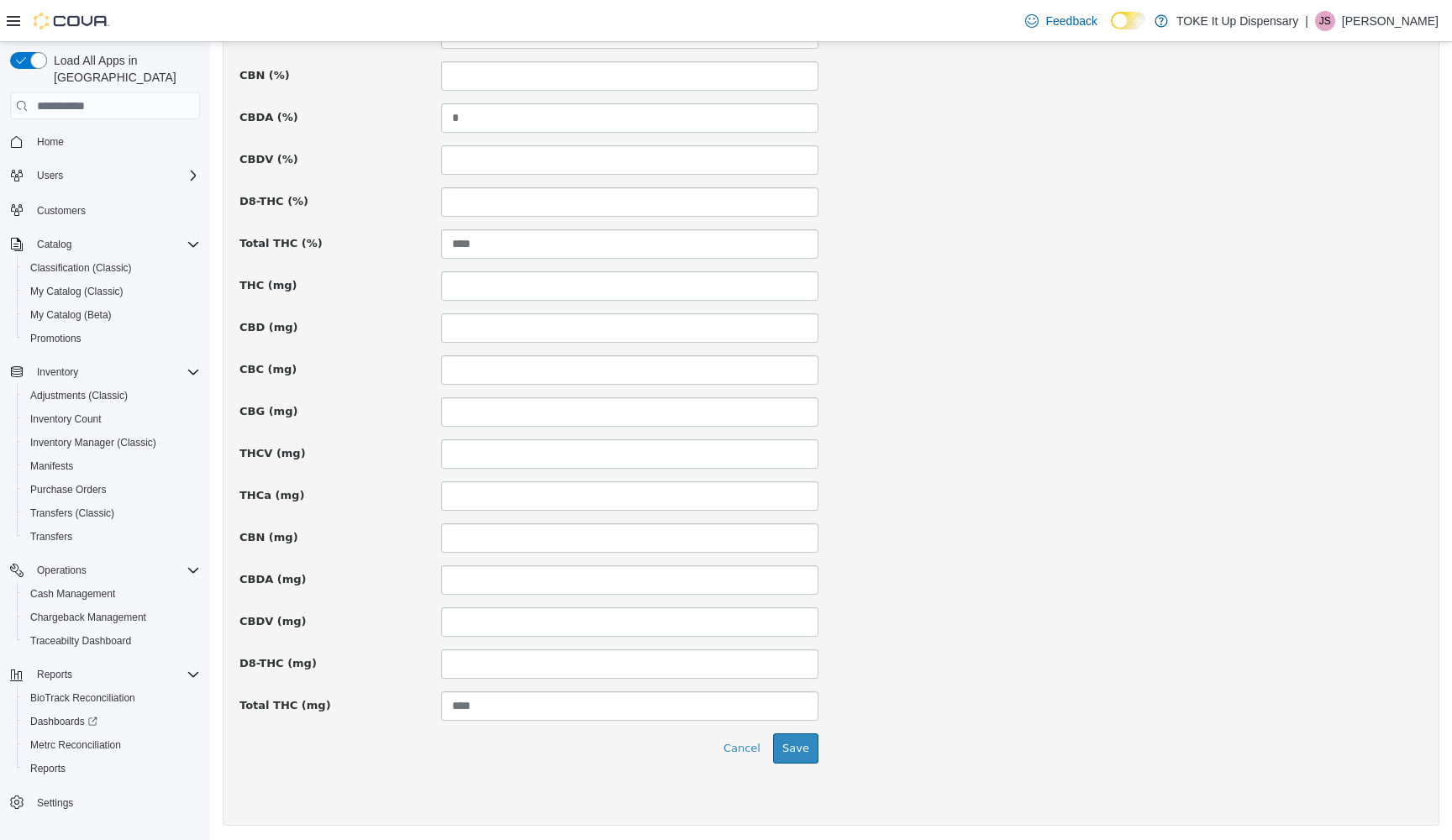
scroll to position [990, 0]
click at [800, 741] on button "Save" at bounding box center [795, 750] width 45 height 30
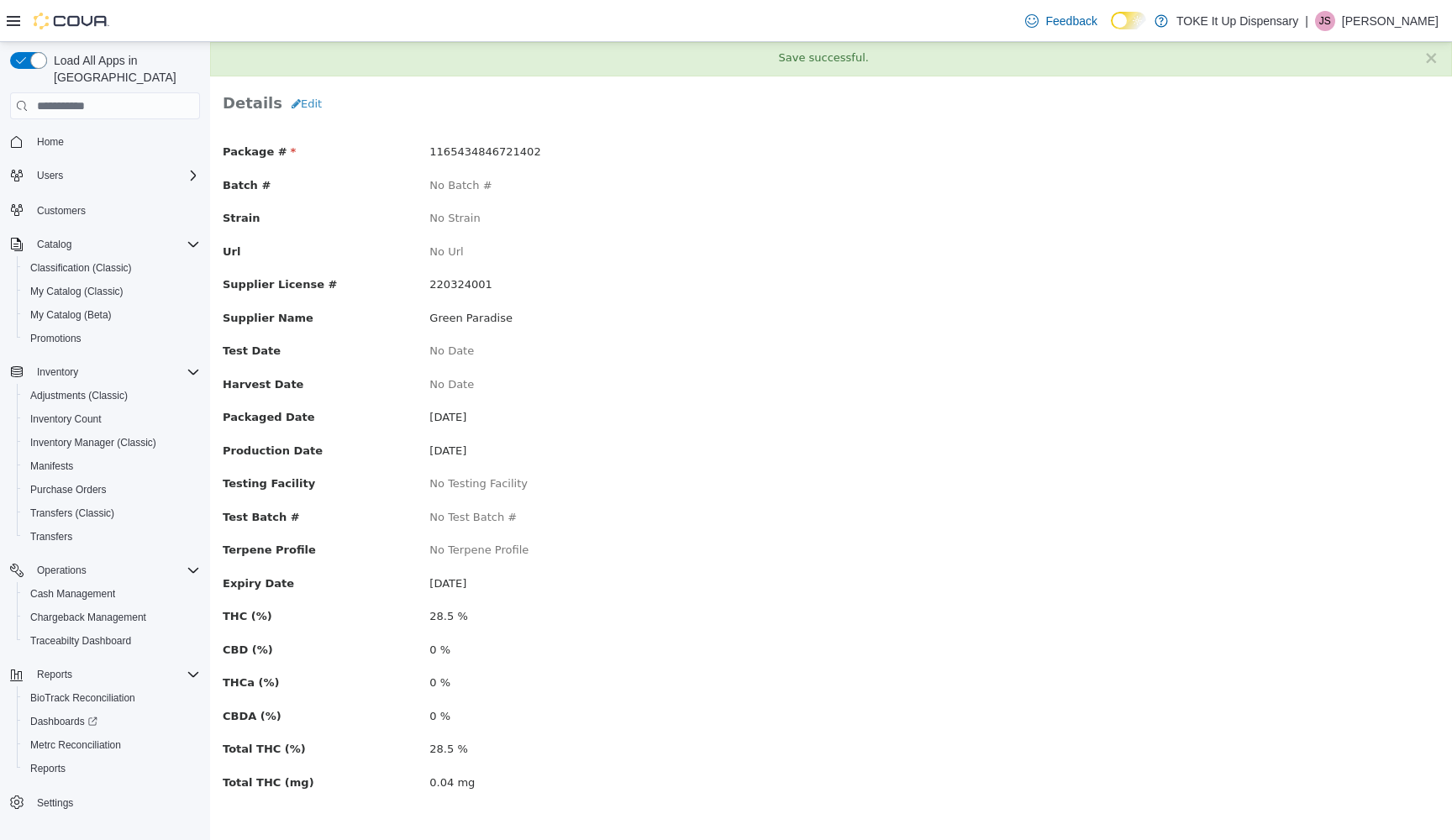
scroll to position [0, 0]
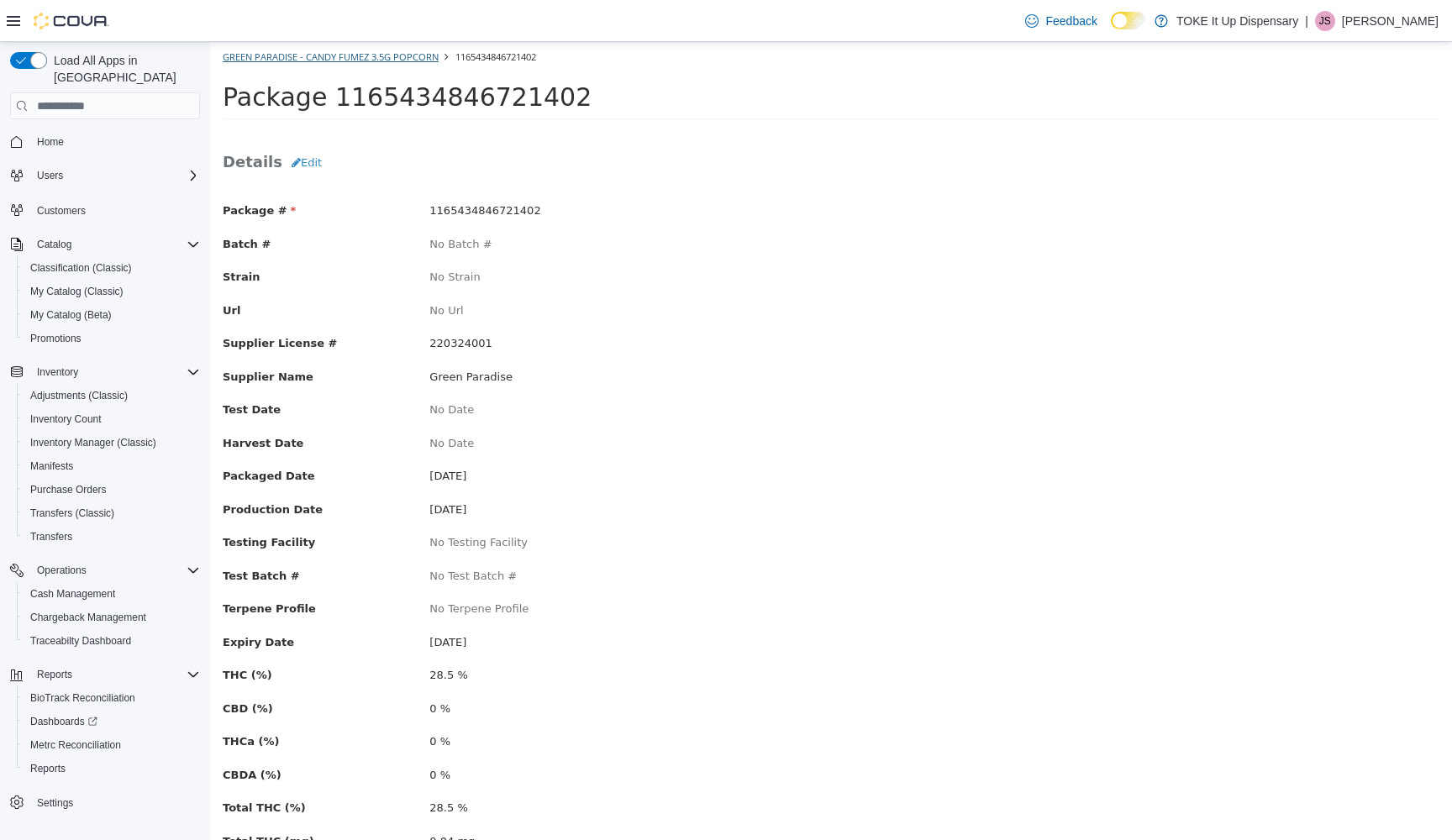
click at [262, 54] on link "Green Paradise - Candy Fumez 3.5g Popcorn" at bounding box center [330, 57] width 216 height 13
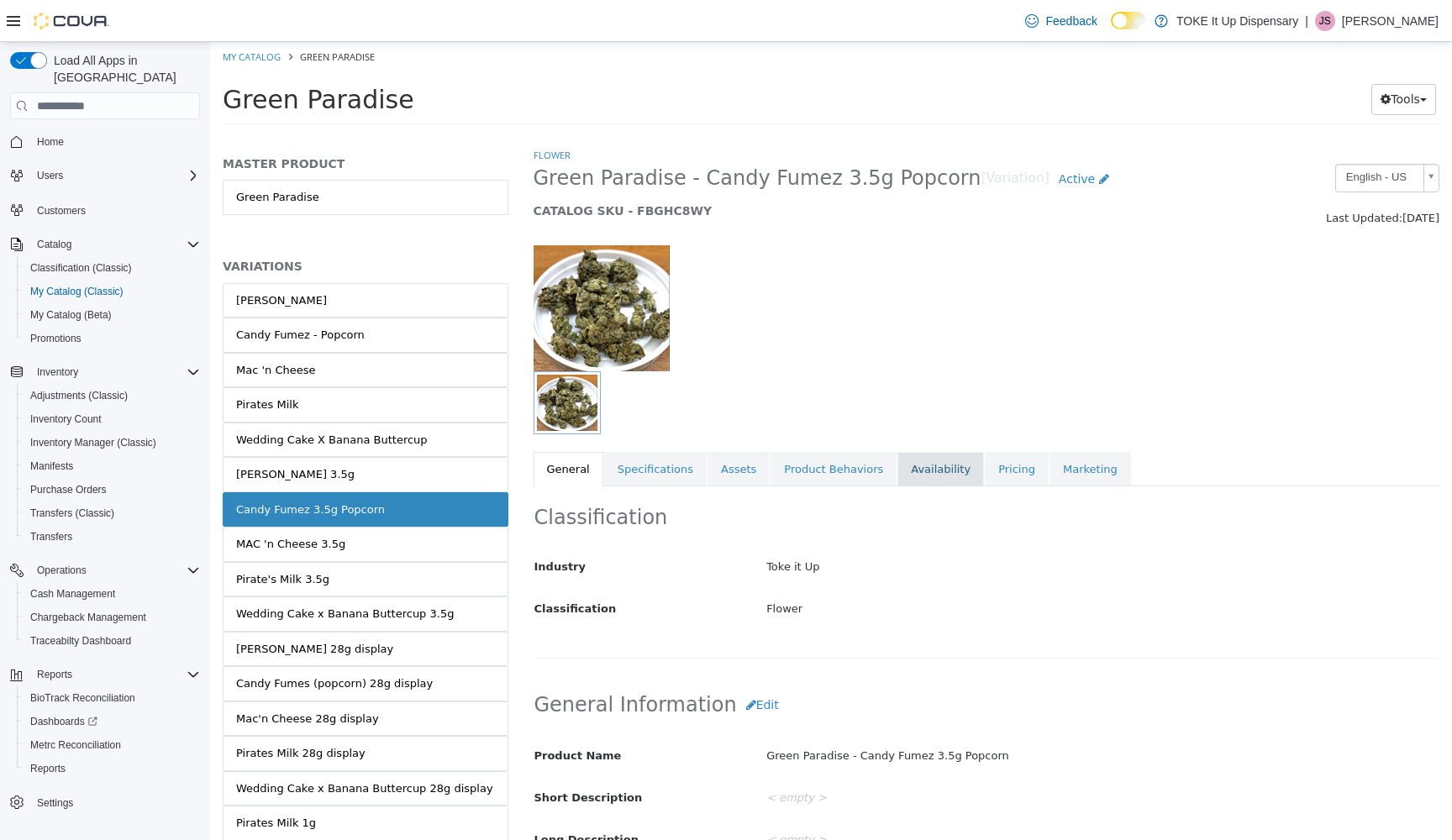
click at [902, 471] on link "Availability" at bounding box center [940, 469] width 86 height 35
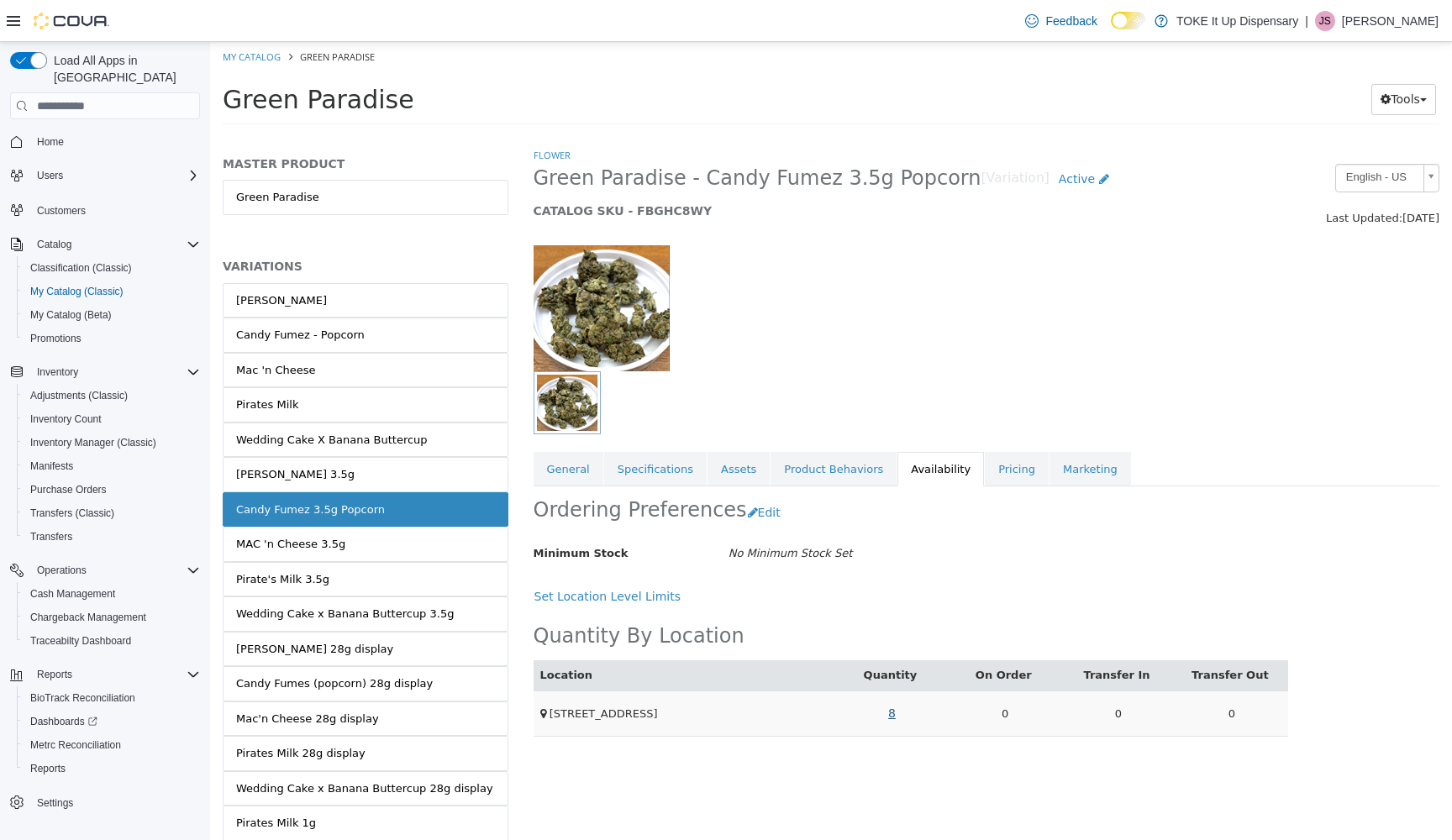
click at [894, 711] on link "8" at bounding box center [892, 713] width 26 height 31
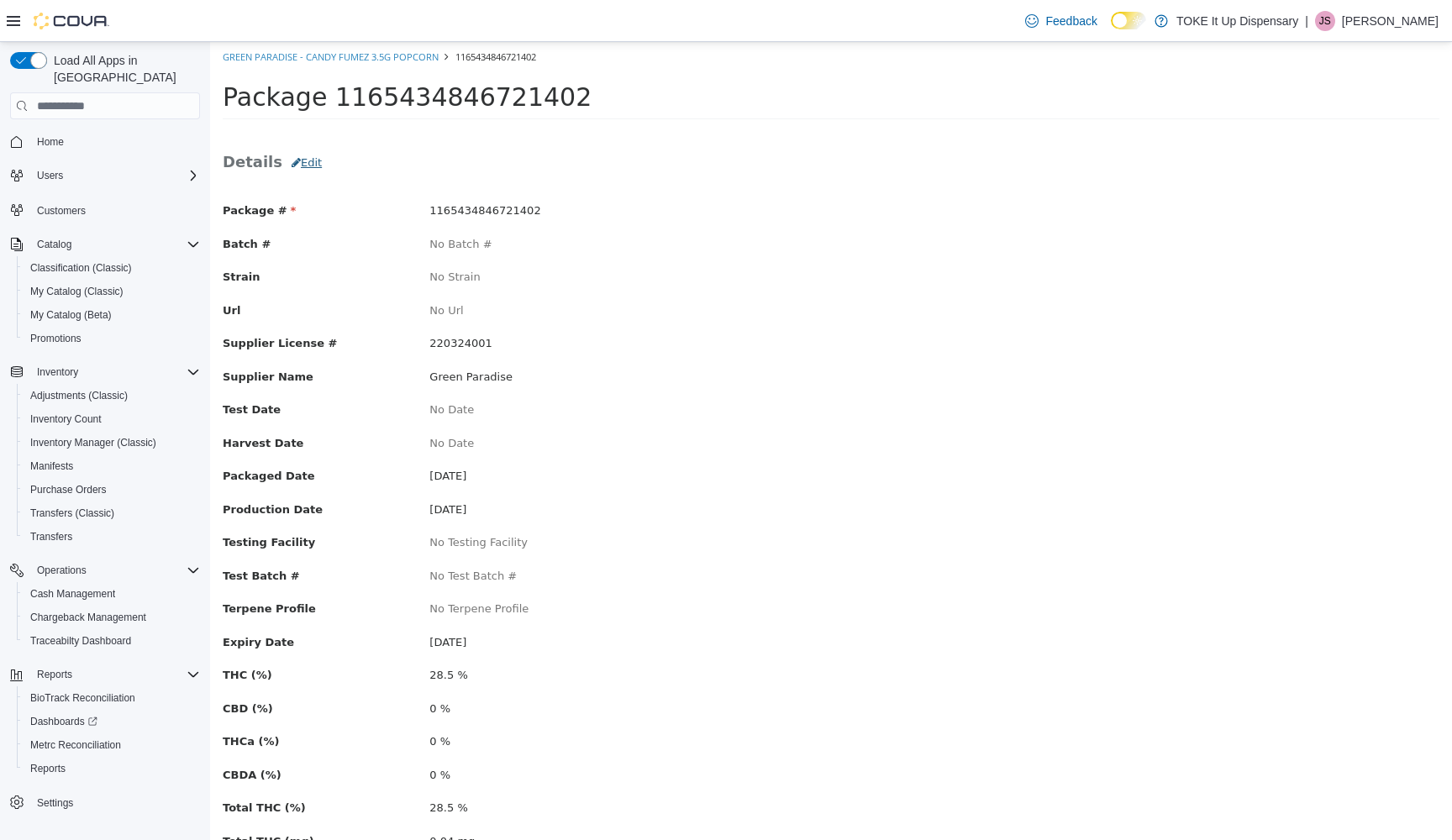
click at [308, 157] on button "Edit" at bounding box center [306, 162] width 49 height 30
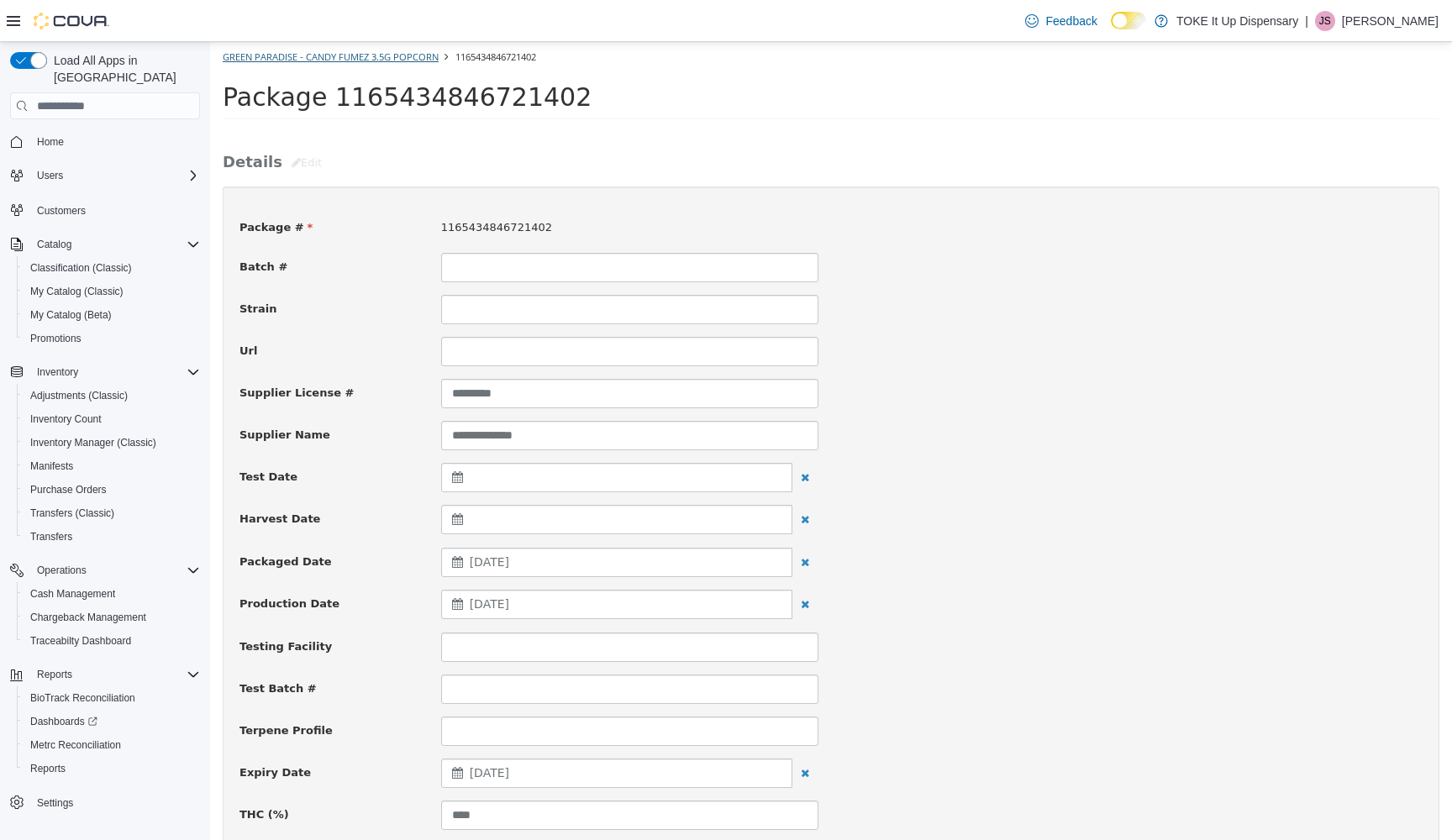
click at [276, 60] on link "Green Paradise - Candy Fumez 3.5g Popcorn" at bounding box center [330, 57] width 216 height 13
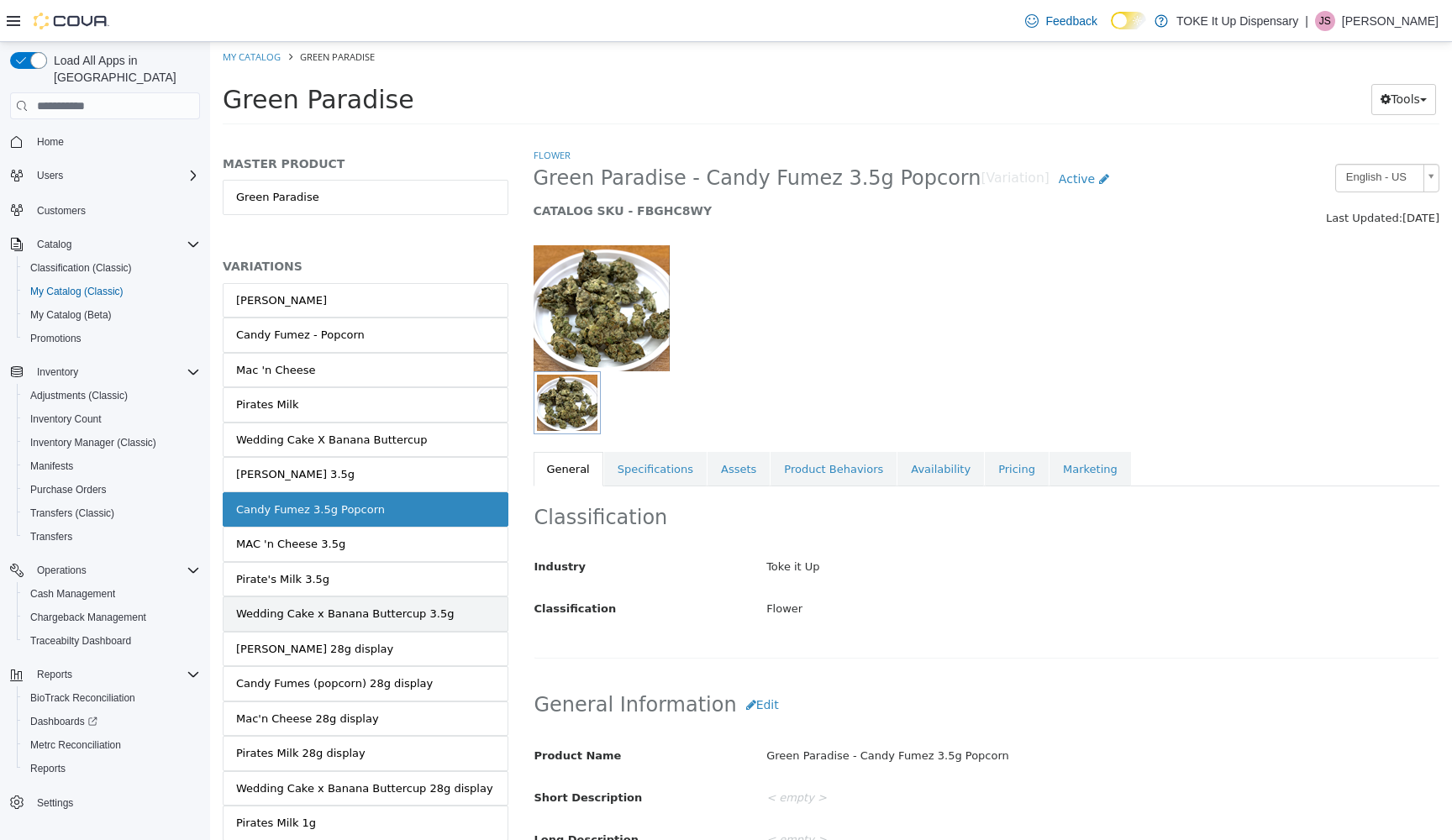
click at [331, 615] on div "Wedding Cake x Banana Buttercup 3.5g" at bounding box center [344, 614] width 218 height 17
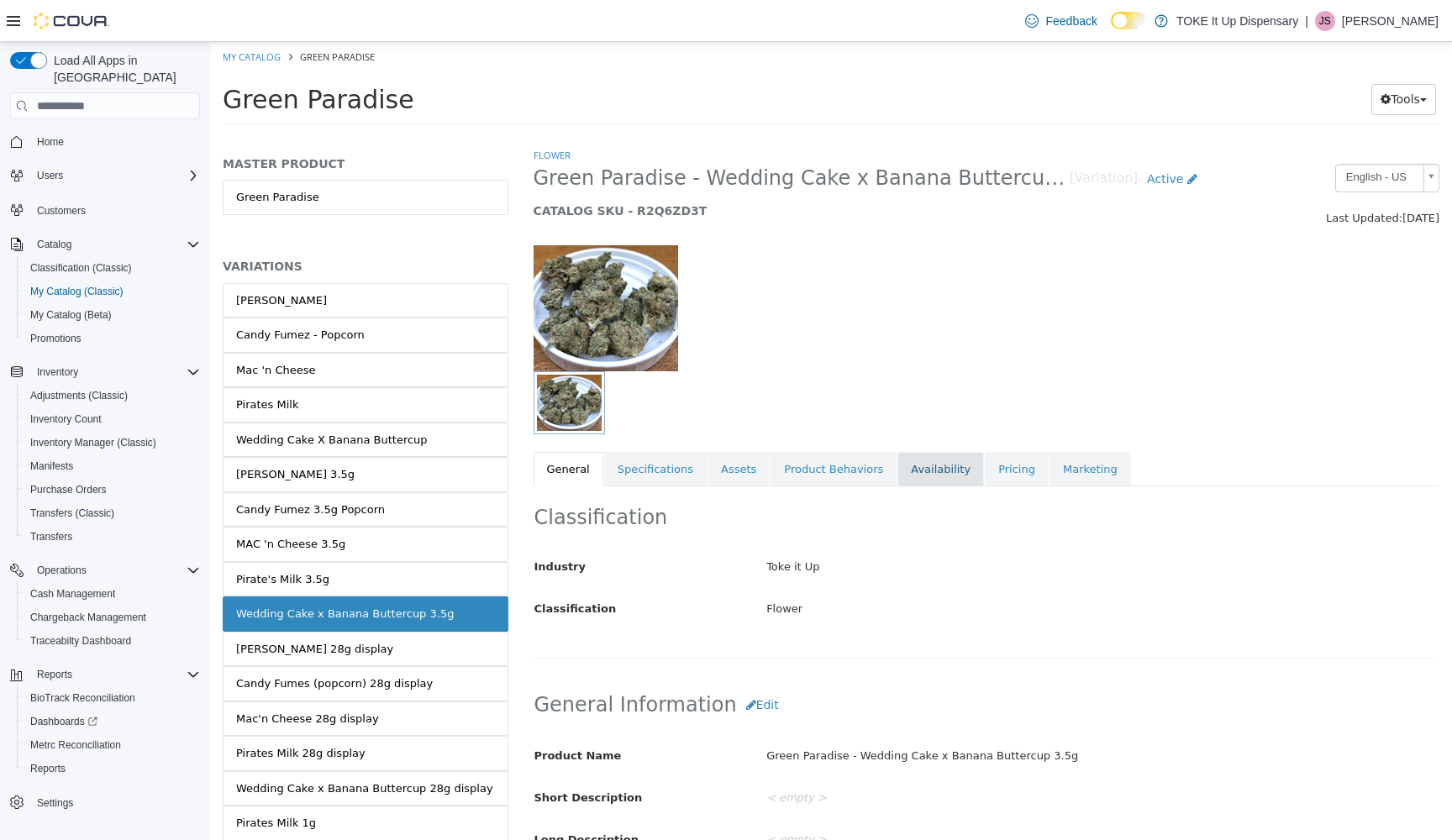
click at [934, 474] on link "Availability" at bounding box center [940, 469] width 86 height 35
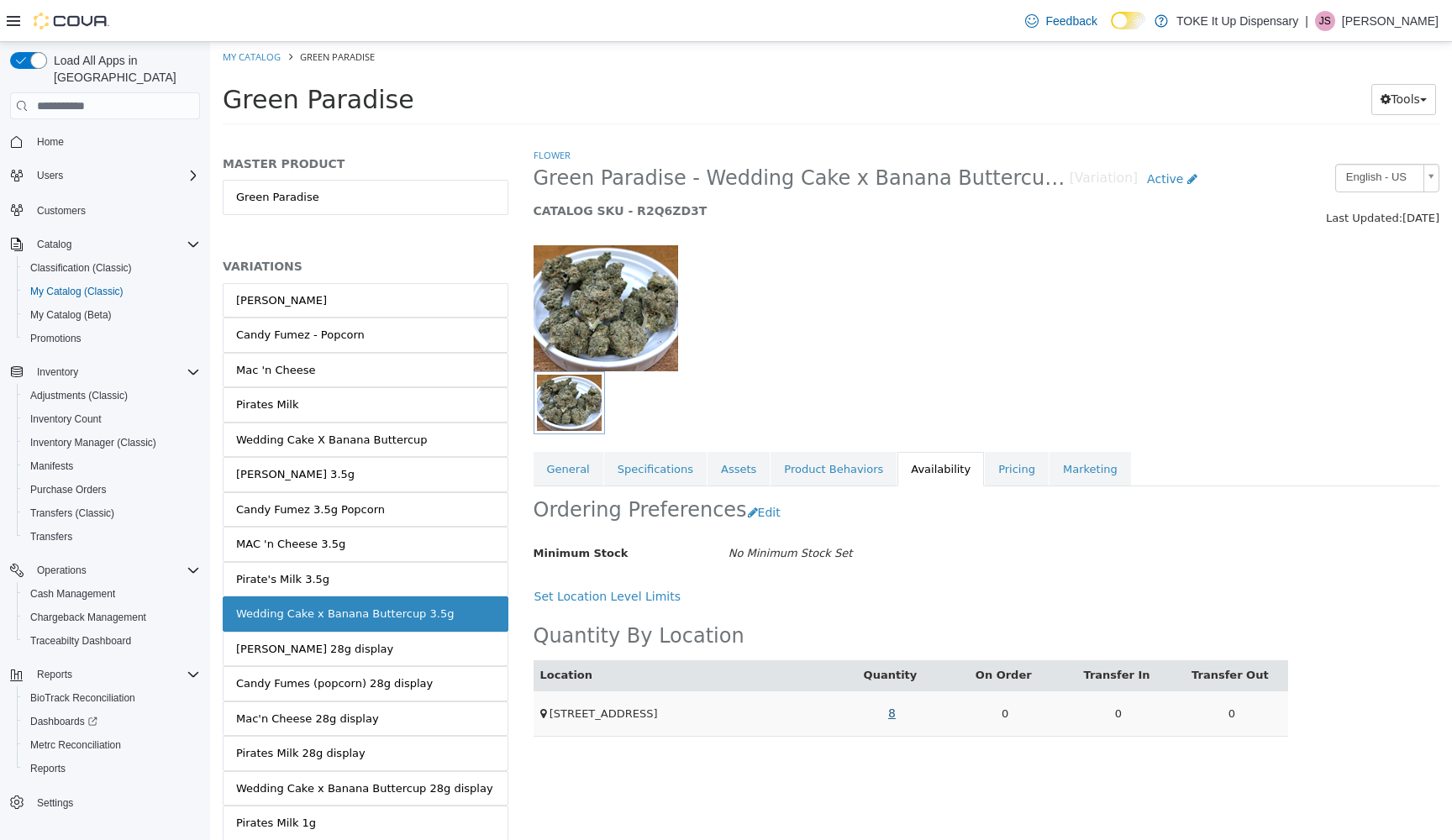
click at [889, 707] on link "8" at bounding box center [892, 713] width 26 height 31
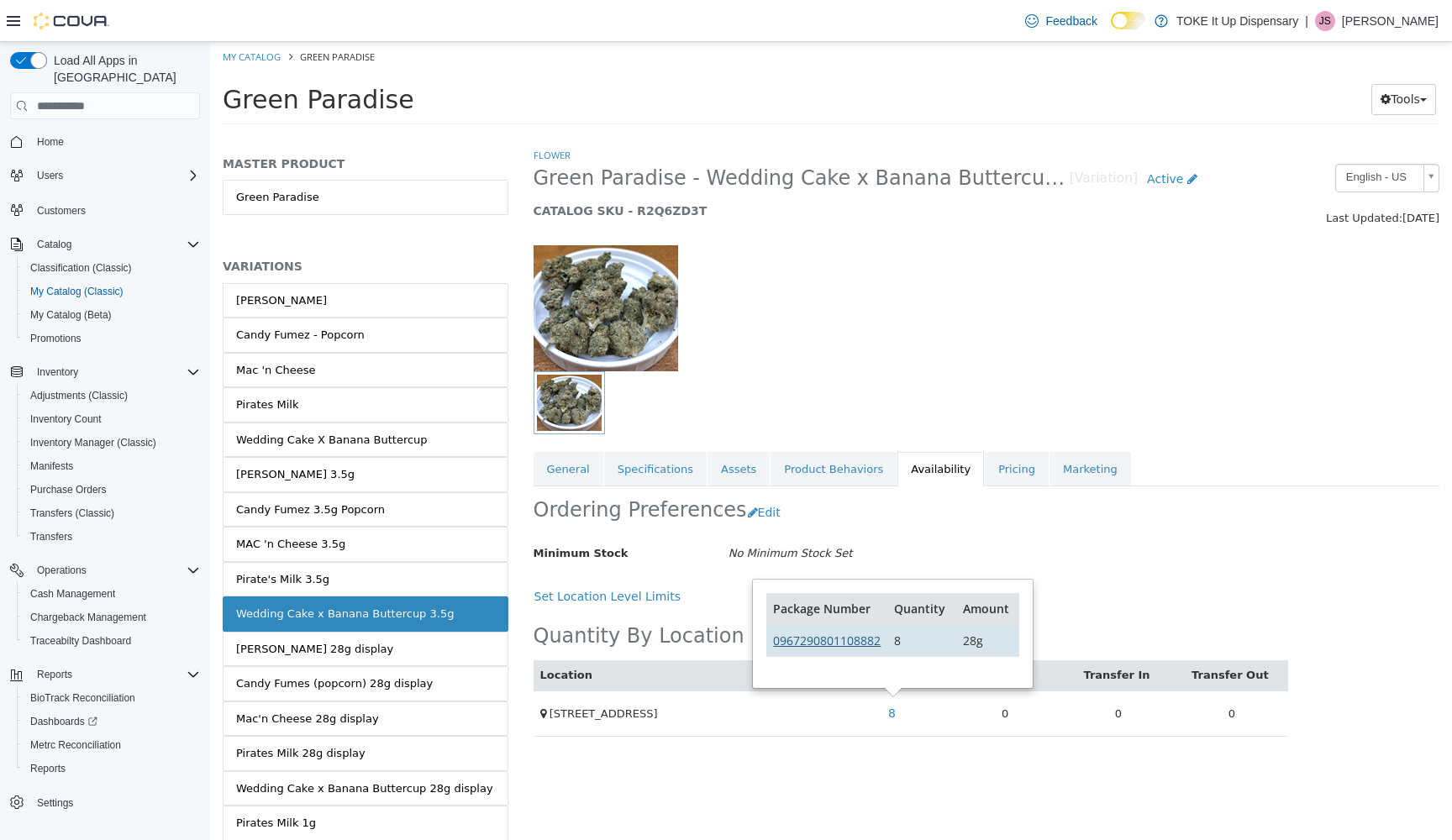
click at [845, 642] on link "0967290801108882" at bounding box center [827, 640] width 107 height 16
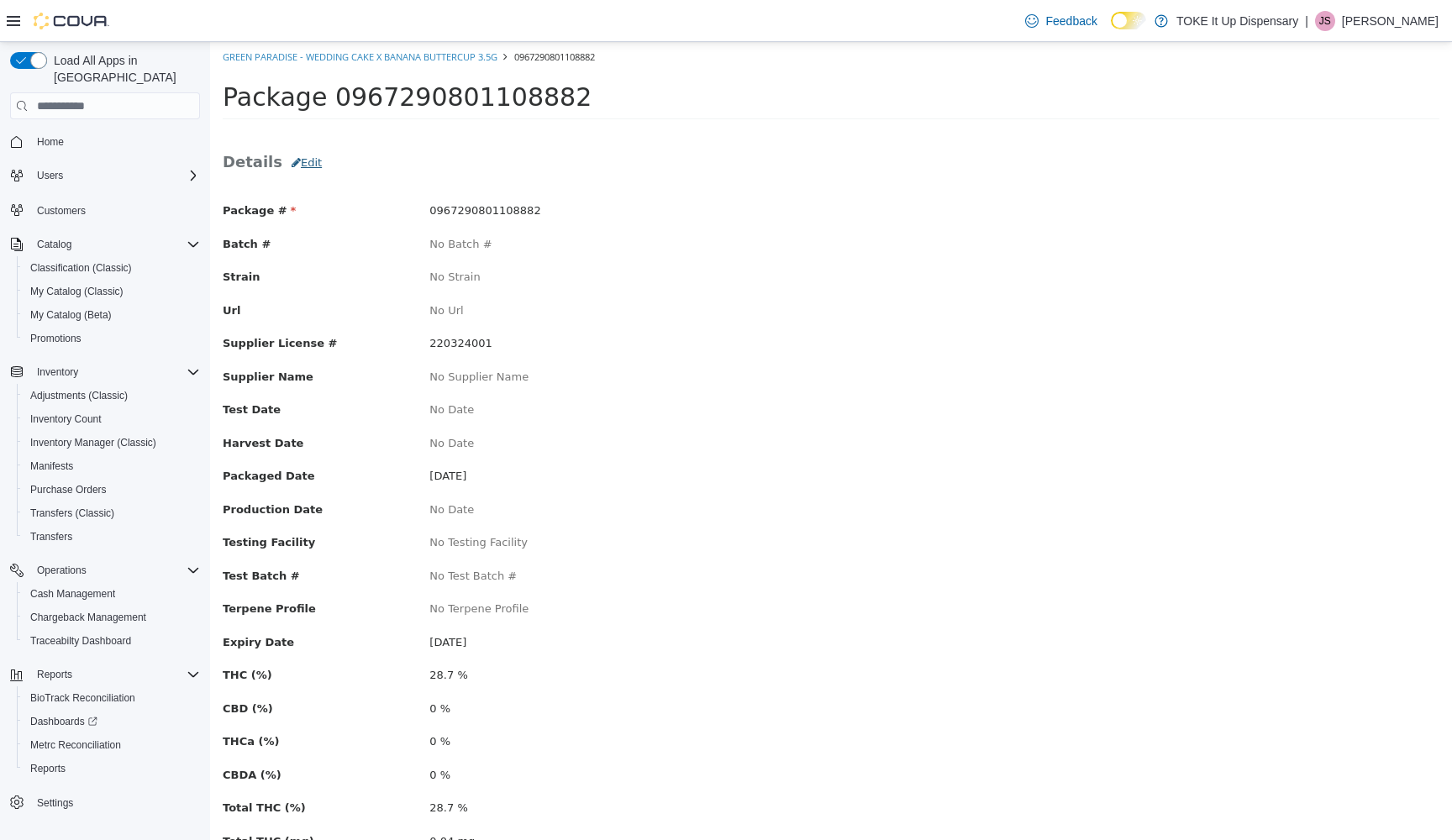
click at [305, 161] on button "Edit" at bounding box center [306, 162] width 49 height 30
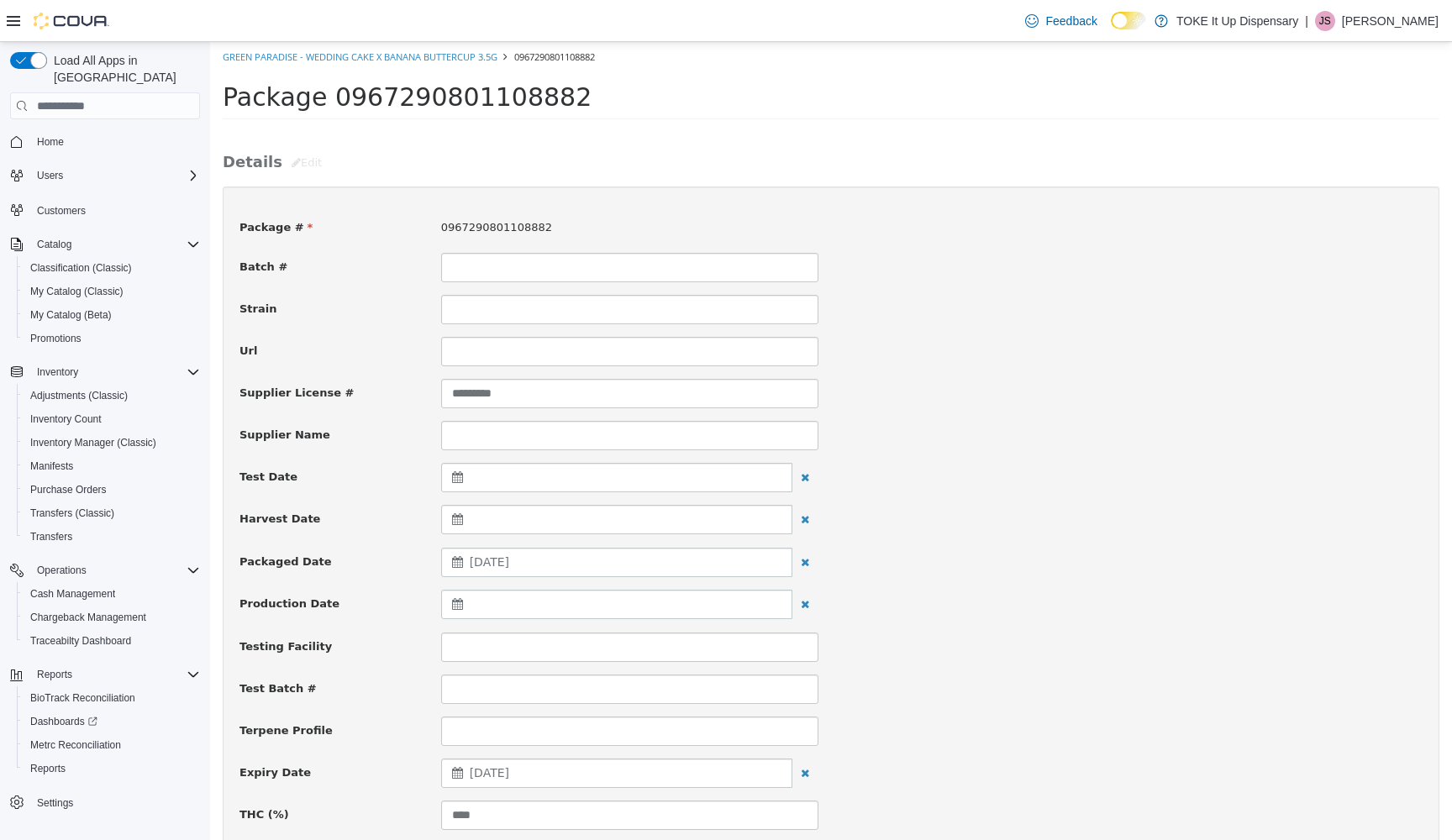
click at [512, 476] on div at bounding box center [616, 477] width 351 height 29
click at [902, 557] on div "Packaged Date September 26, 2025" at bounding box center [831, 563] width 1209 height 30
click at [478, 607] on div at bounding box center [616, 604] width 351 height 29
click at [456, 639] on th at bounding box center [462, 645] width 27 height 29
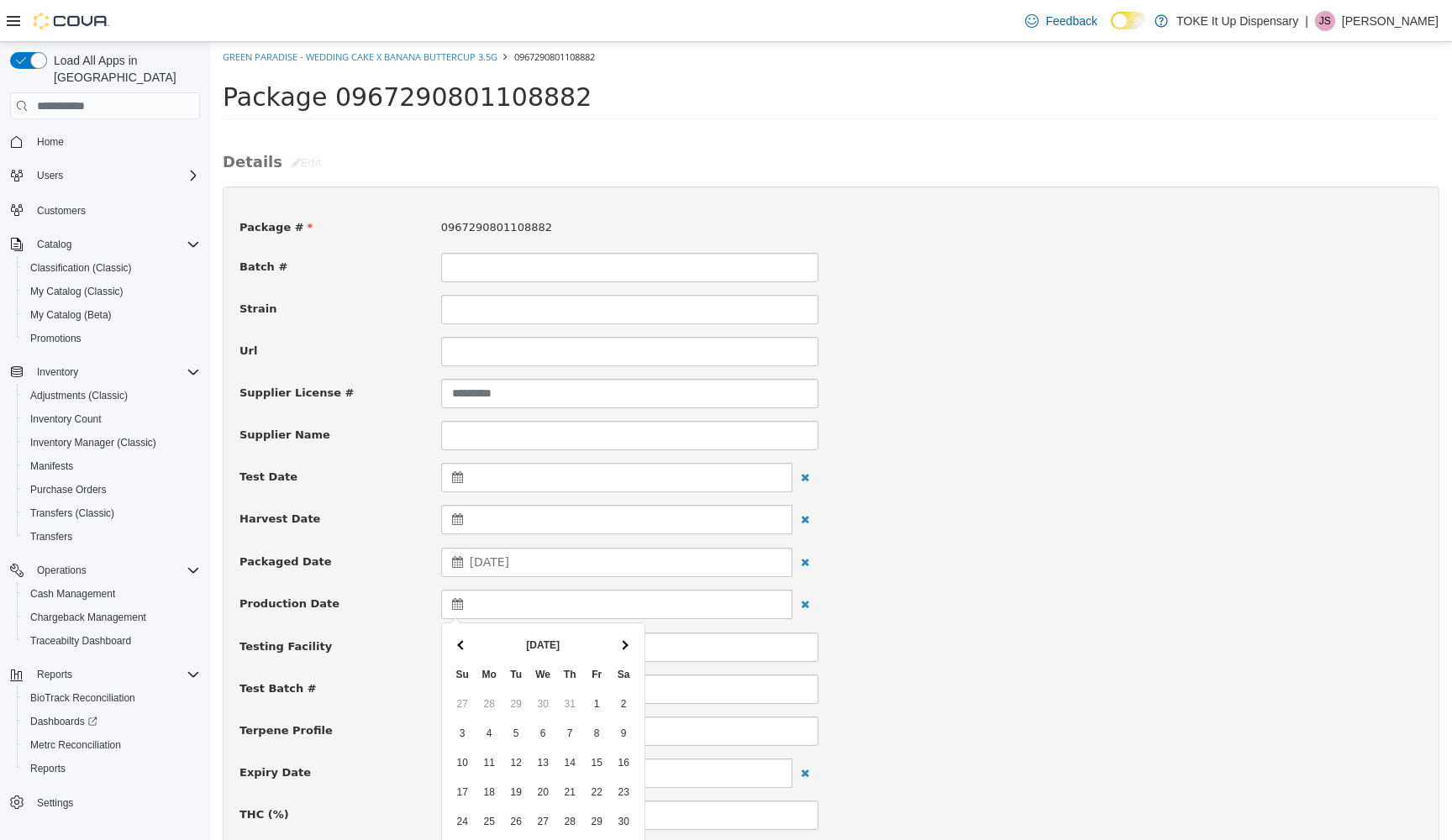
click at [456, 639] on th at bounding box center [462, 645] width 27 height 29
click at [1041, 570] on div "Packaged Date September 26, 2025" at bounding box center [831, 563] width 1209 height 30
click at [526, 440] on input at bounding box center [629, 435] width 377 height 29
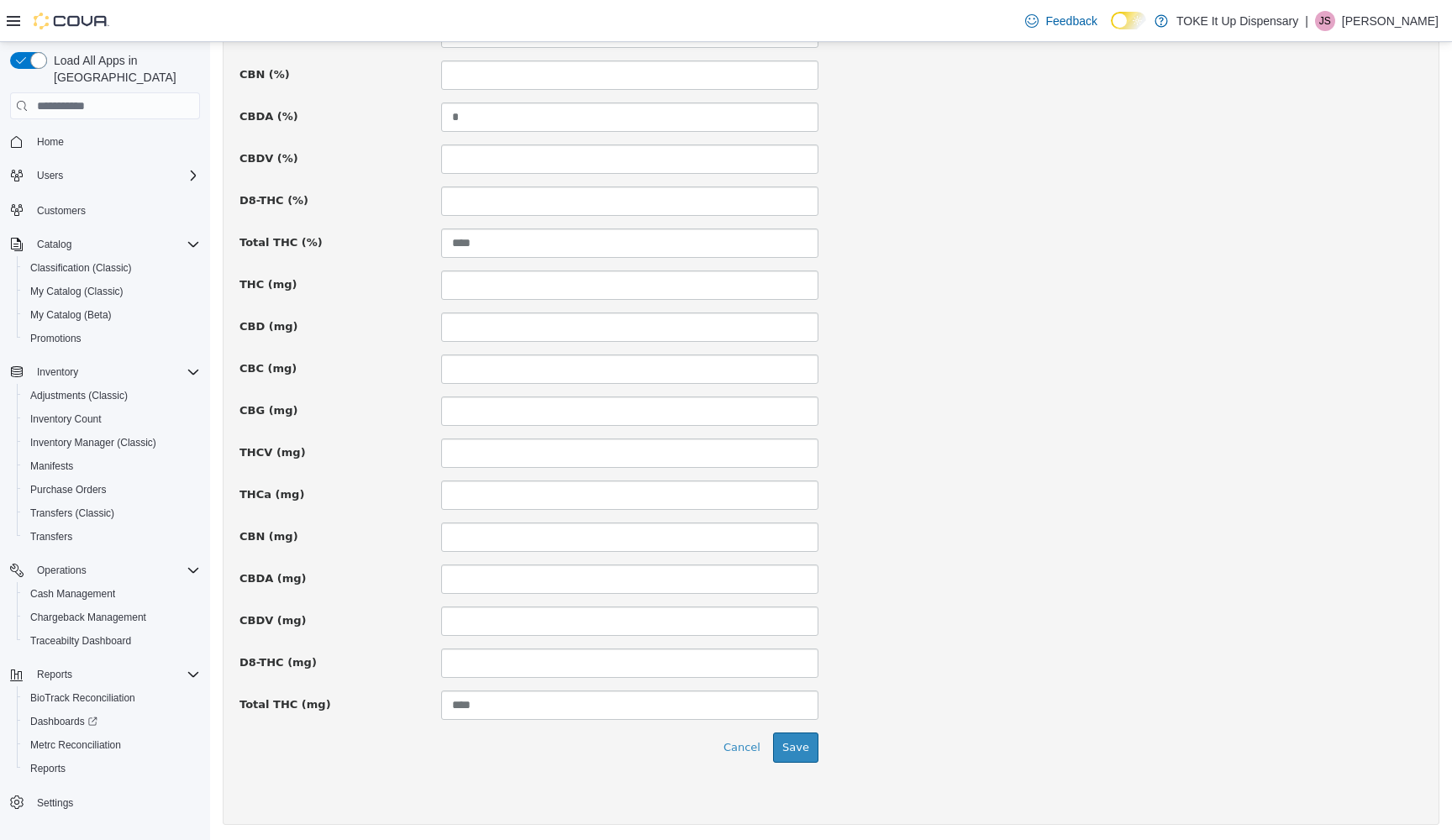
scroll to position [990, 0]
type input "**********"
click at [805, 750] on button "Save" at bounding box center [795, 750] width 45 height 30
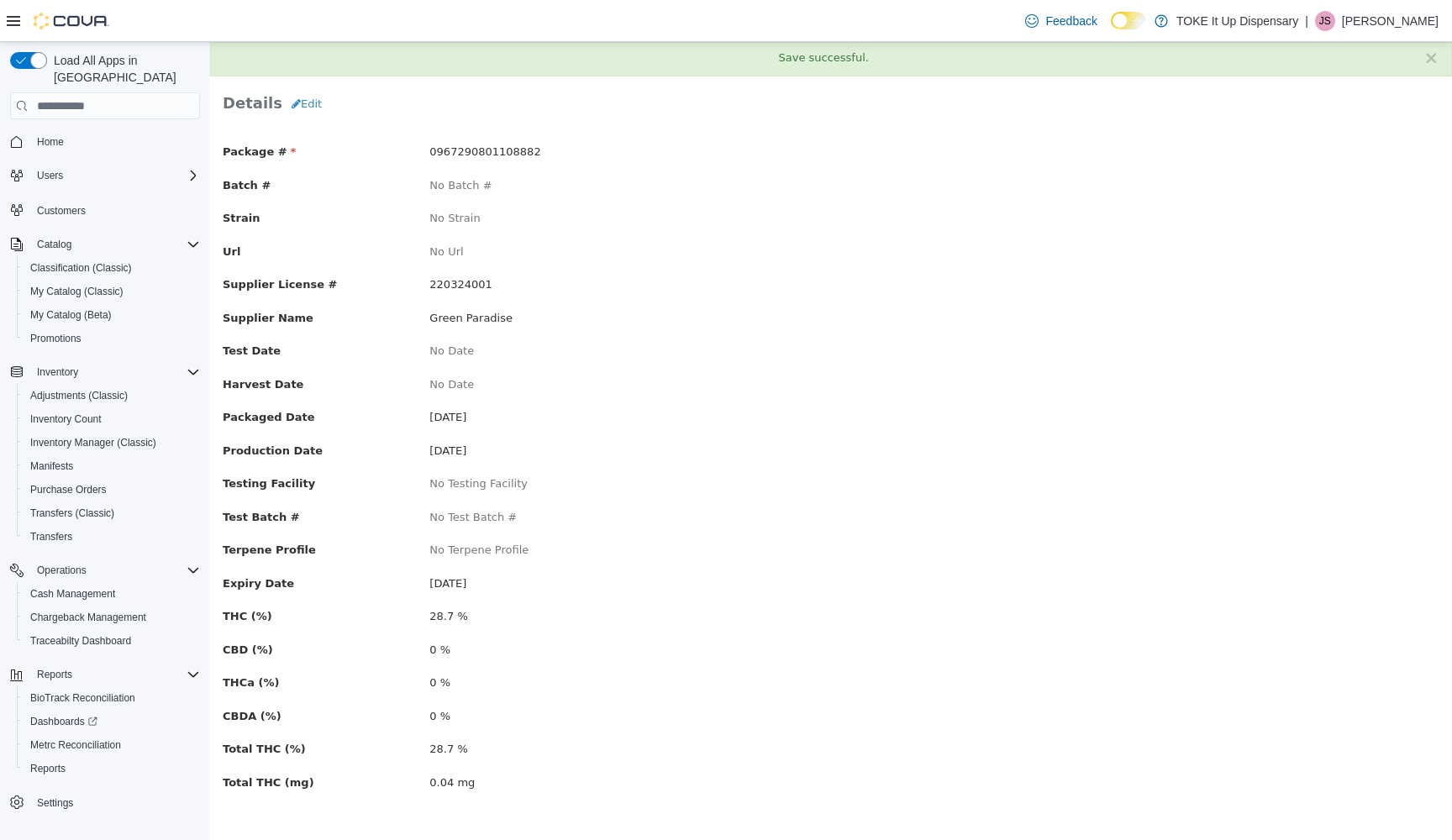
scroll to position [0, 0]
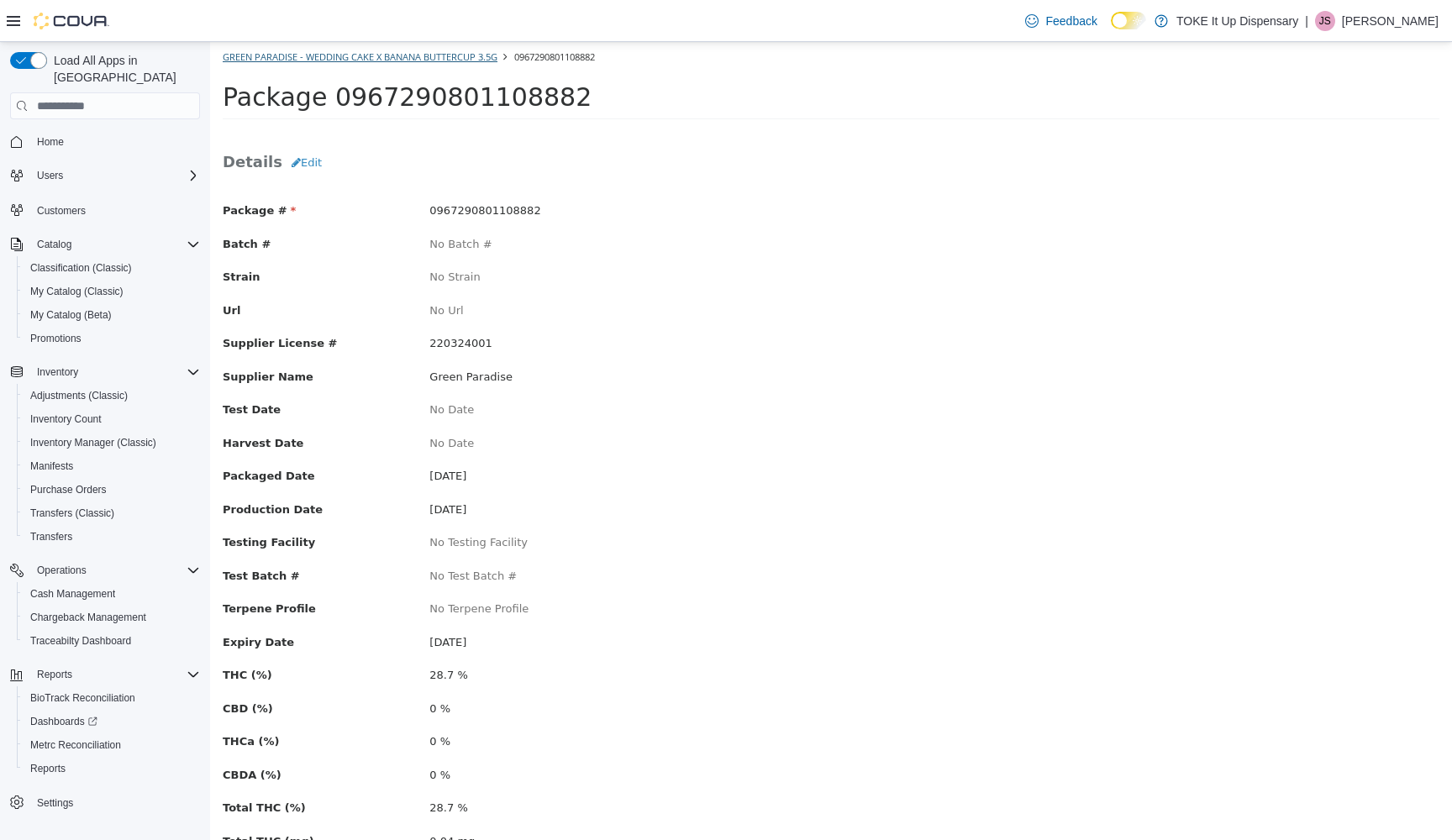
click at [300, 60] on link "Green Paradise - Wedding Cake x Banana Buttercup 3.5g" at bounding box center [359, 57] width 275 height 13
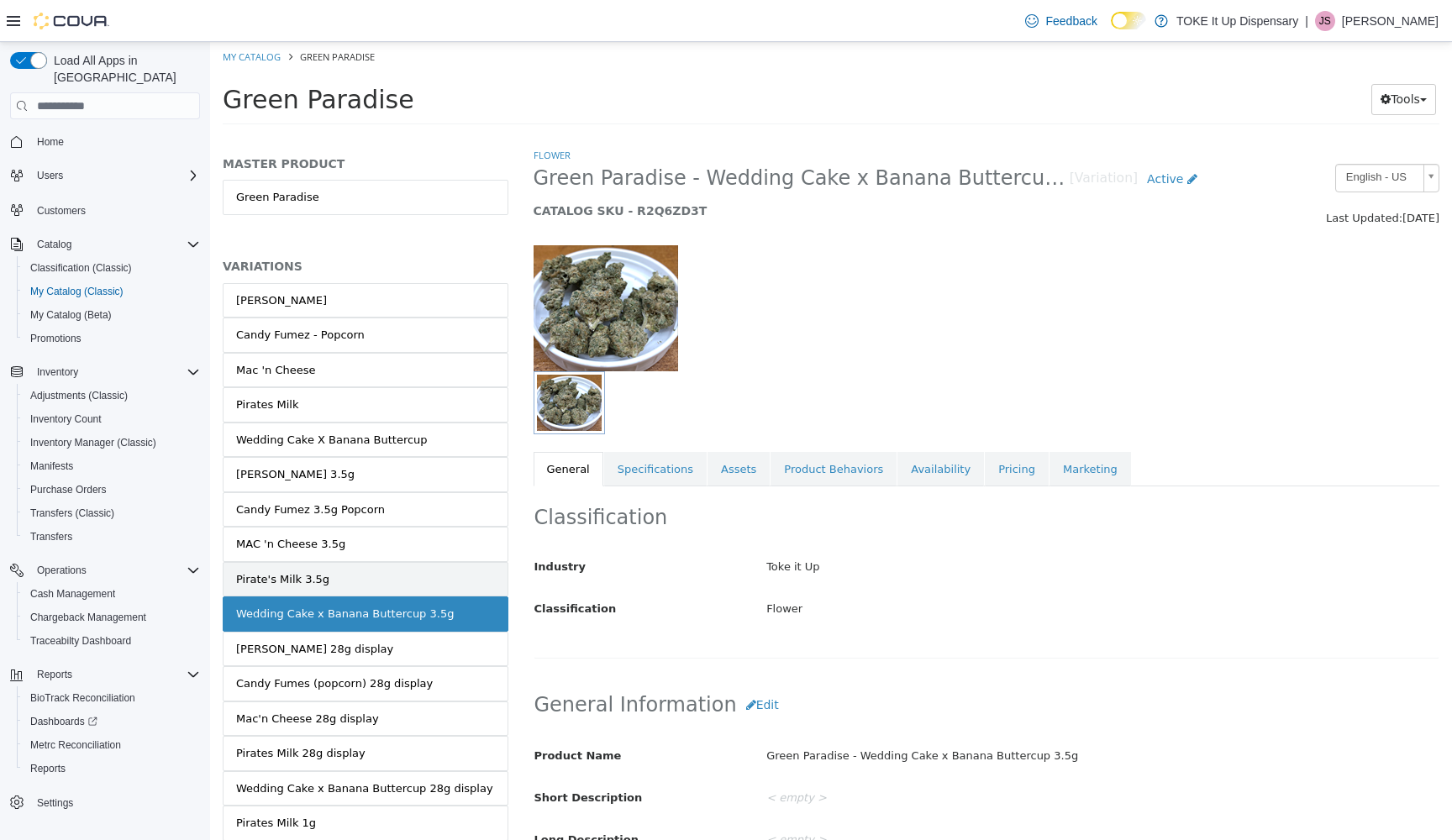
click at [299, 571] on div "Pirate's Milk 3.5g" at bounding box center [283, 579] width 94 height 17
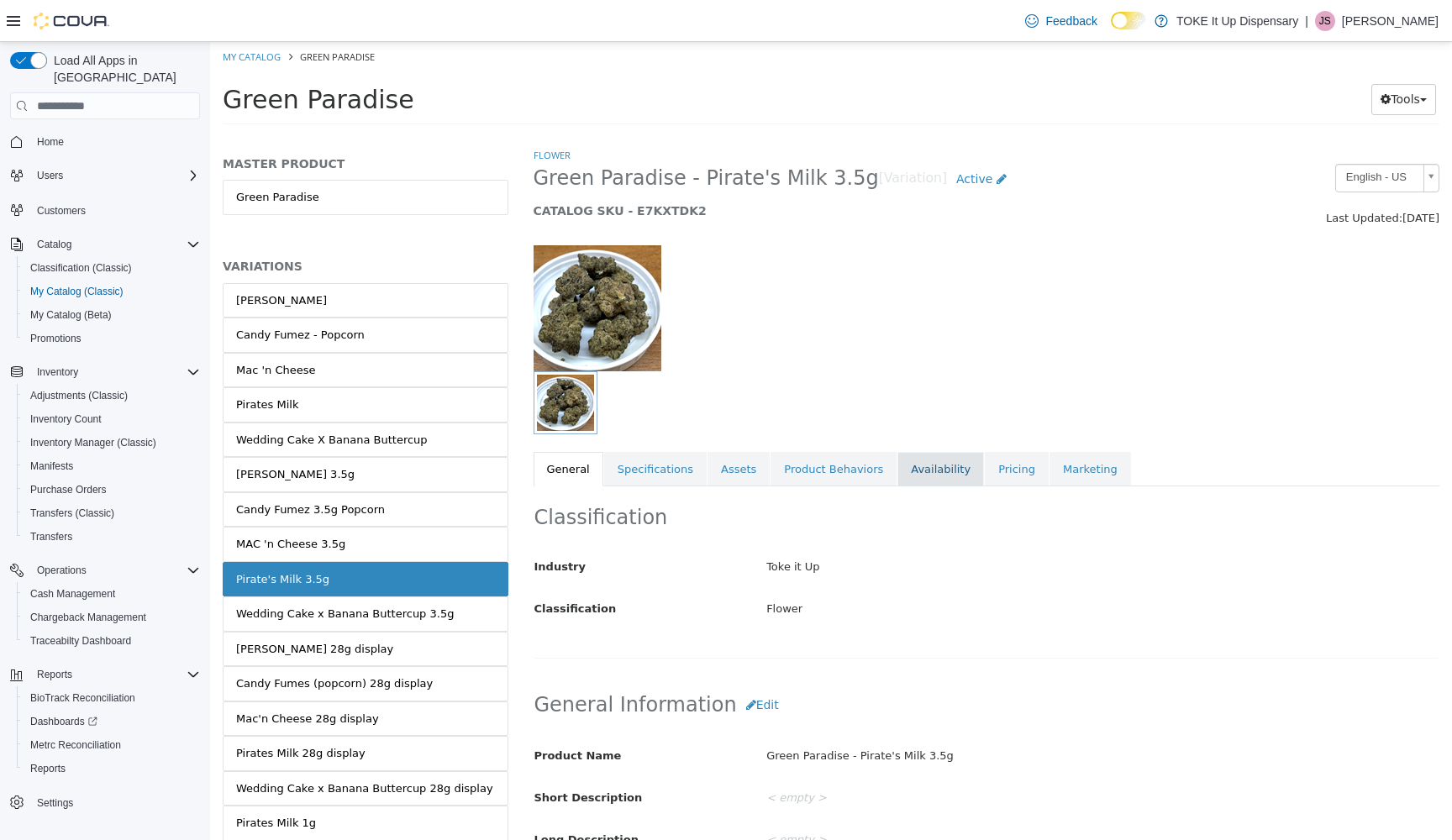
click at [926, 470] on link "Availability" at bounding box center [940, 469] width 86 height 35
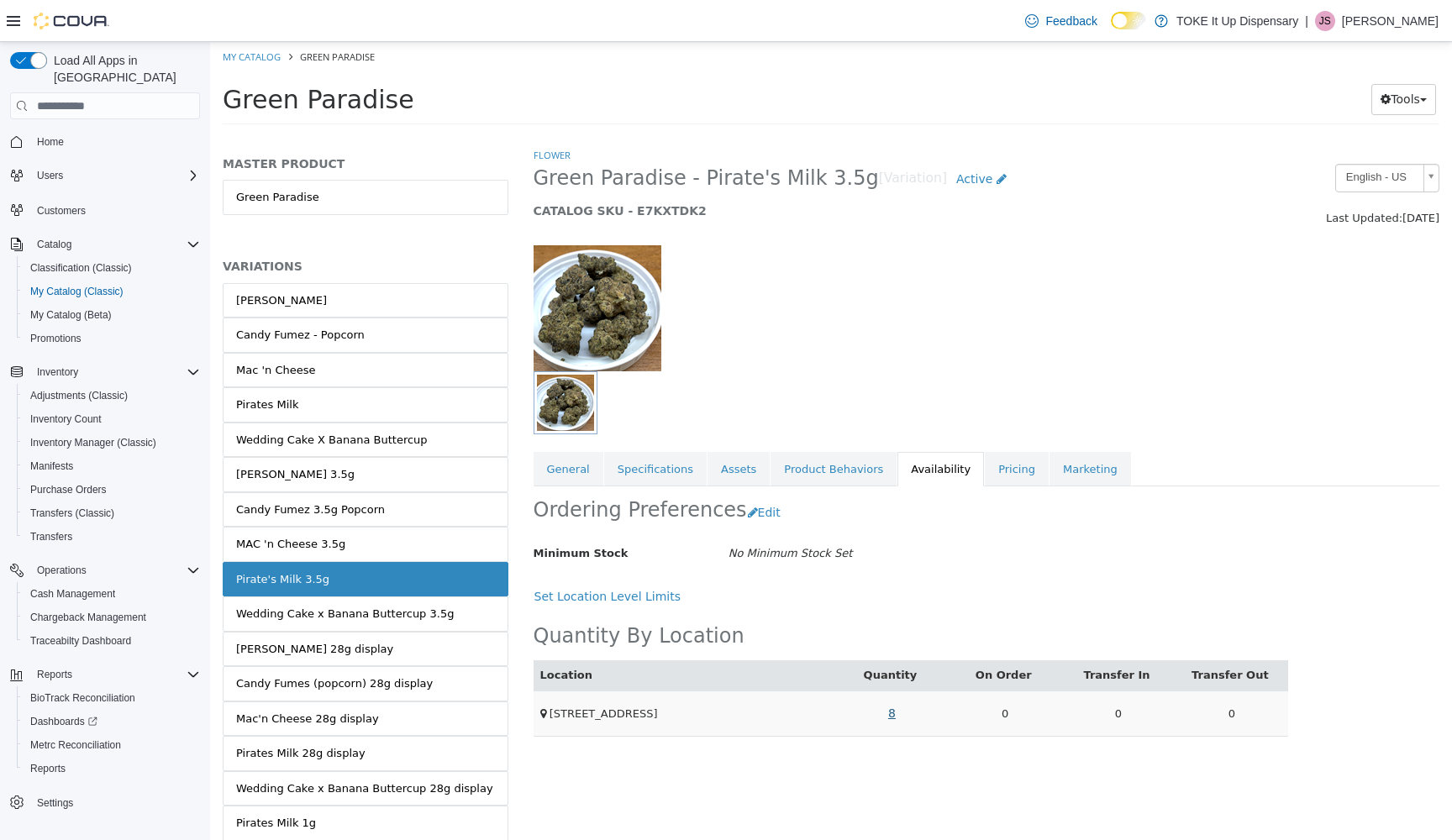
click at [896, 710] on link "8" at bounding box center [892, 713] width 26 height 31
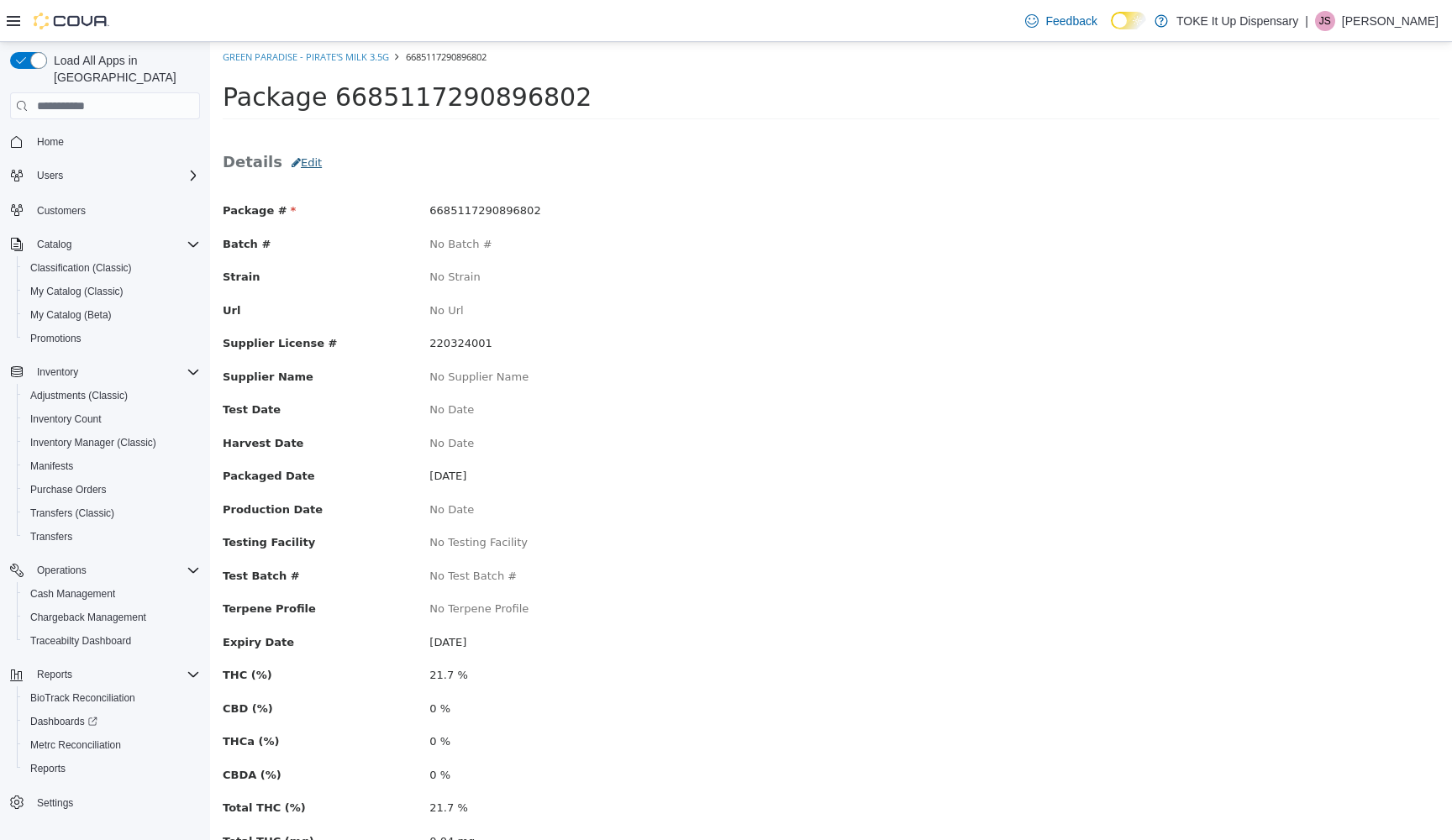
click at [295, 161] on button "Edit" at bounding box center [306, 162] width 49 height 30
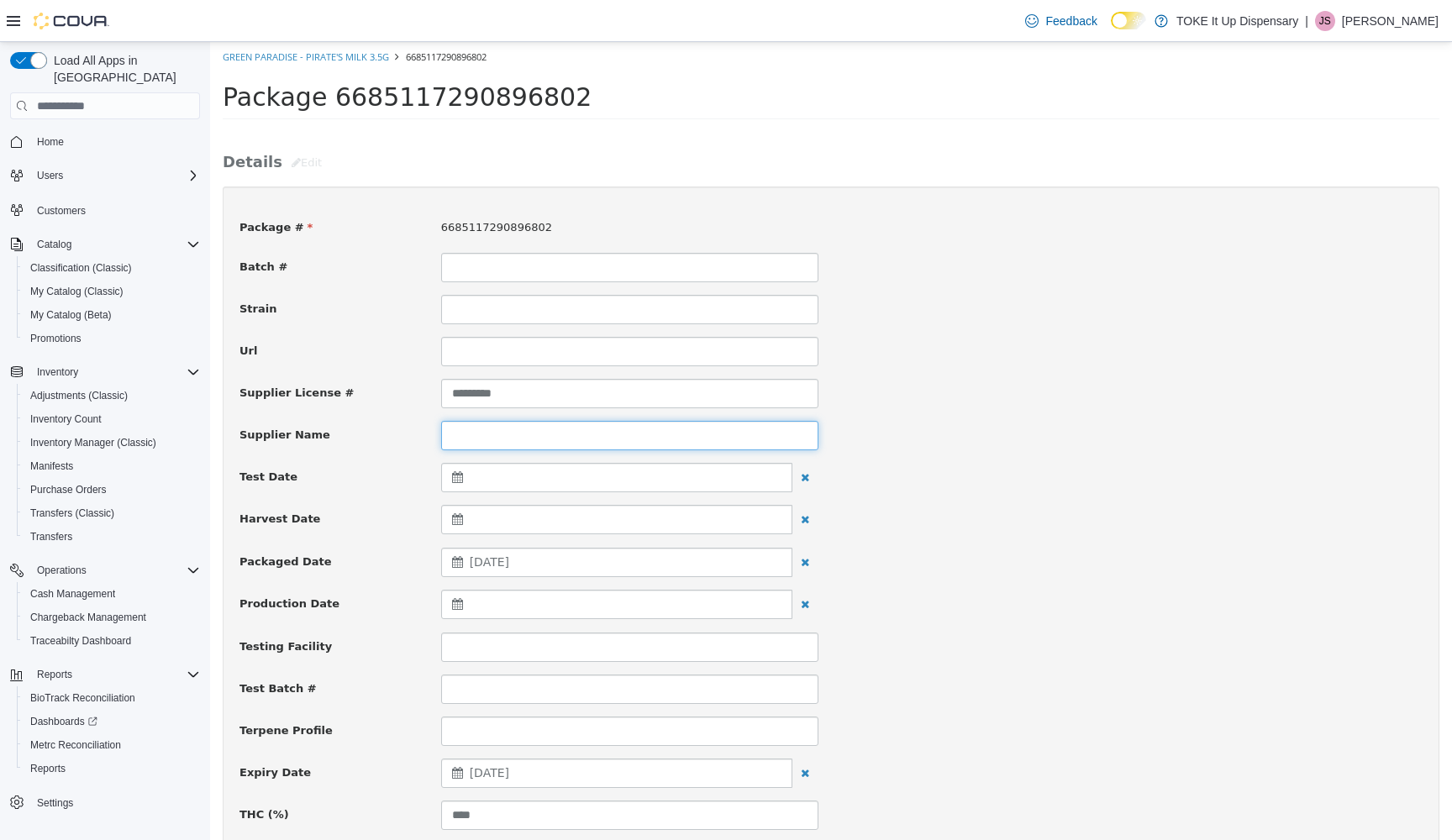
click at [516, 435] on input at bounding box center [629, 435] width 377 height 29
type input "**********"
click at [507, 591] on div at bounding box center [616, 604] width 351 height 29
click at [465, 640] on th at bounding box center [462, 645] width 27 height 29
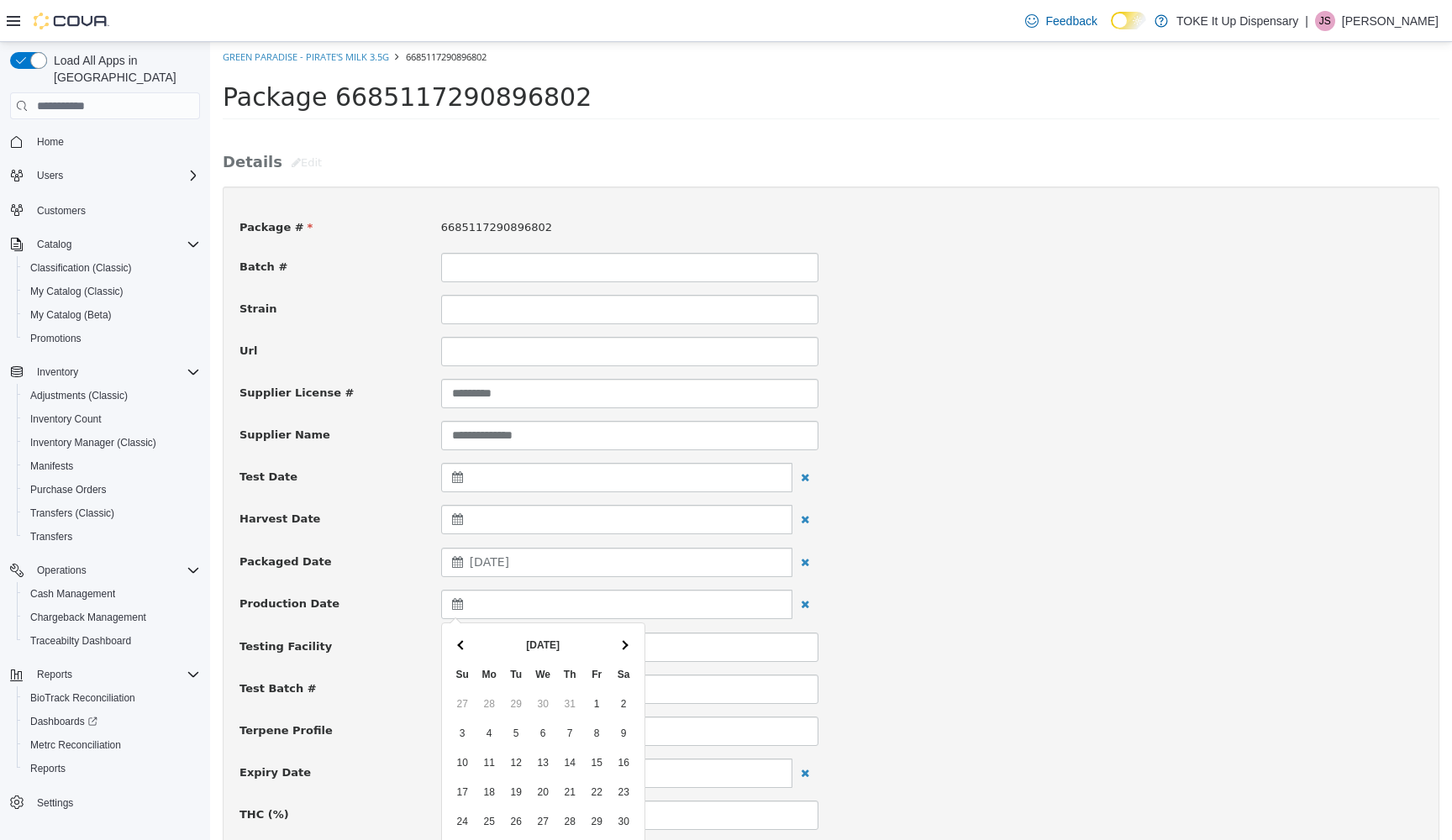
click at [465, 640] on th at bounding box center [462, 645] width 27 height 29
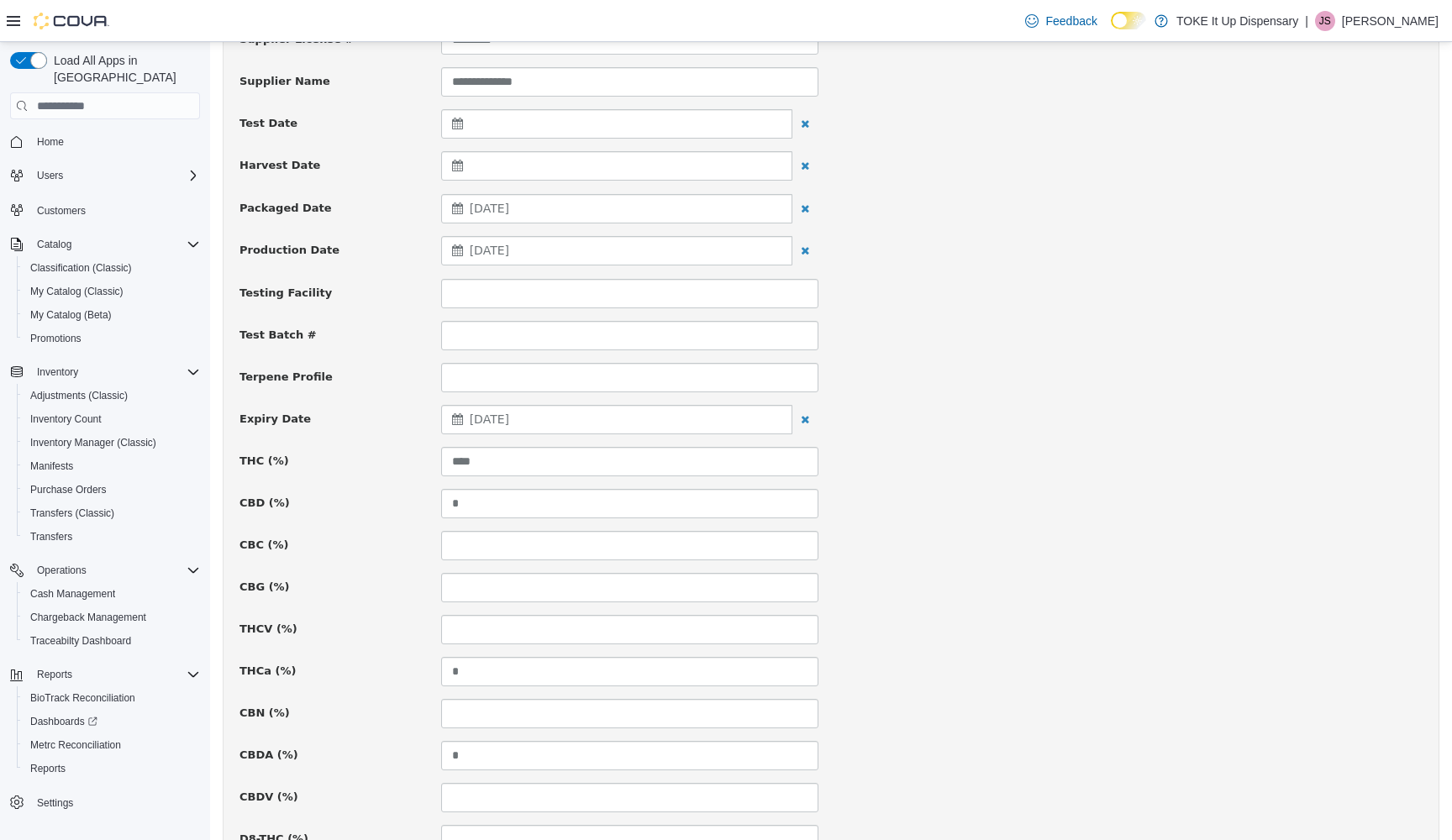
scroll to position [361, 0]
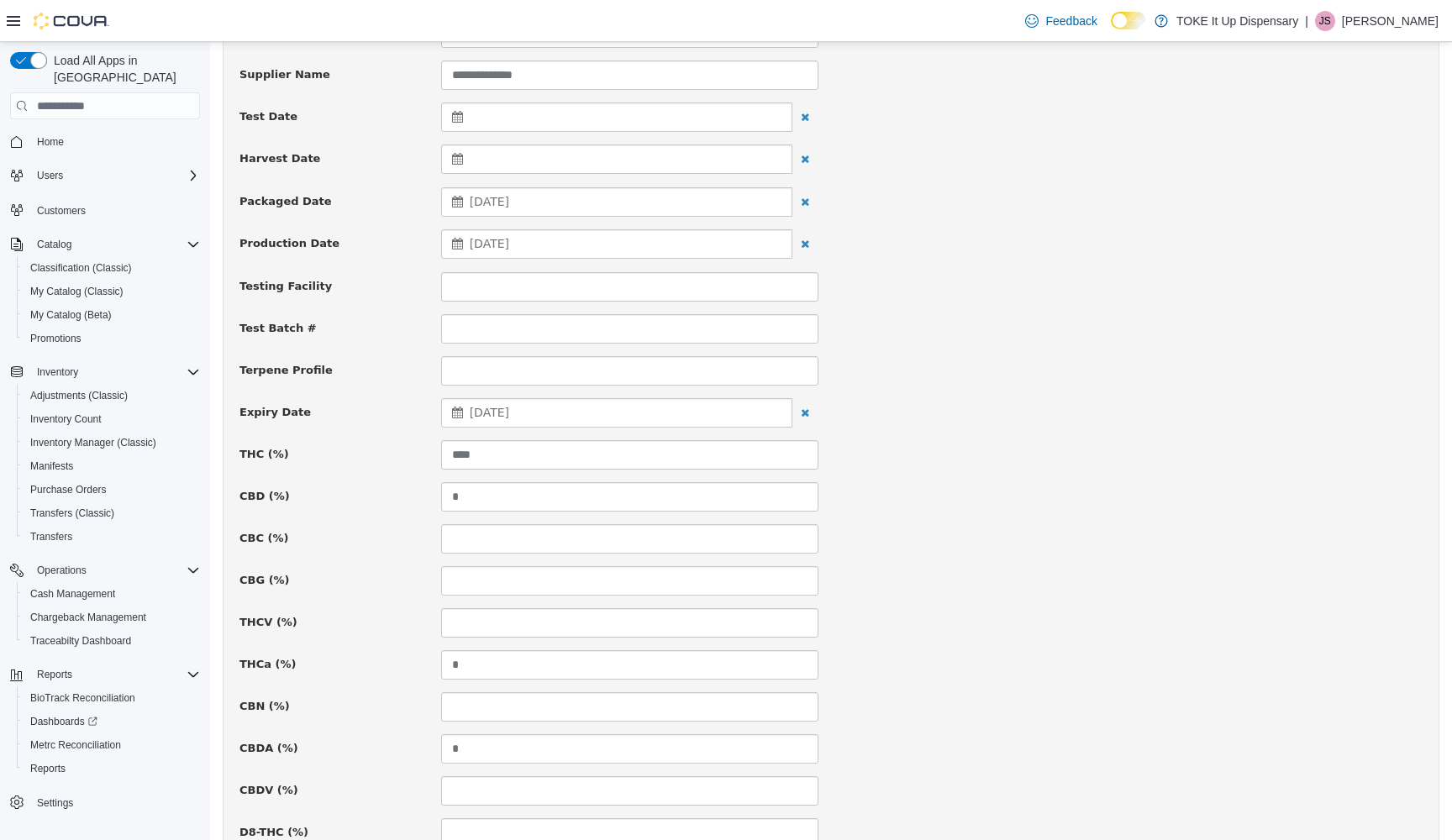
click at [687, 248] on div "May 29, 2025" at bounding box center [616, 244] width 351 height 29
click at [460, 291] on th at bounding box center [462, 286] width 27 height 29
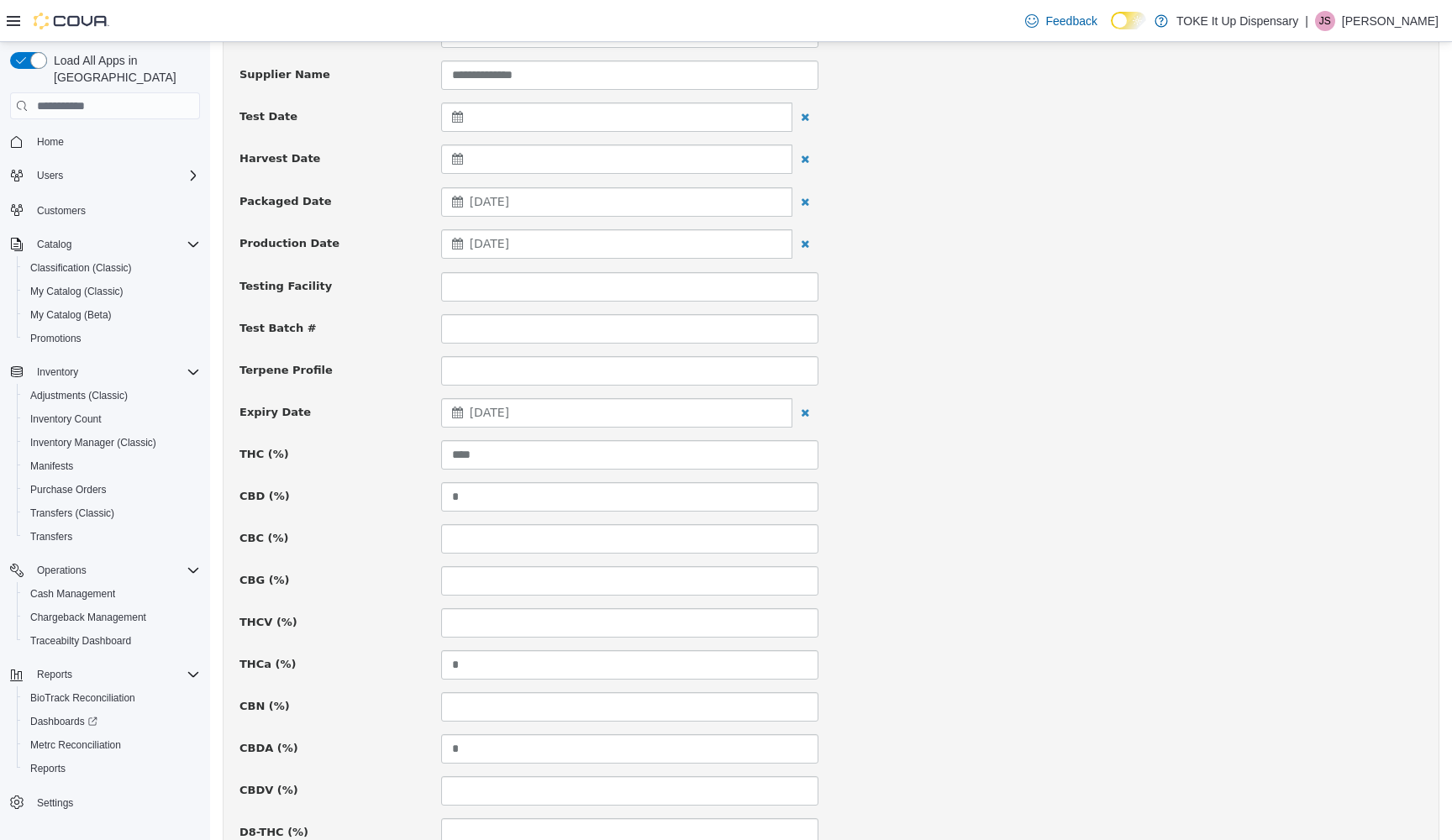
click at [917, 303] on div "**********" at bounding box center [831, 633] width 1183 height 1580
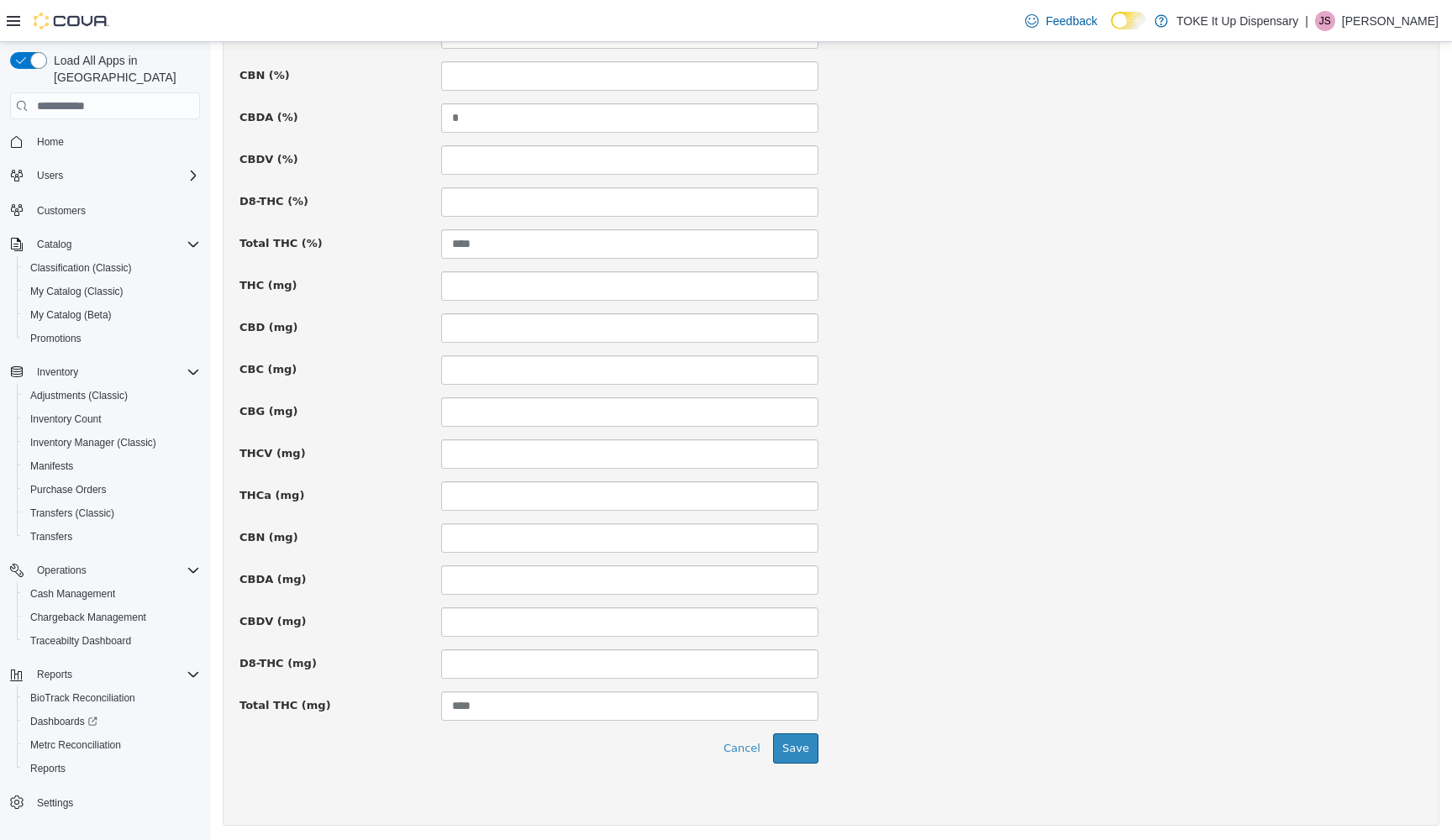
scroll to position [990, 0]
click at [795, 741] on button "Save" at bounding box center [795, 750] width 45 height 30
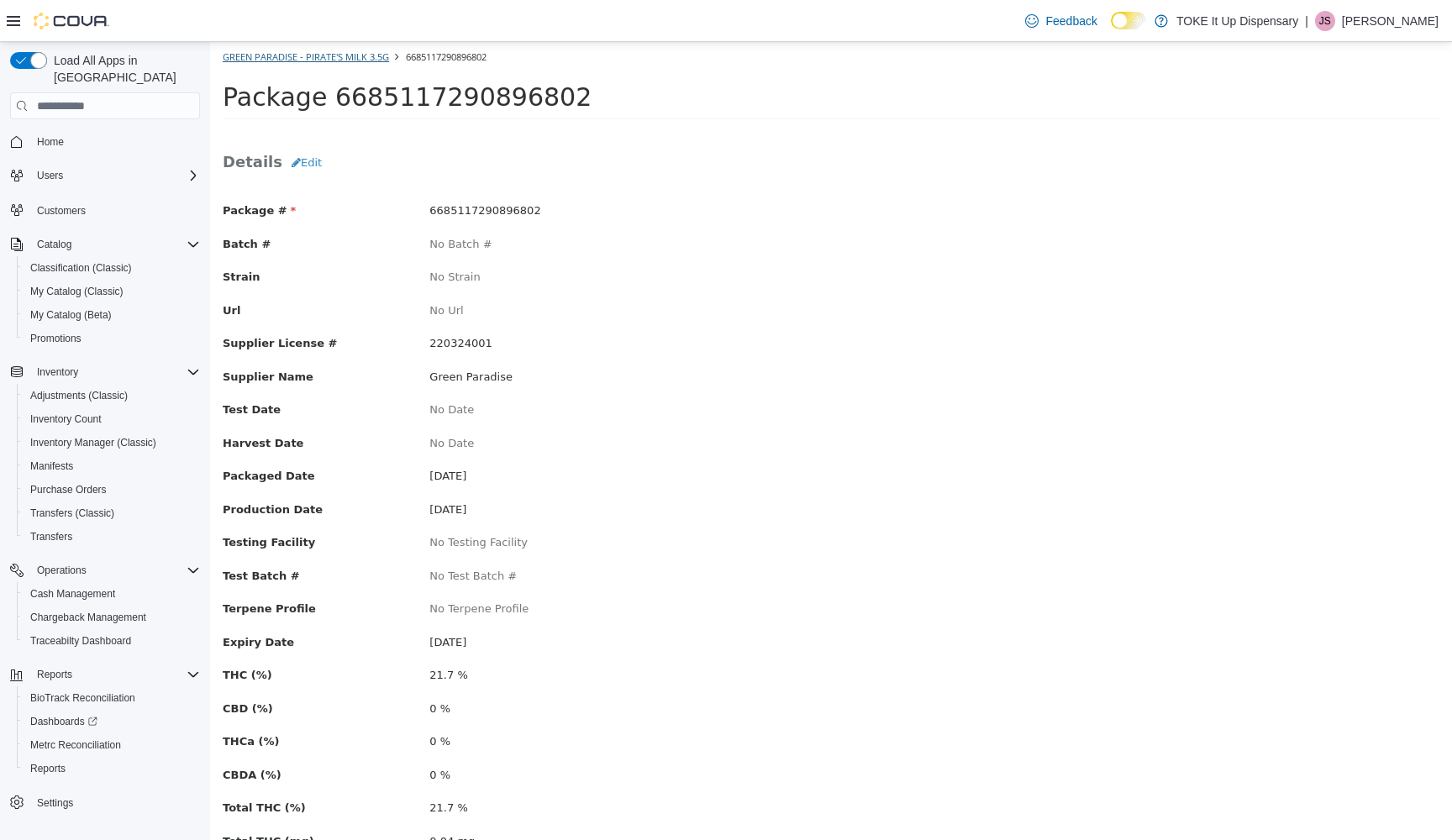
click at [269, 55] on link "Green Paradise - Pirate's Milk 3.5g" at bounding box center [305, 57] width 166 height 13
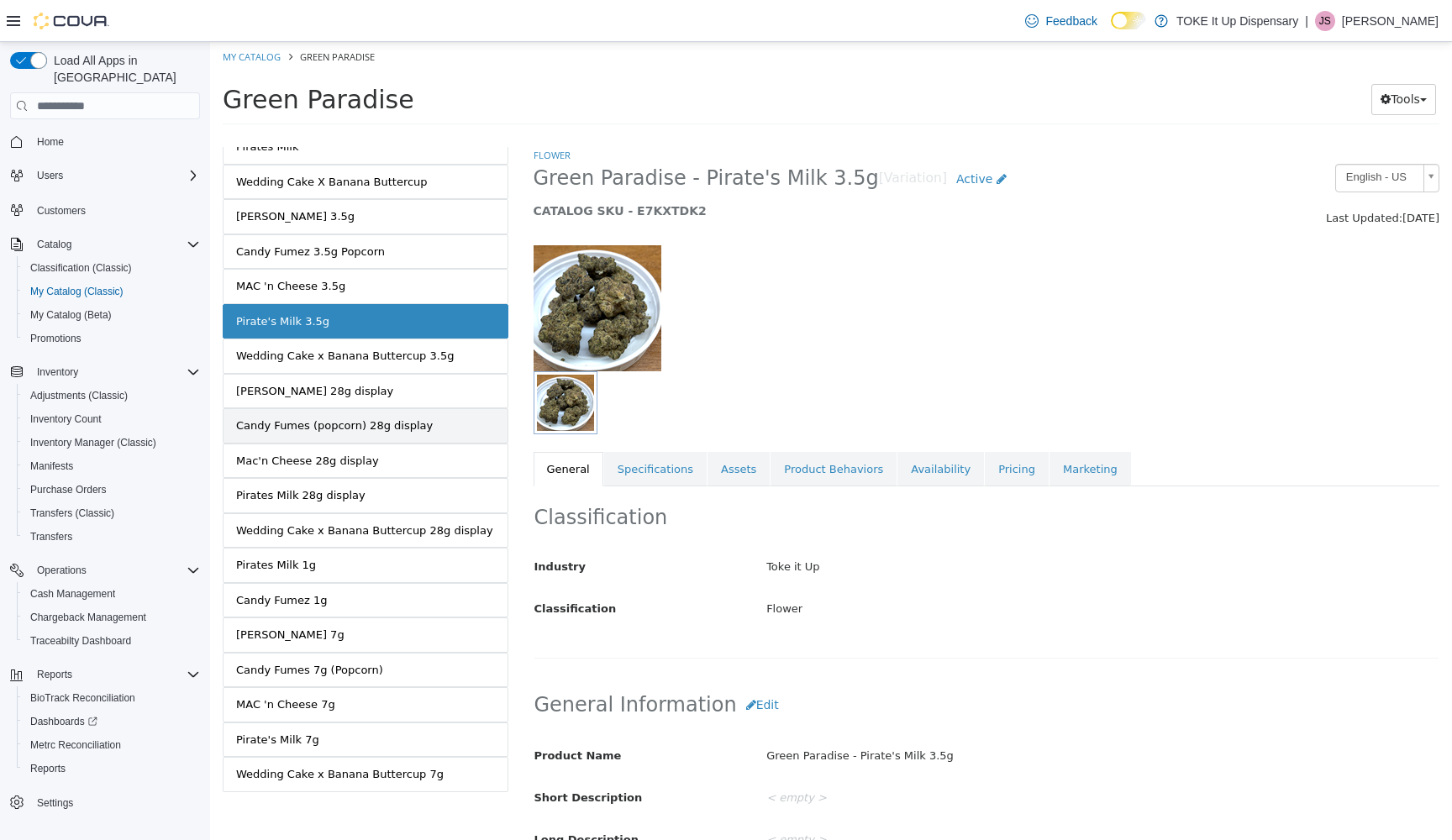
scroll to position [257, 0]
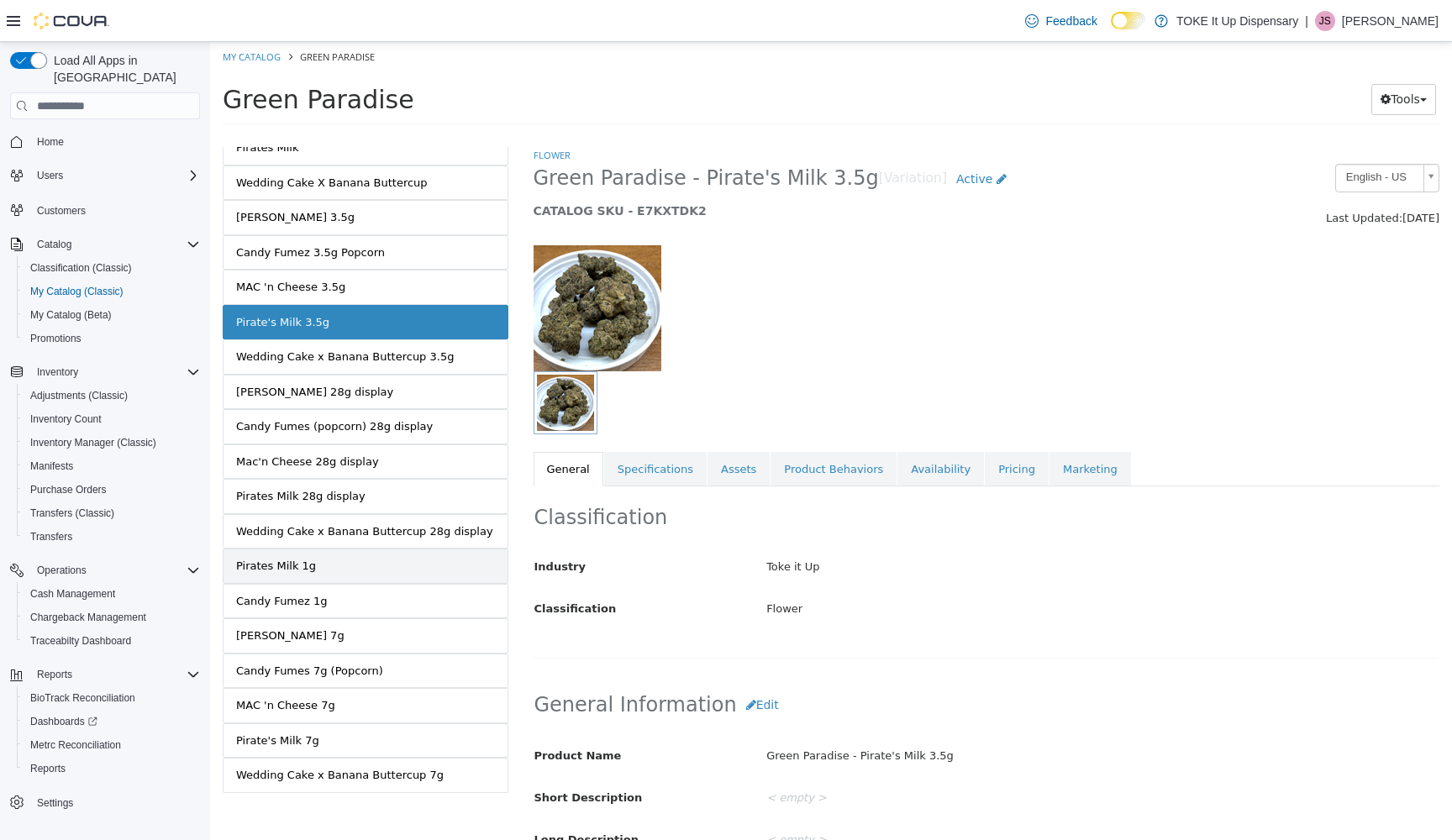
click at [283, 564] on div "Pirates Milk 1g" at bounding box center [276, 566] width 80 height 17
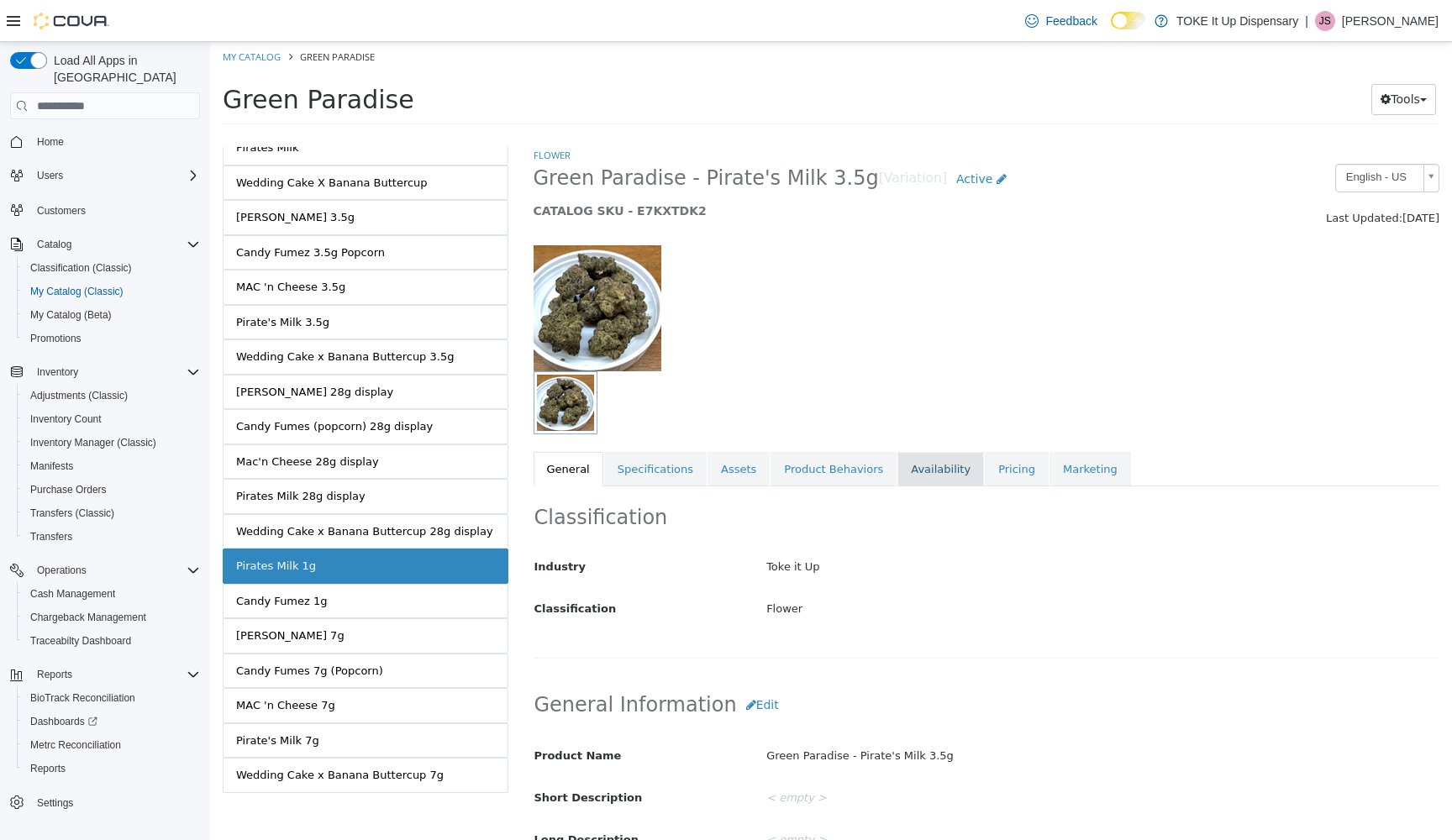
click at [922, 467] on link "Availability" at bounding box center [940, 469] width 86 height 35
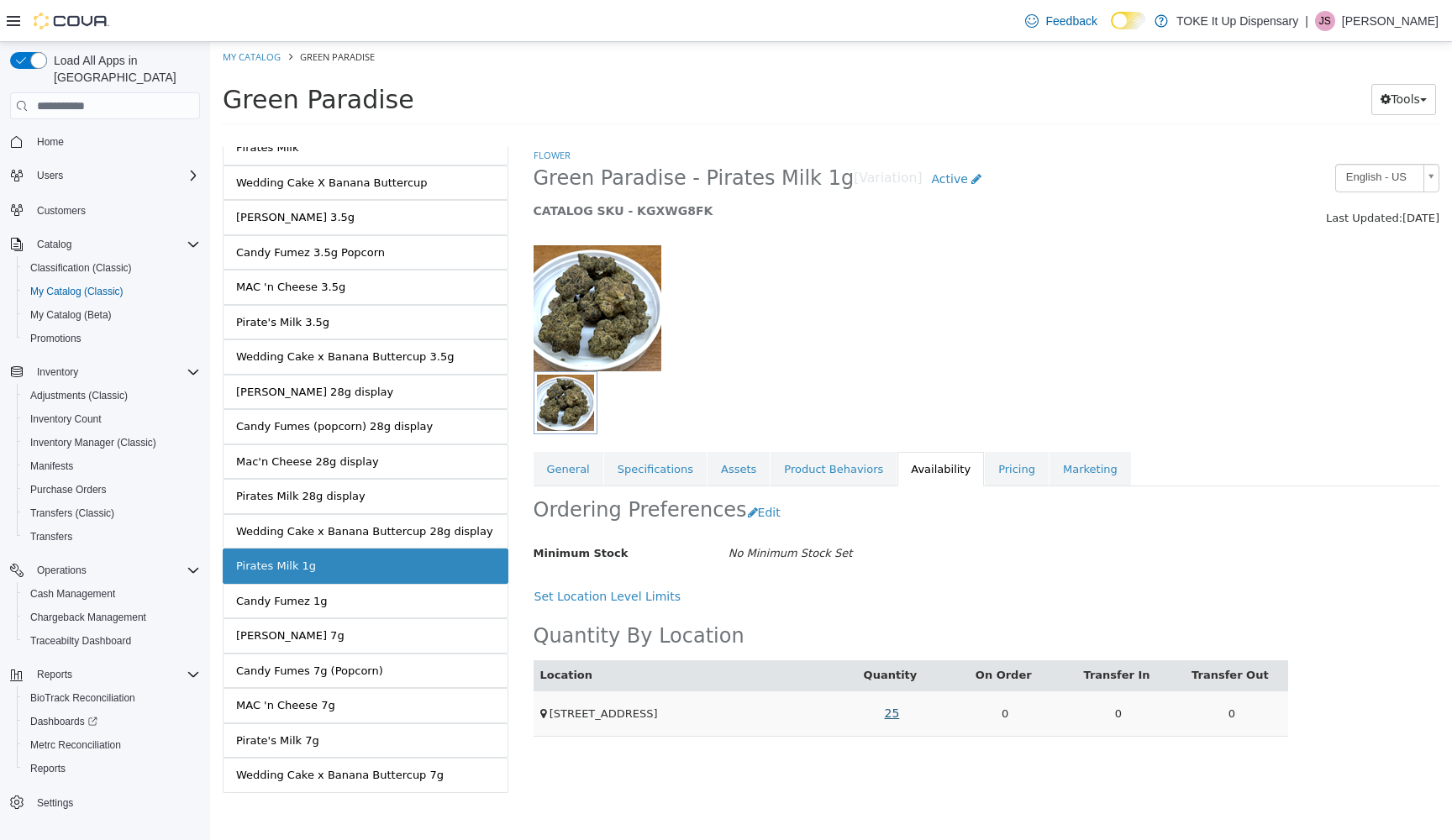
click at [893, 710] on link "25" at bounding box center [891, 713] width 34 height 31
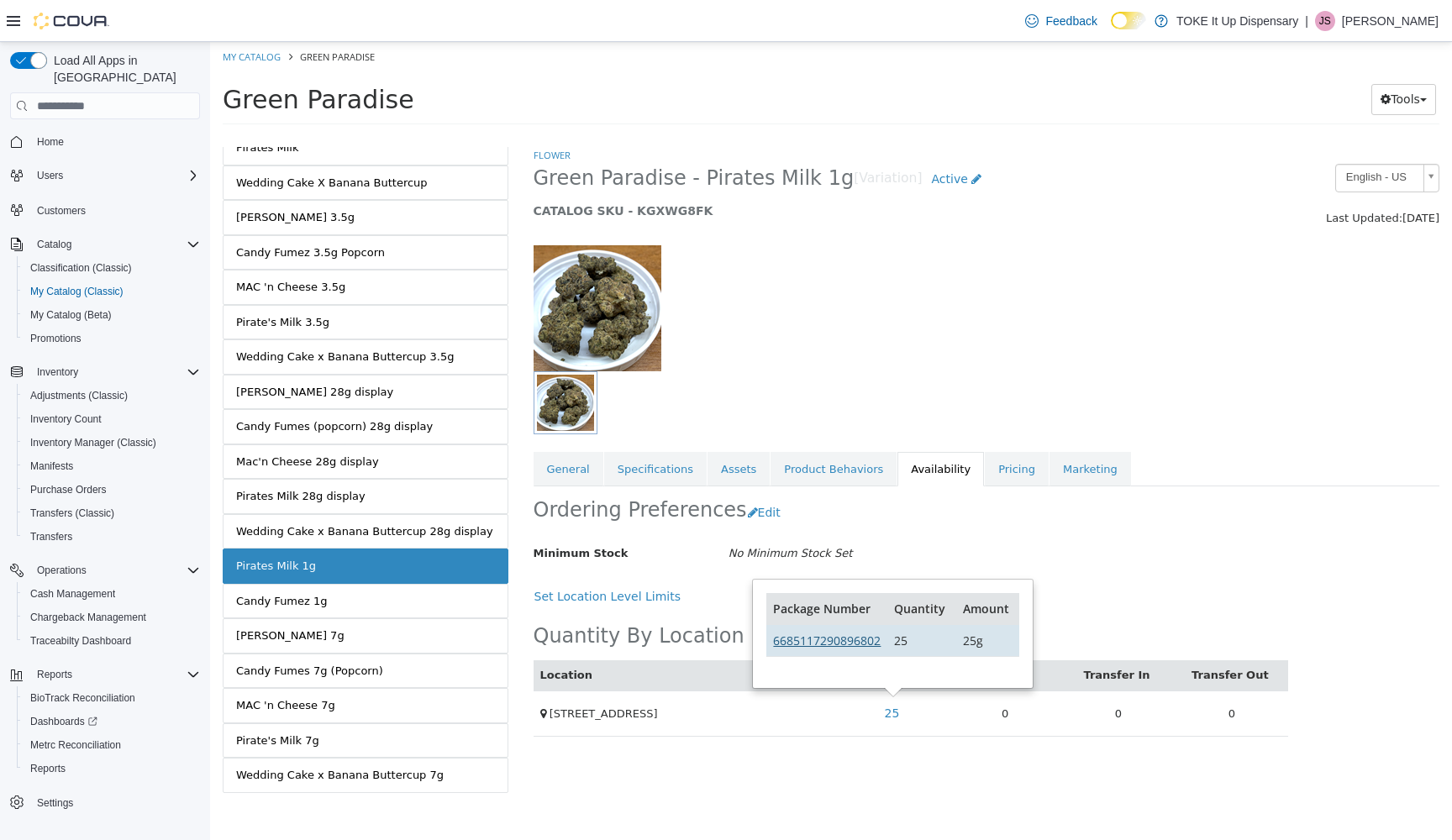
click at [839, 641] on link "6685117290896802" at bounding box center [827, 640] width 107 height 16
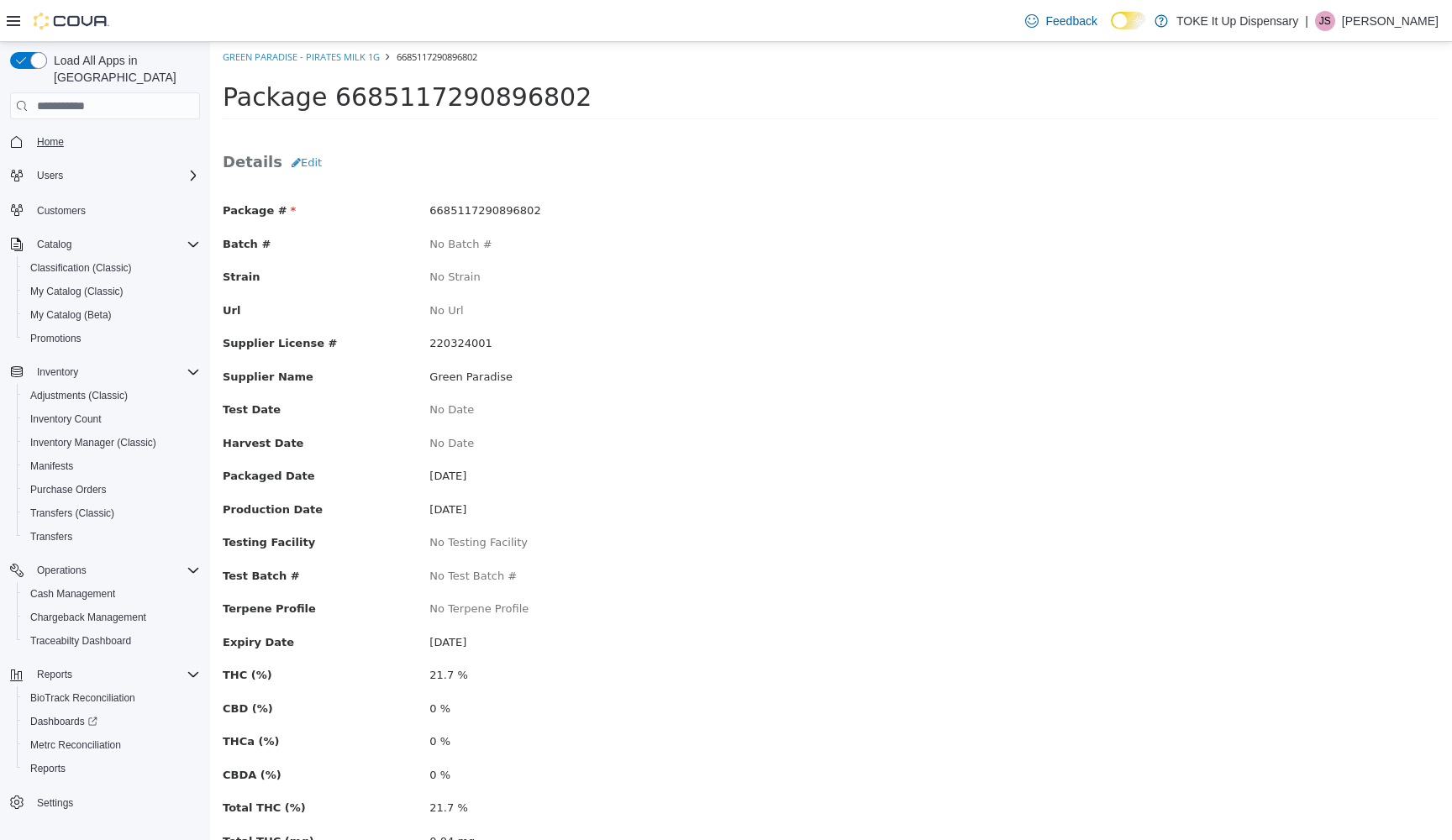
click at [51, 135] on span "Home" at bounding box center [50, 141] width 27 height 14
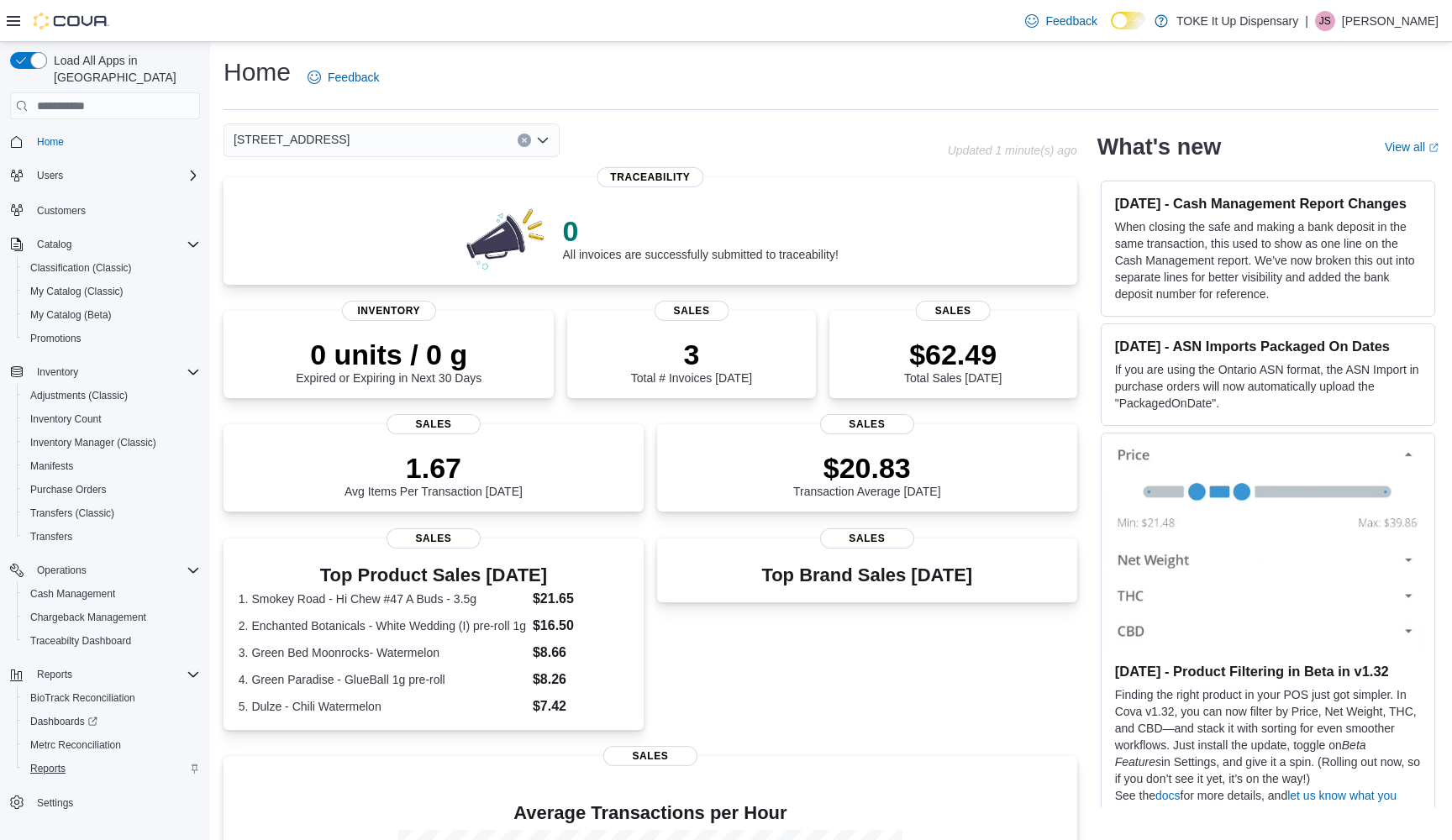
click at [48, 762] on span "Reports" at bounding box center [48, 768] width 35 height 14
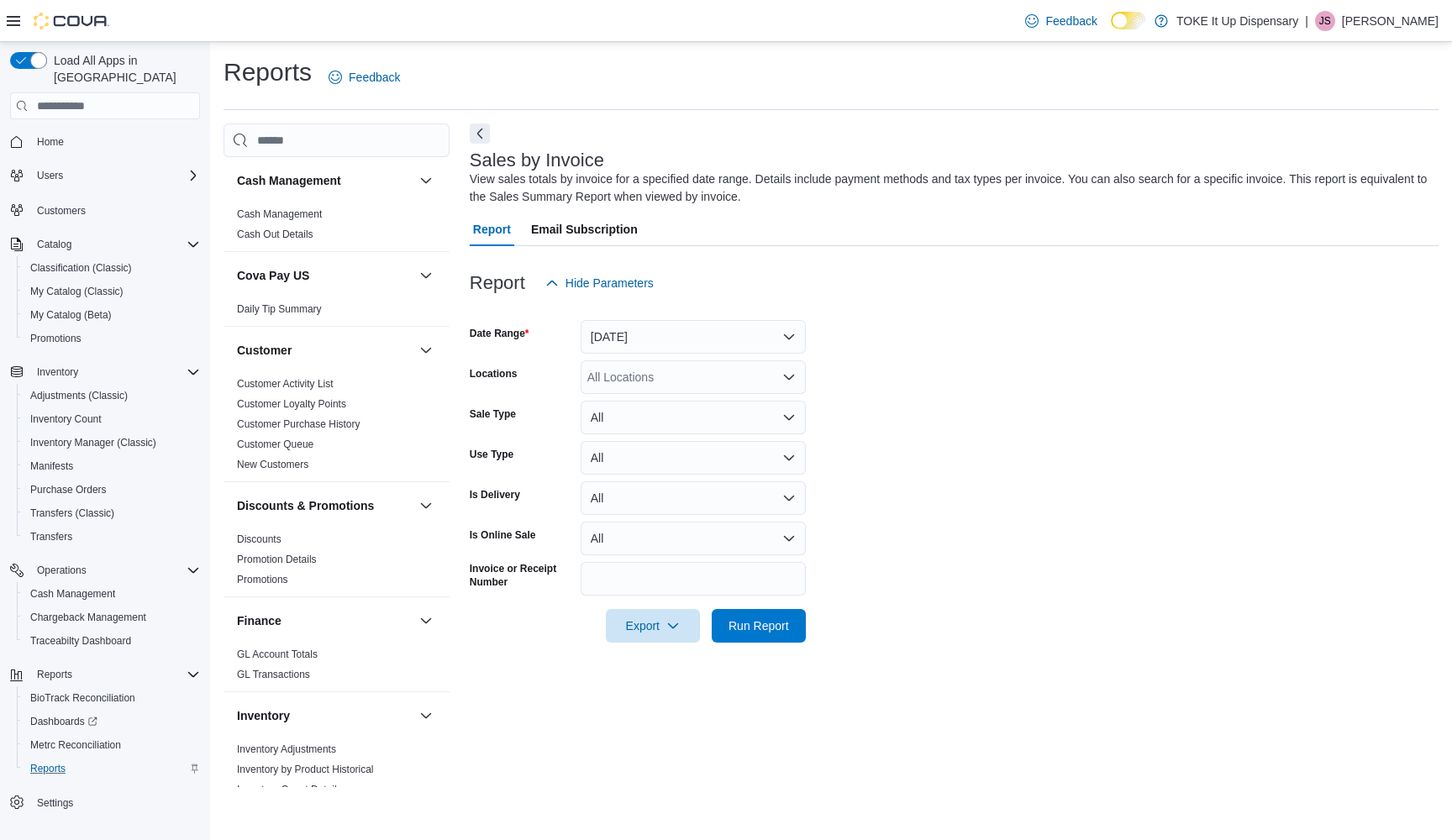
click at [786, 339] on button "[DATE]" at bounding box center [692, 337] width 225 height 34
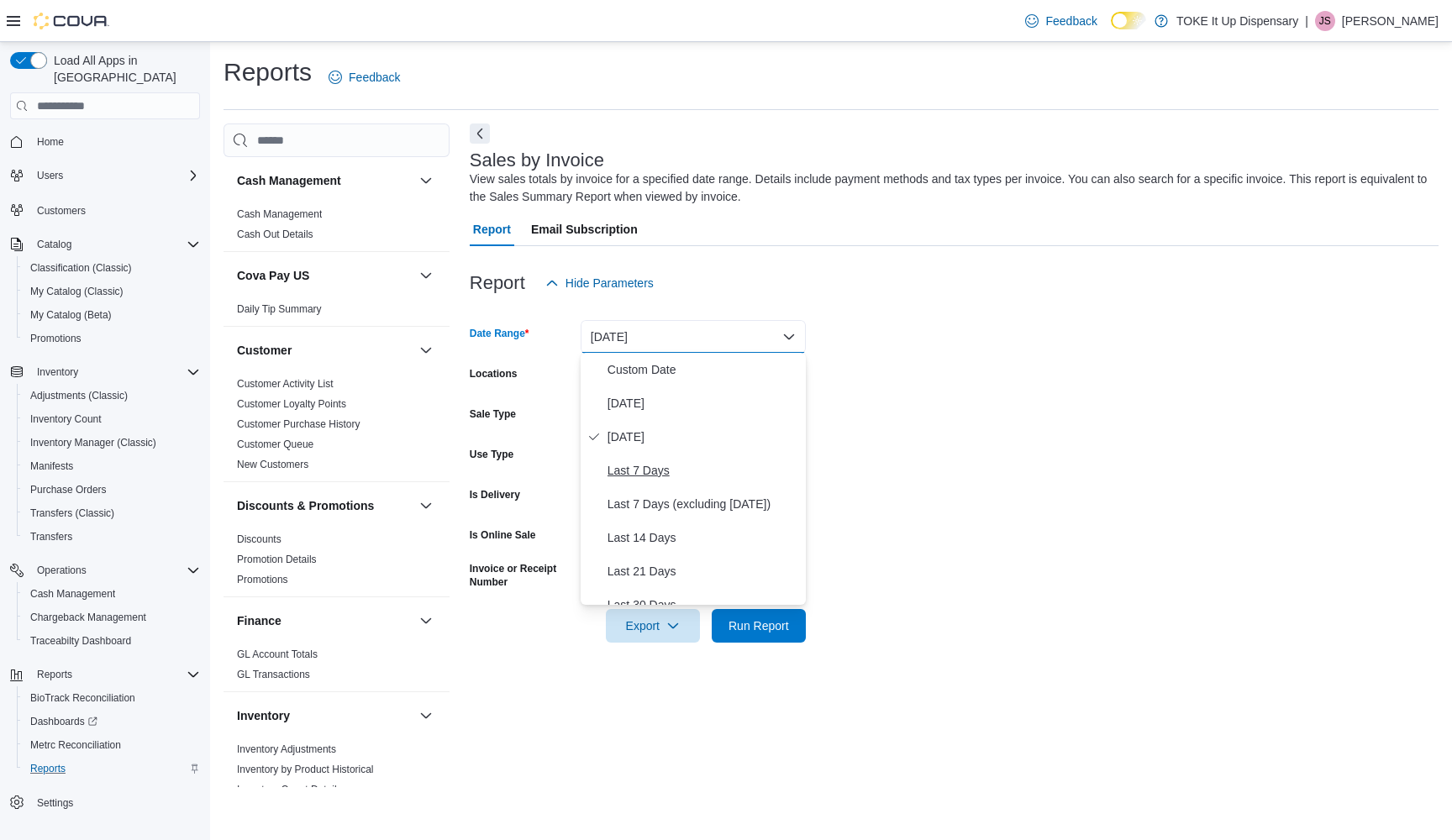
click at [649, 474] on span "Last 7 Days" at bounding box center [703, 470] width 192 height 20
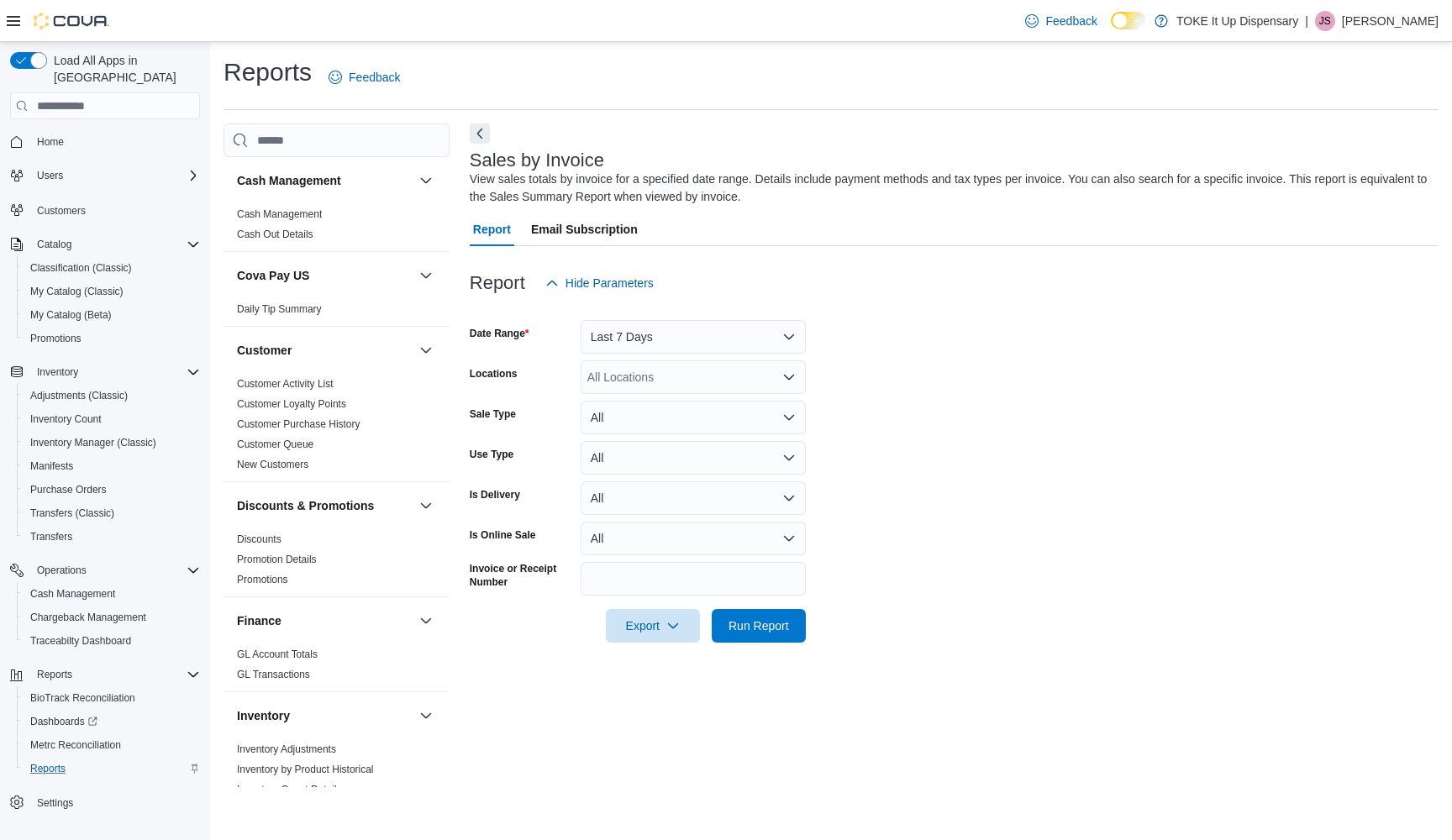
click at [794, 334] on button "Last 7 Days" at bounding box center [692, 337] width 225 height 34
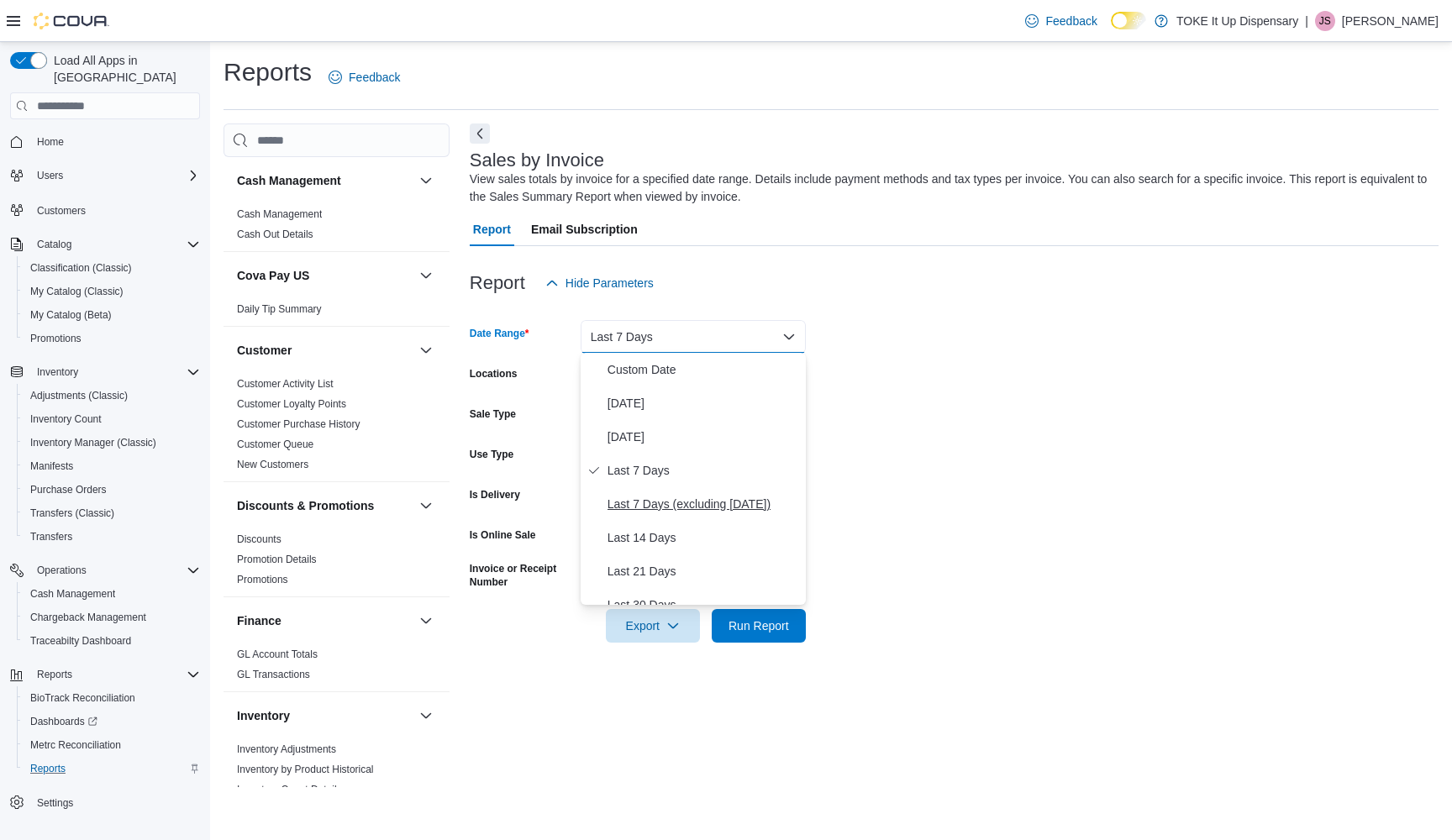
click at [730, 510] on span "Last 7 Days (excluding [DATE])" at bounding box center [703, 504] width 192 height 20
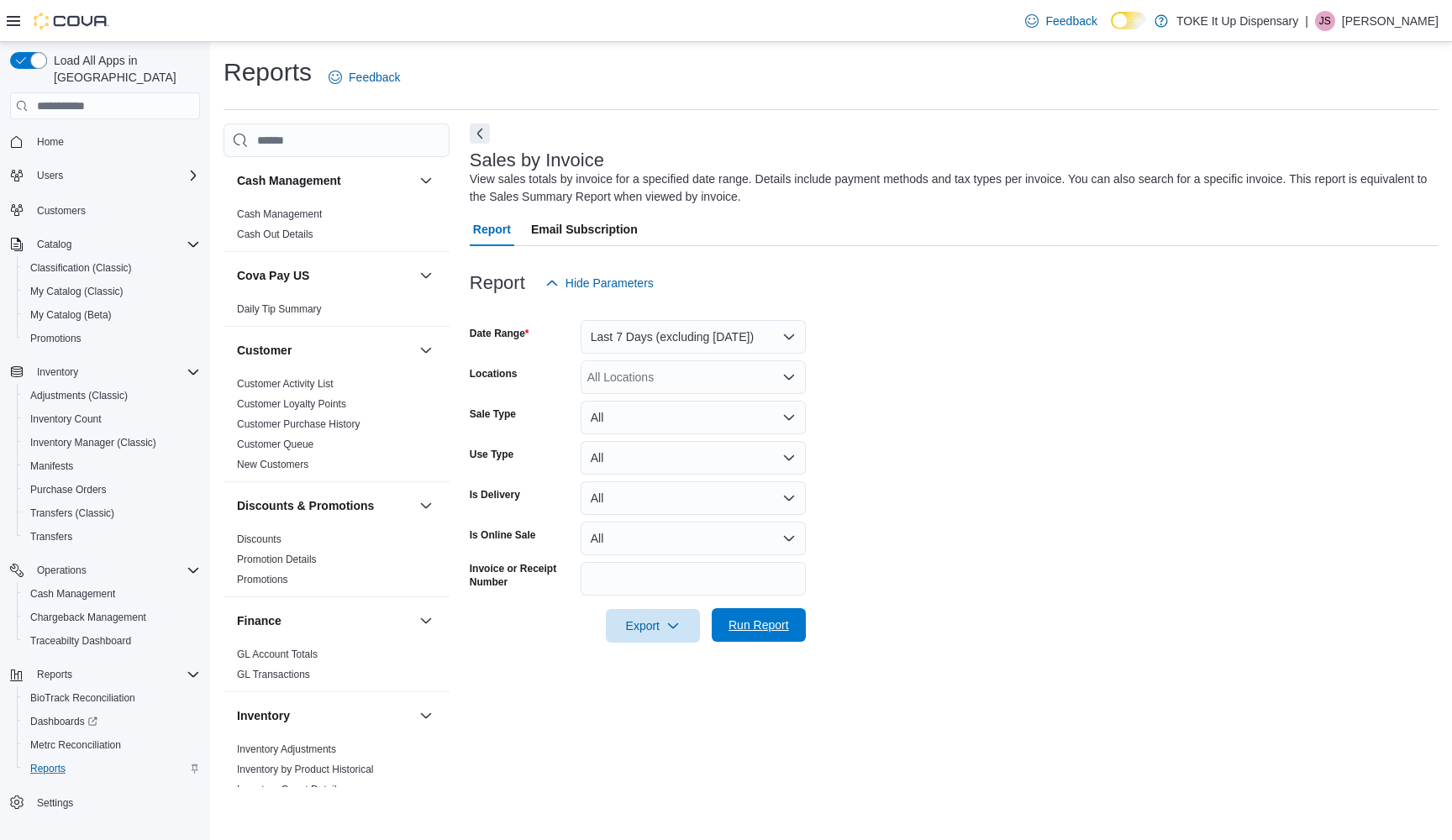
click at [749, 626] on span "Run Report" at bounding box center [759, 625] width 61 height 17
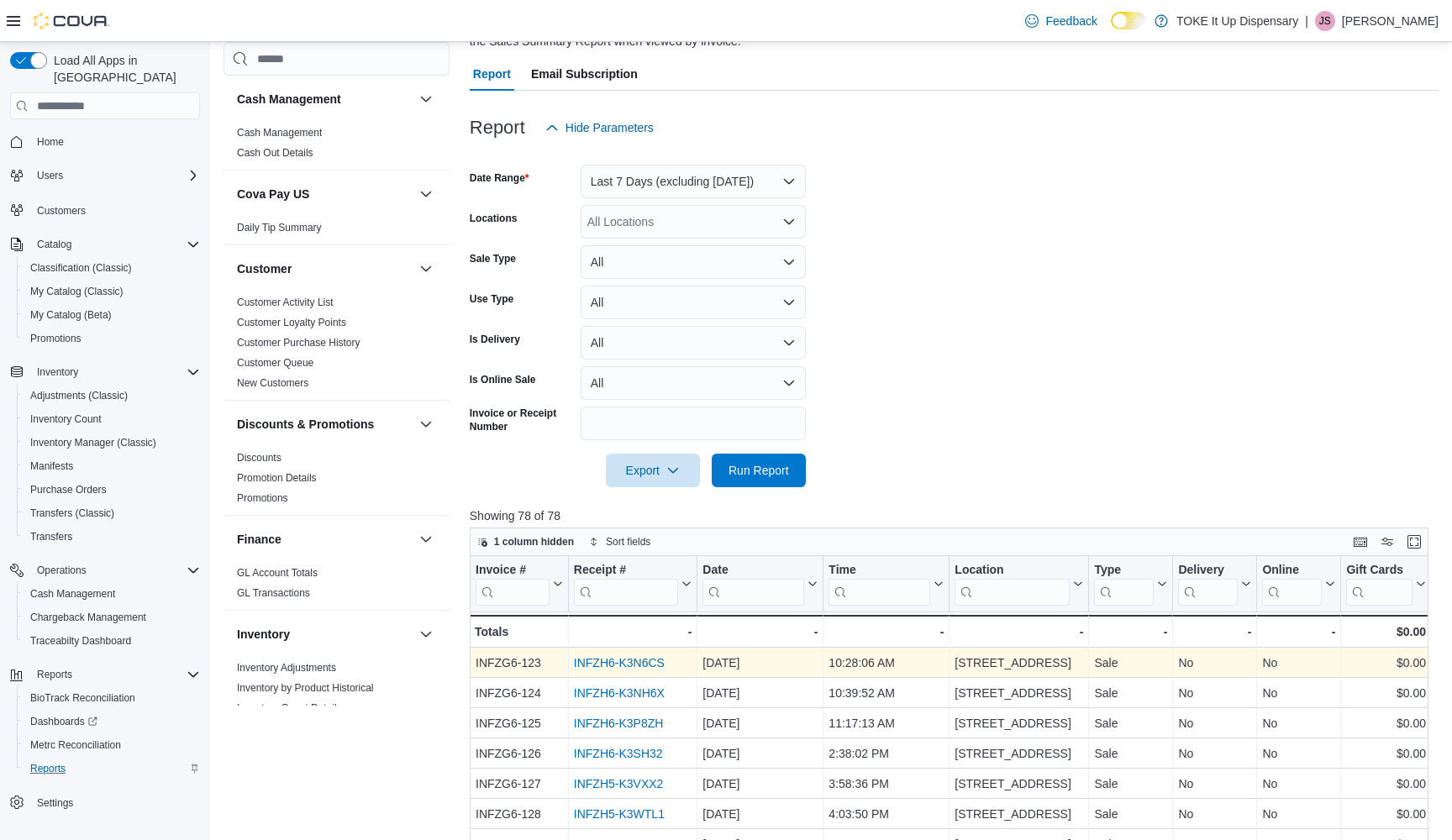
click at [785, 184] on button "Last 7 Days (excluding [DATE])" at bounding box center [692, 181] width 225 height 34
click at [658, 380] on span "Last 14 Days" at bounding box center [703, 382] width 192 height 20
click at [779, 472] on span "Run Report" at bounding box center [759, 469] width 61 height 17
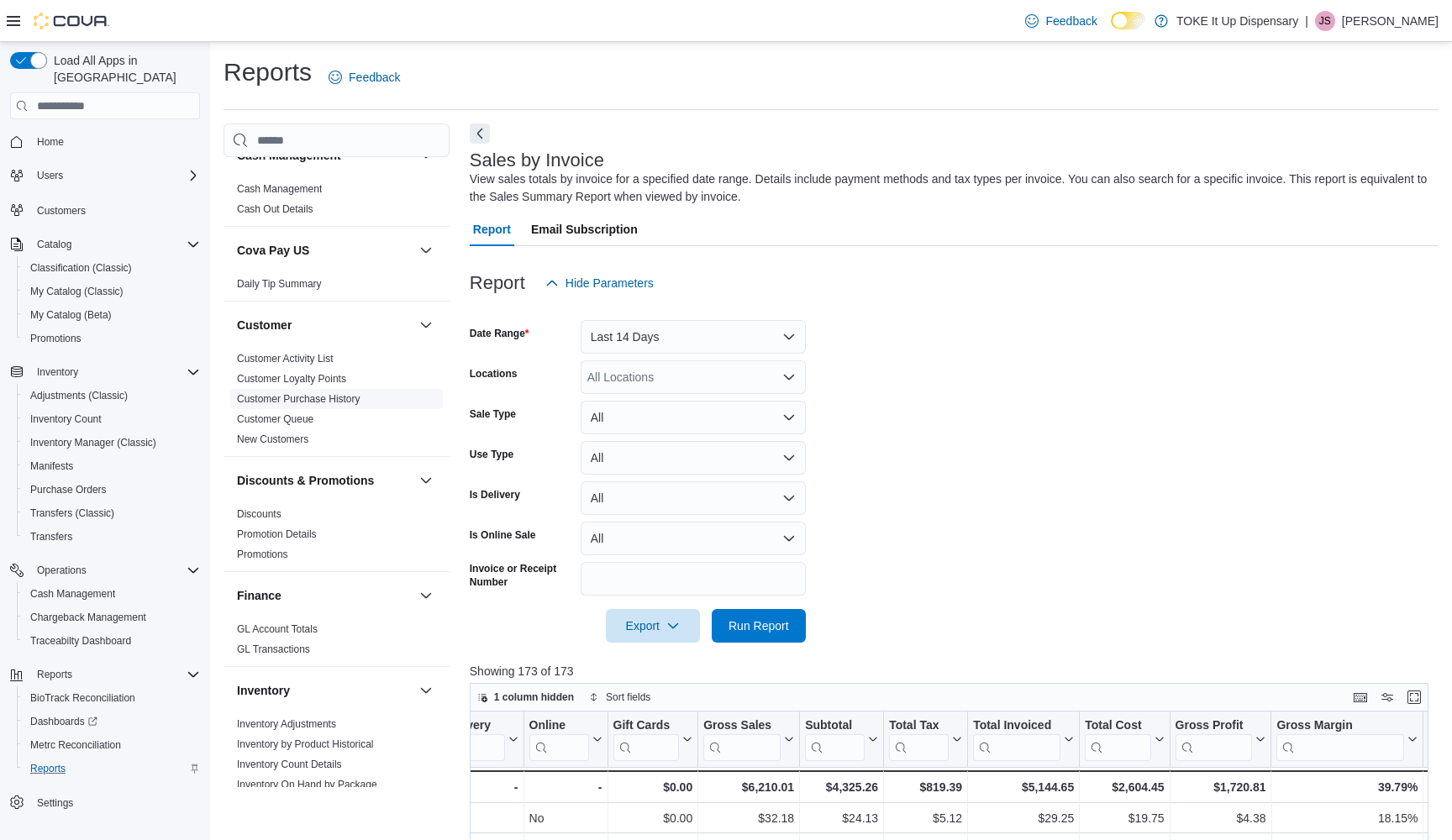
click at [321, 396] on link "Customer Purchase History" at bounding box center [298, 398] width 124 height 12
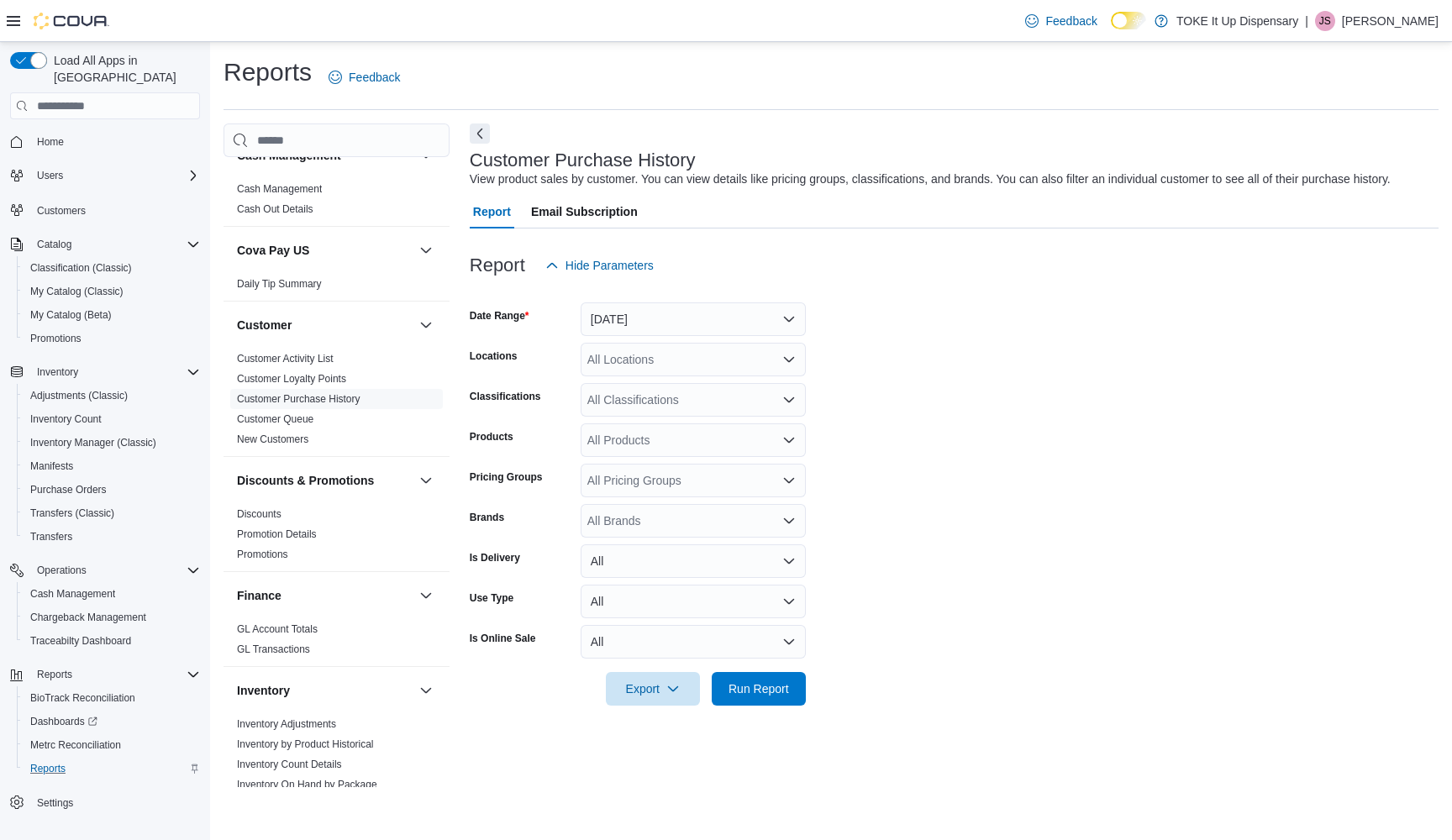
click at [794, 320] on button "[DATE]" at bounding box center [692, 319] width 225 height 34
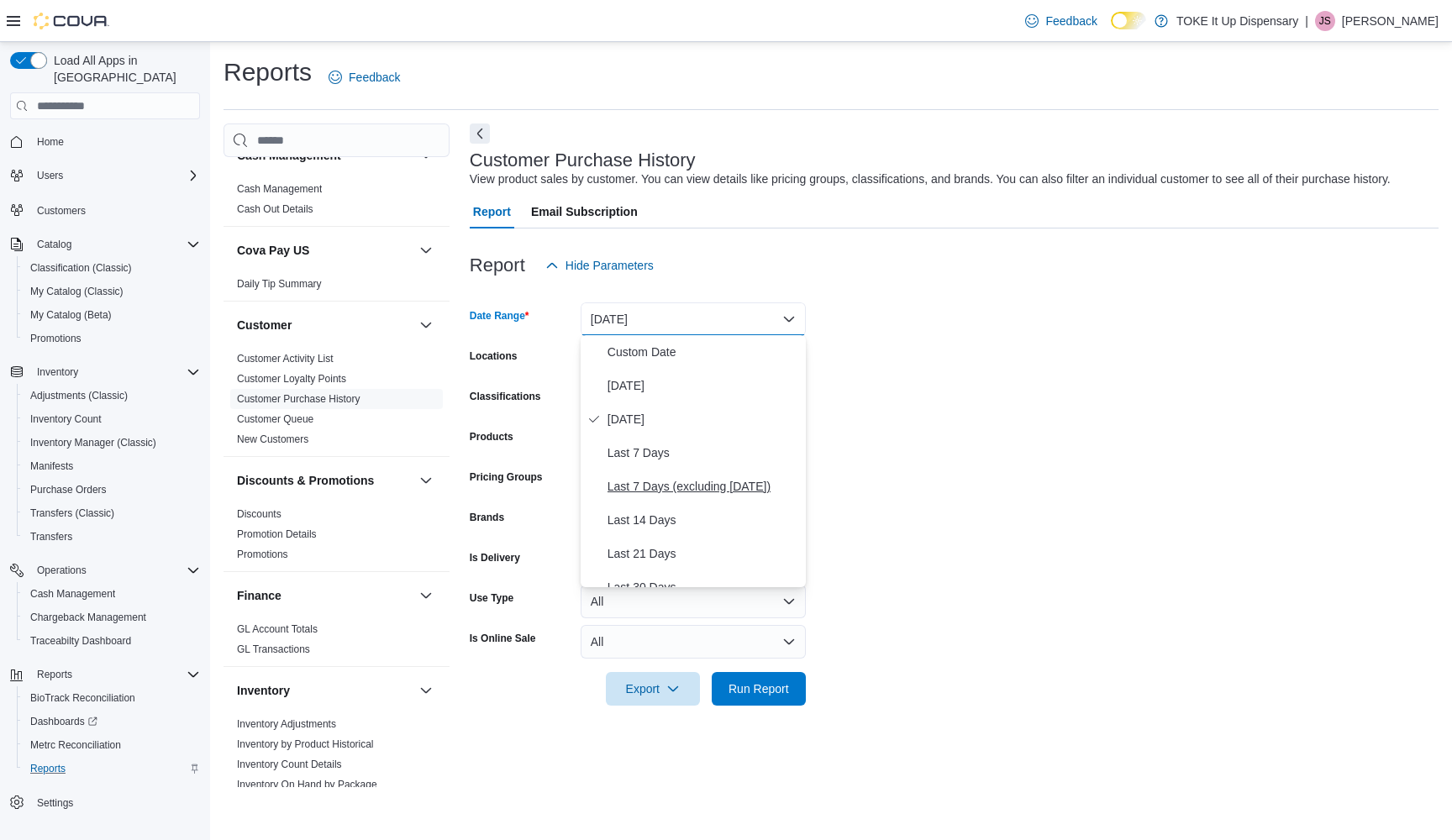
click at [681, 483] on span "Last 7 Days (excluding [DATE])" at bounding box center [703, 487] width 192 height 20
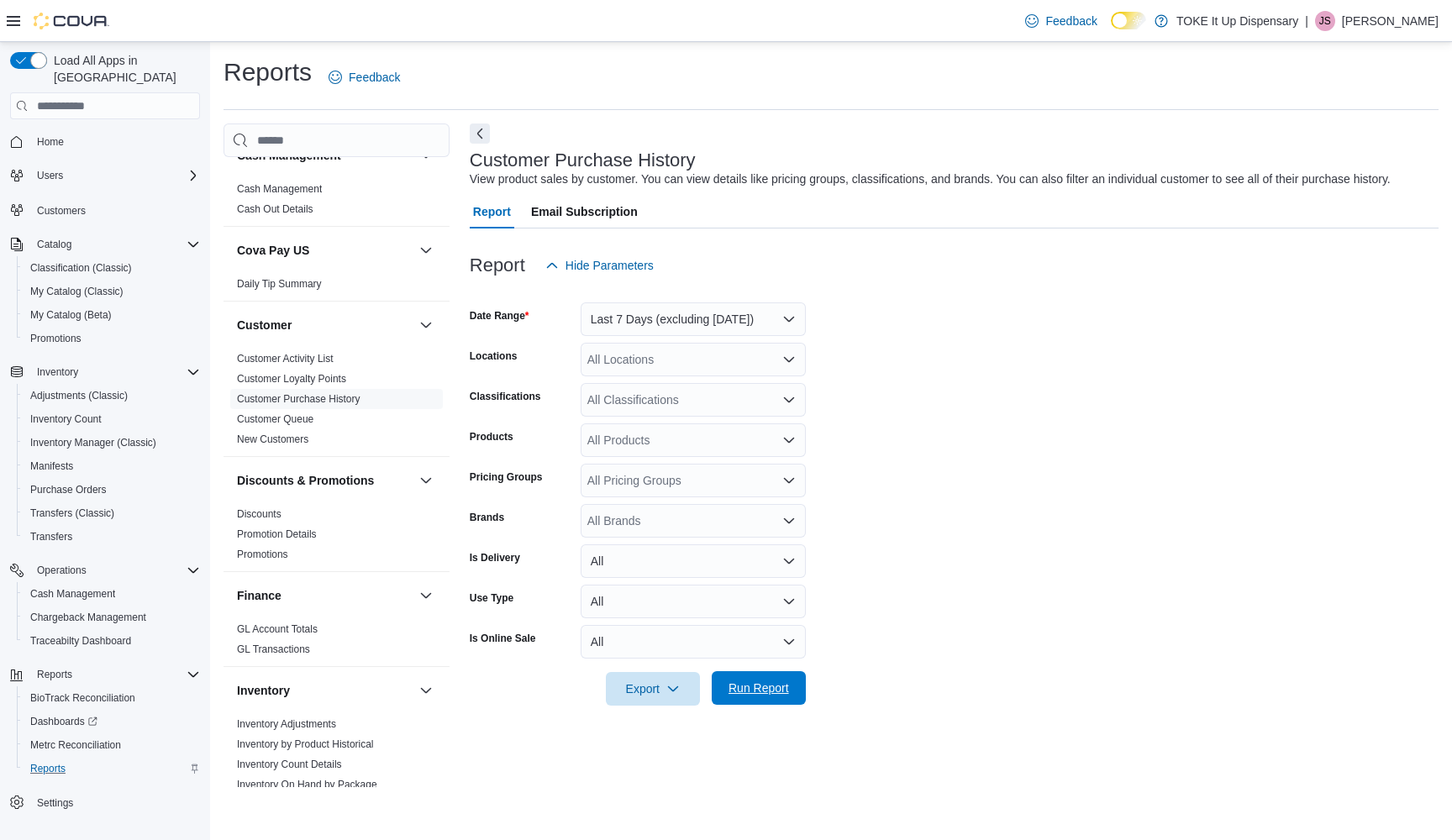
click at [771, 675] on span "Run Report" at bounding box center [759, 688] width 74 height 34
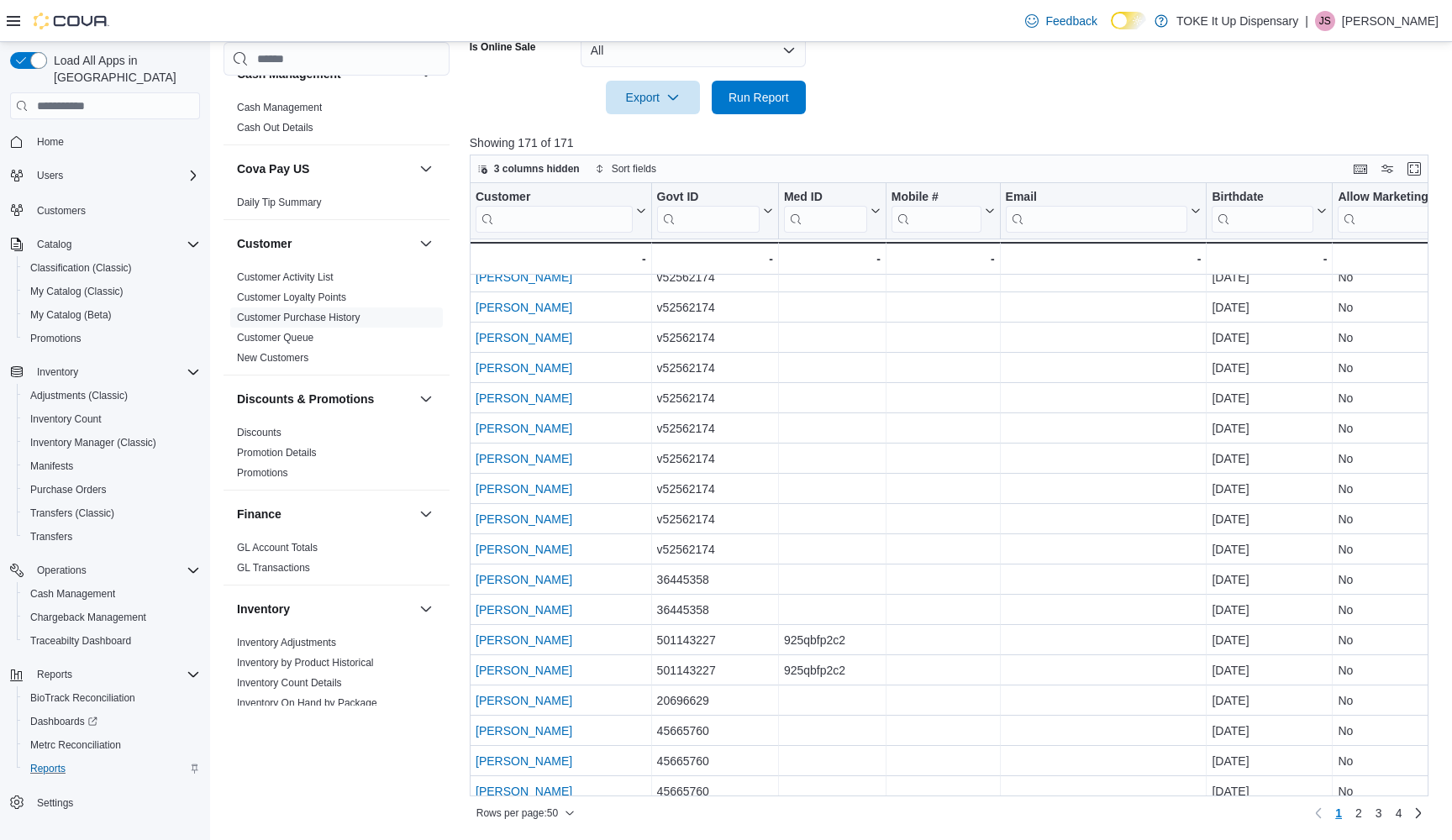
scroll to position [590, 0]
click at [575, 815] on icon "button" at bounding box center [569, 813] width 10 height 10
click at [554, 779] on span "100 rows" at bounding box center [547, 779] width 54 height 14
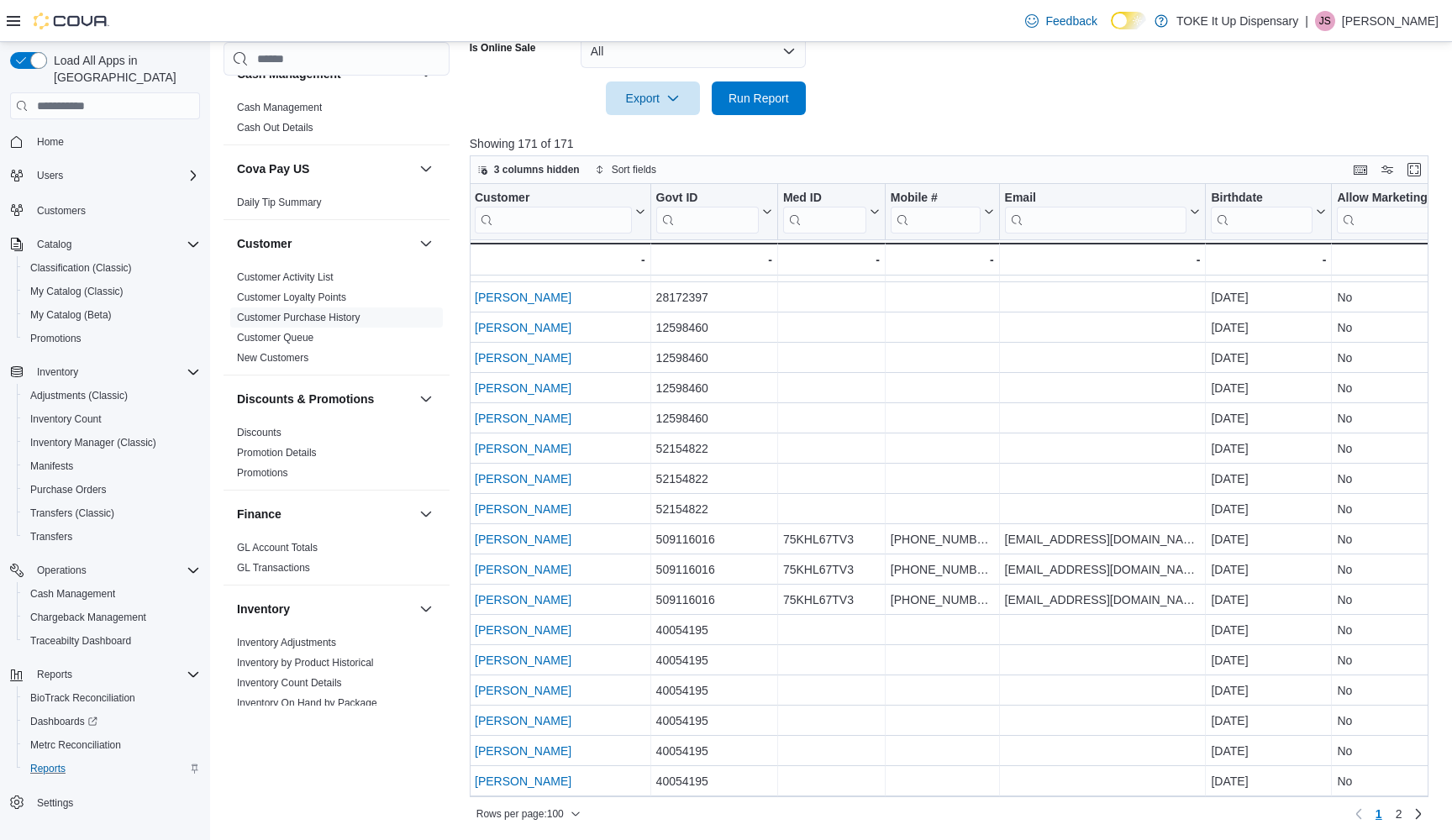
scroll to position [2503, 1]
click at [1419, 812] on link "Next page" at bounding box center [1418, 813] width 20 height 20
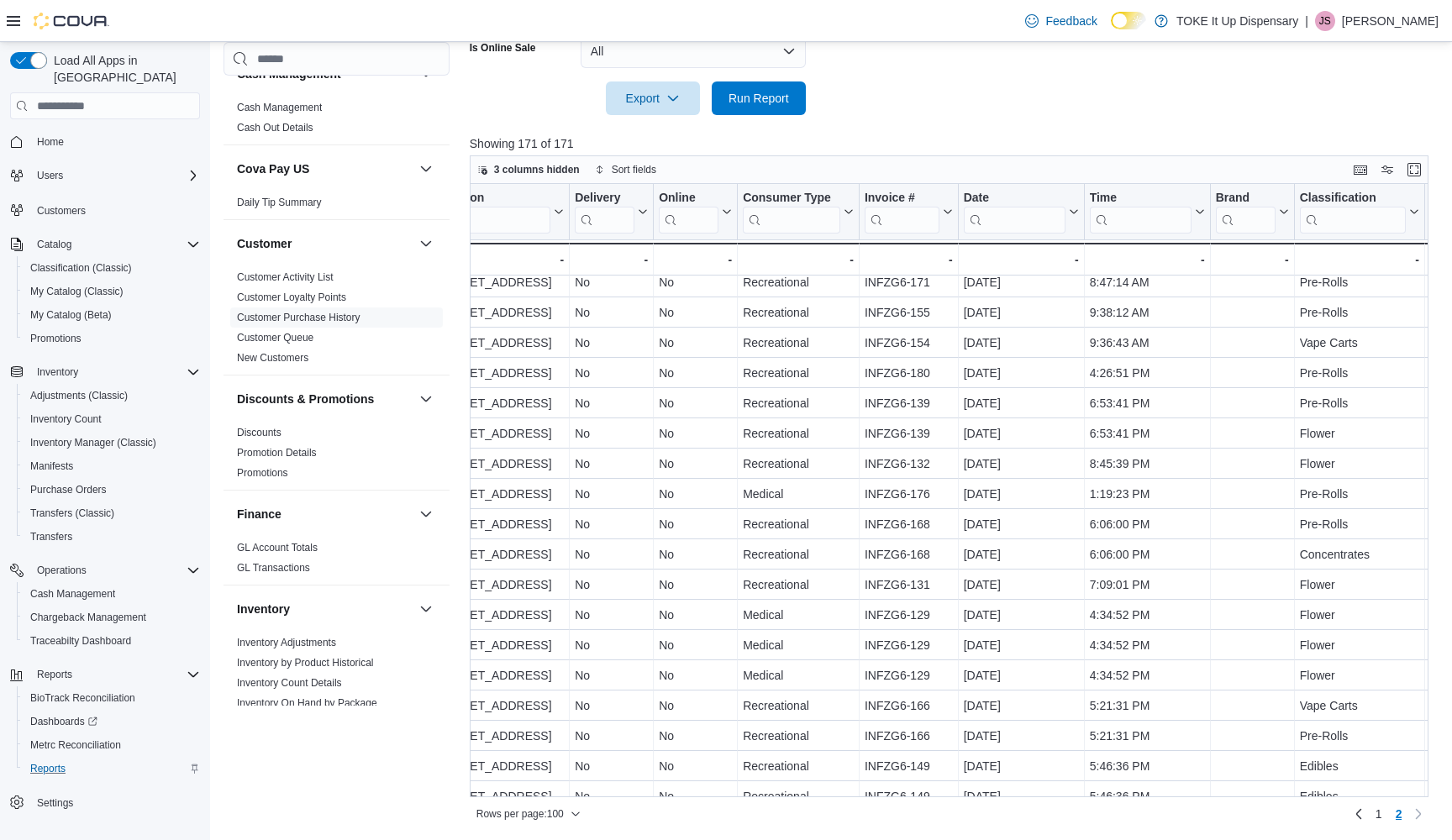
scroll to position [69, 1133]
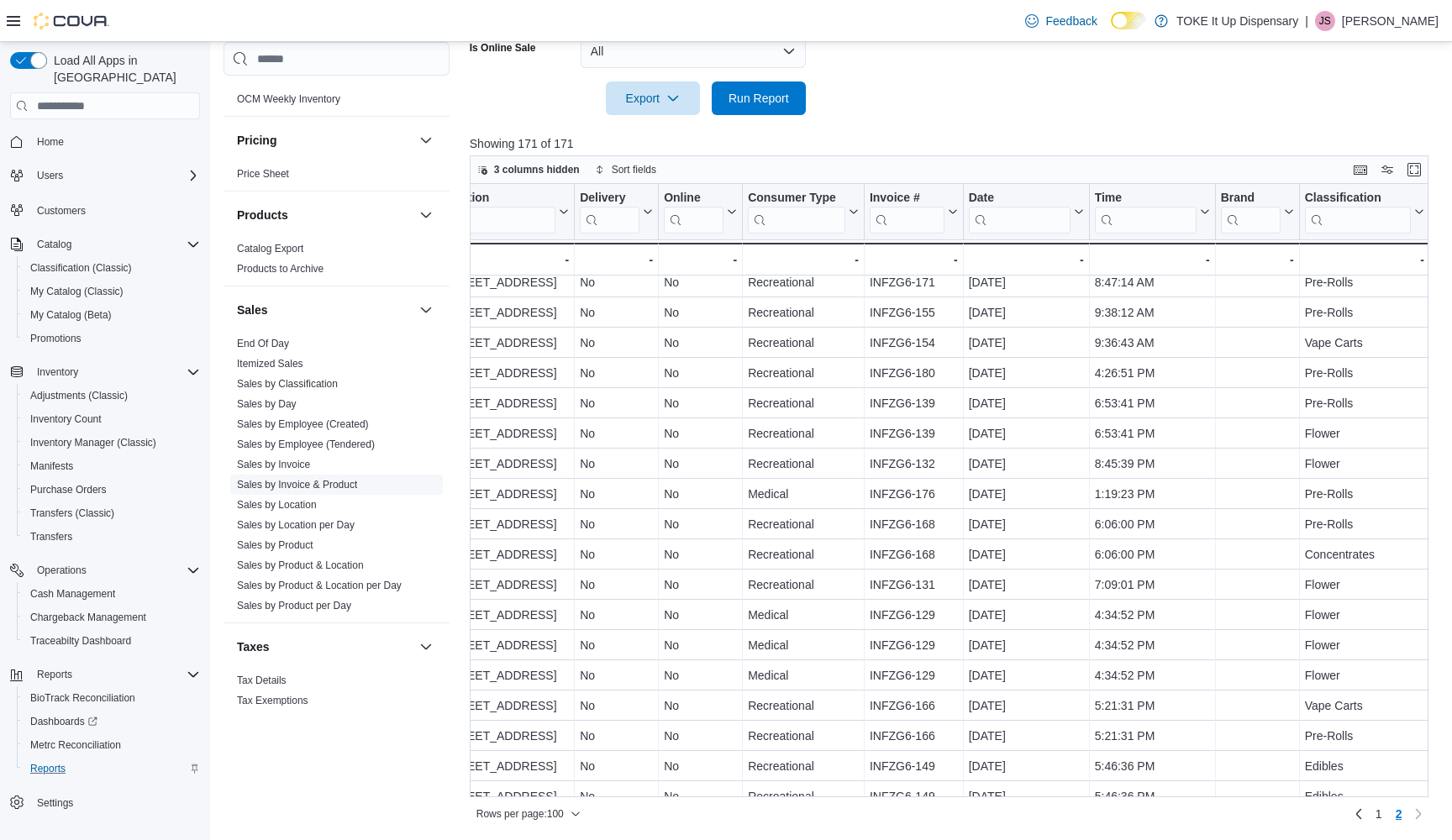
scroll to position [958, 0]
click at [271, 366] on link "Itemized Sales" at bounding box center [270, 365] width 66 height 12
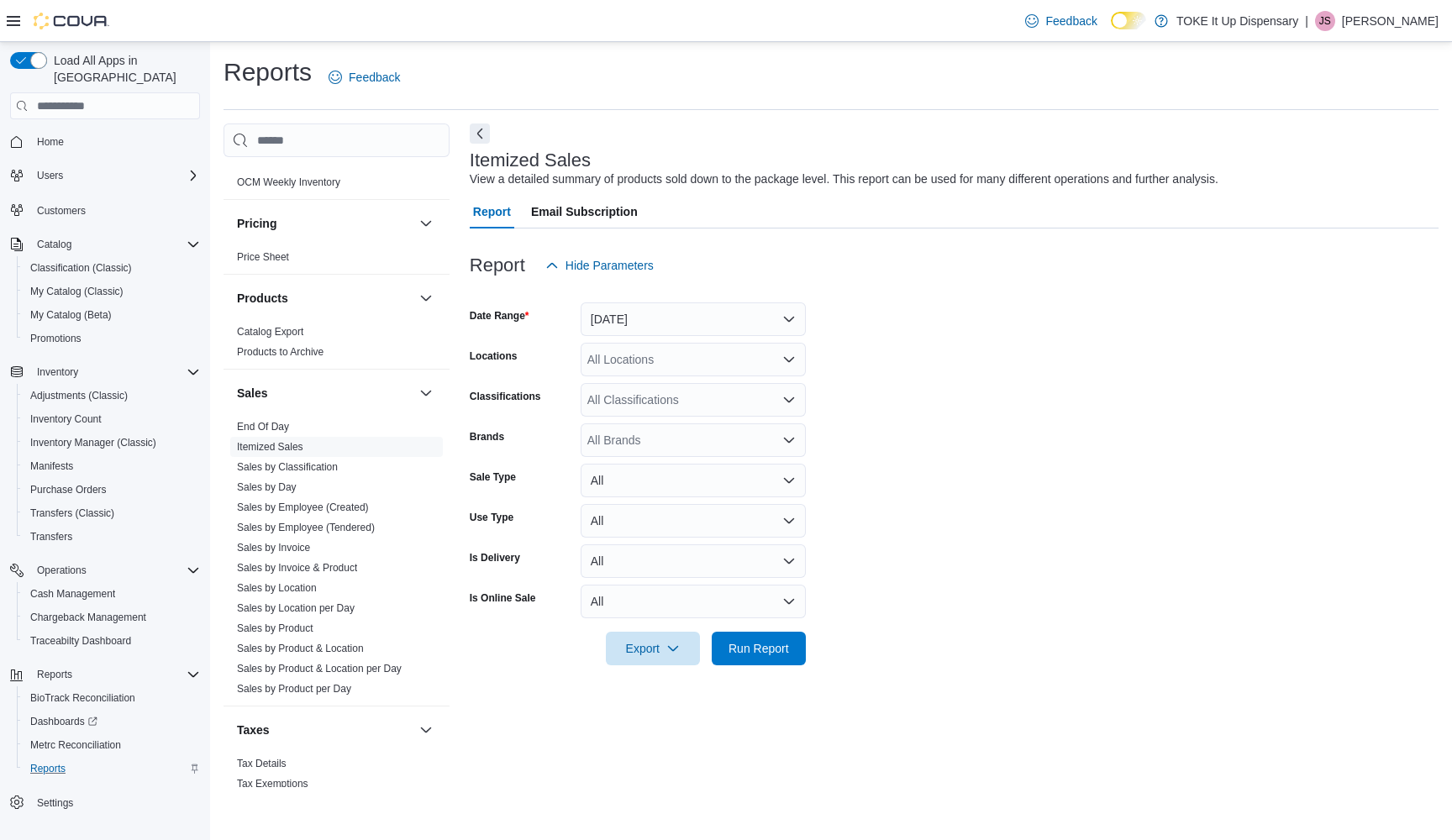
click at [794, 322] on button "[DATE]" at bounding box center [692, 319] width 225 height 34
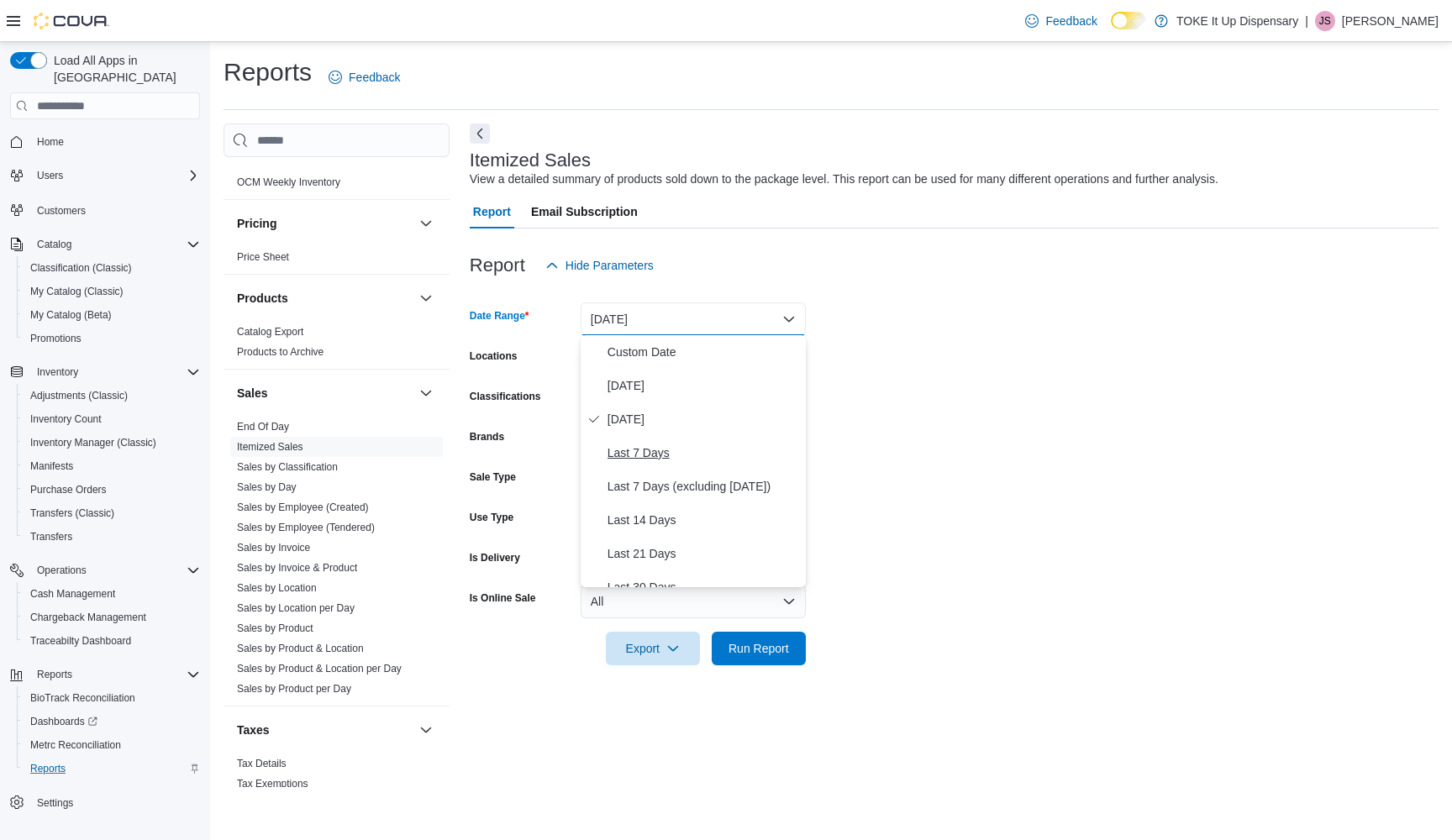
click at [688, 459] on span "Last 7 Days" at bounding box center [703, 453] width 192 height 20
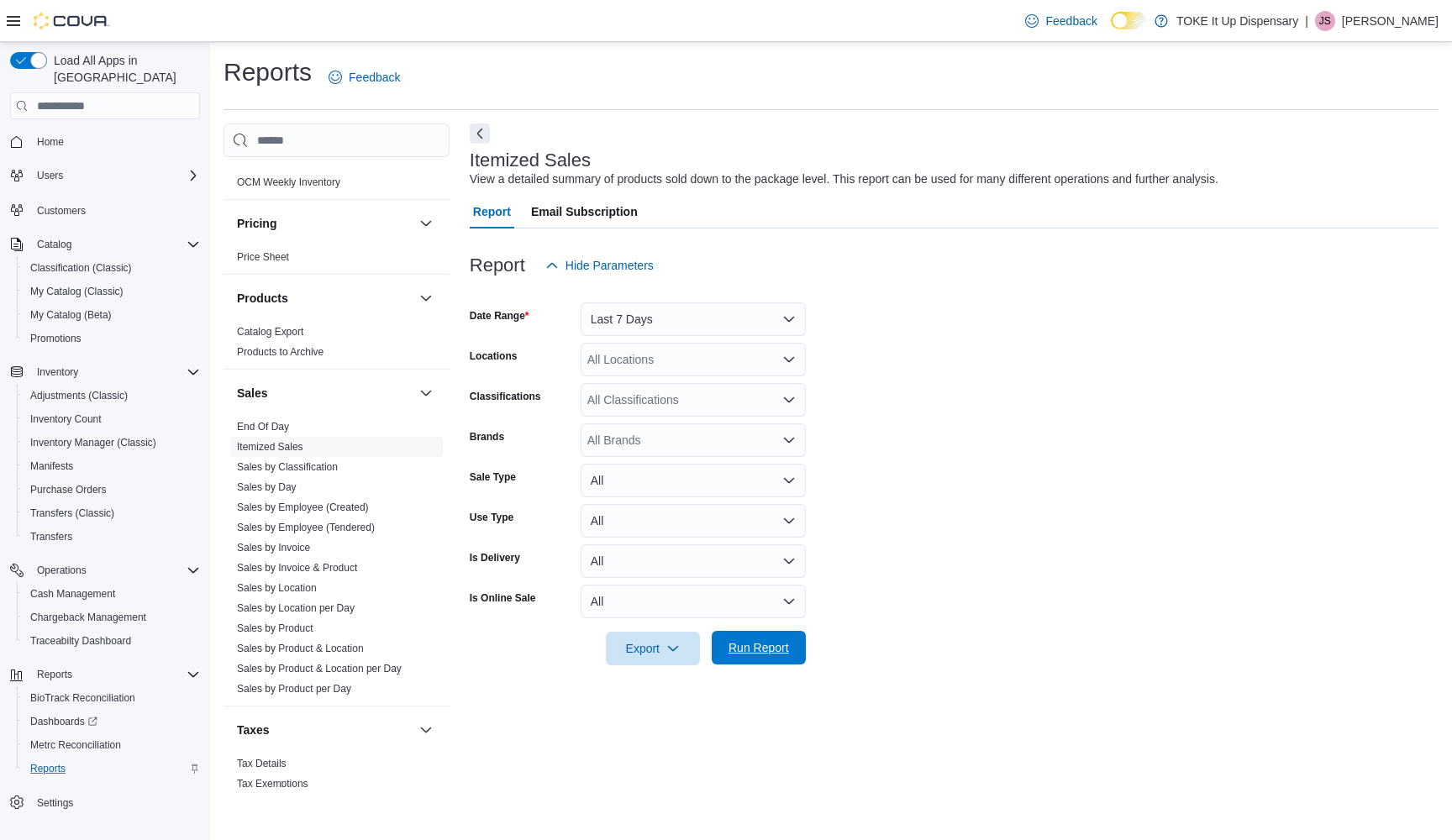
click at [748, 653] on span "Run Report" at bounding box center [759, 647] width 61 height 17
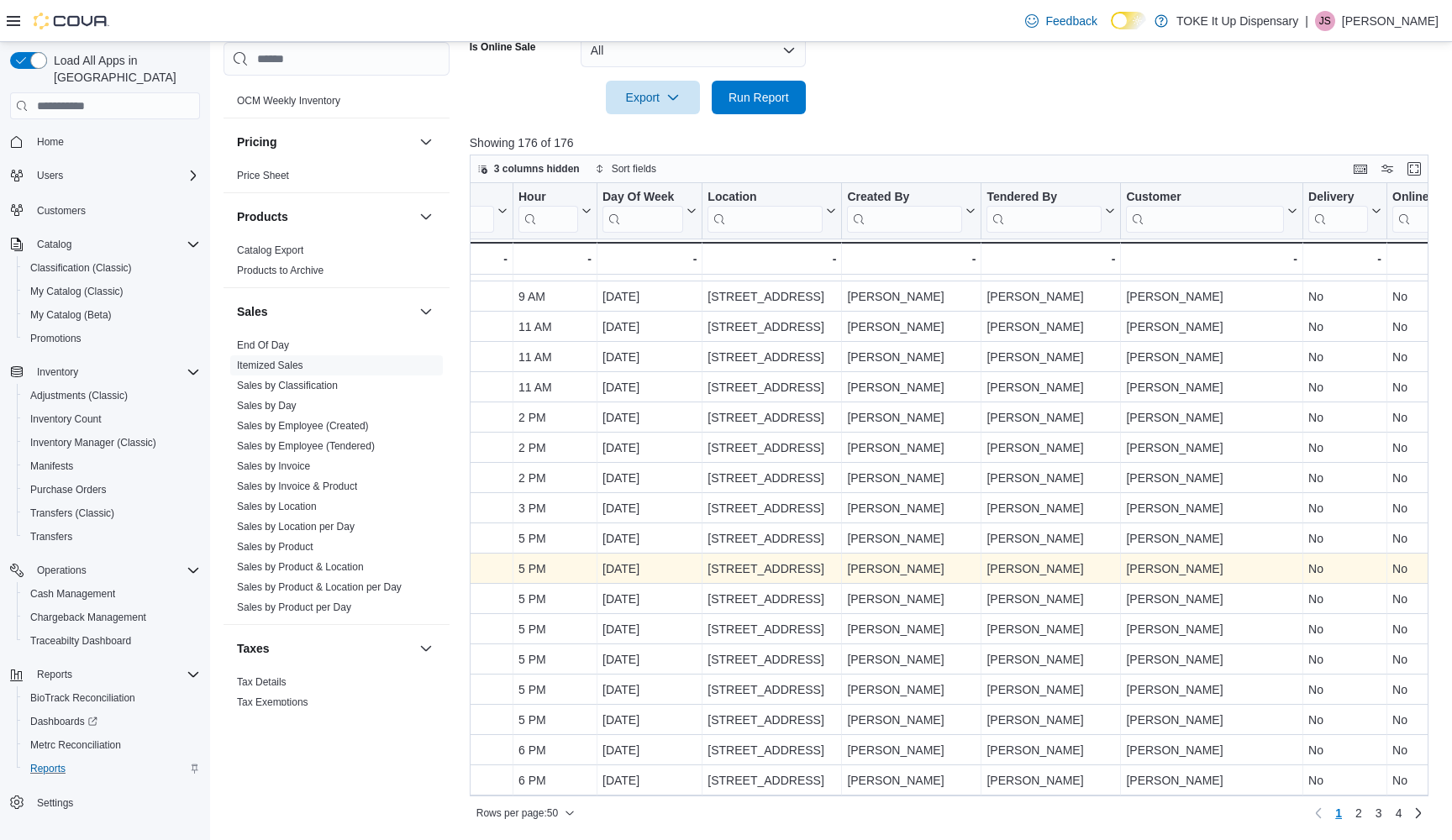
scroll to position [991, 382]
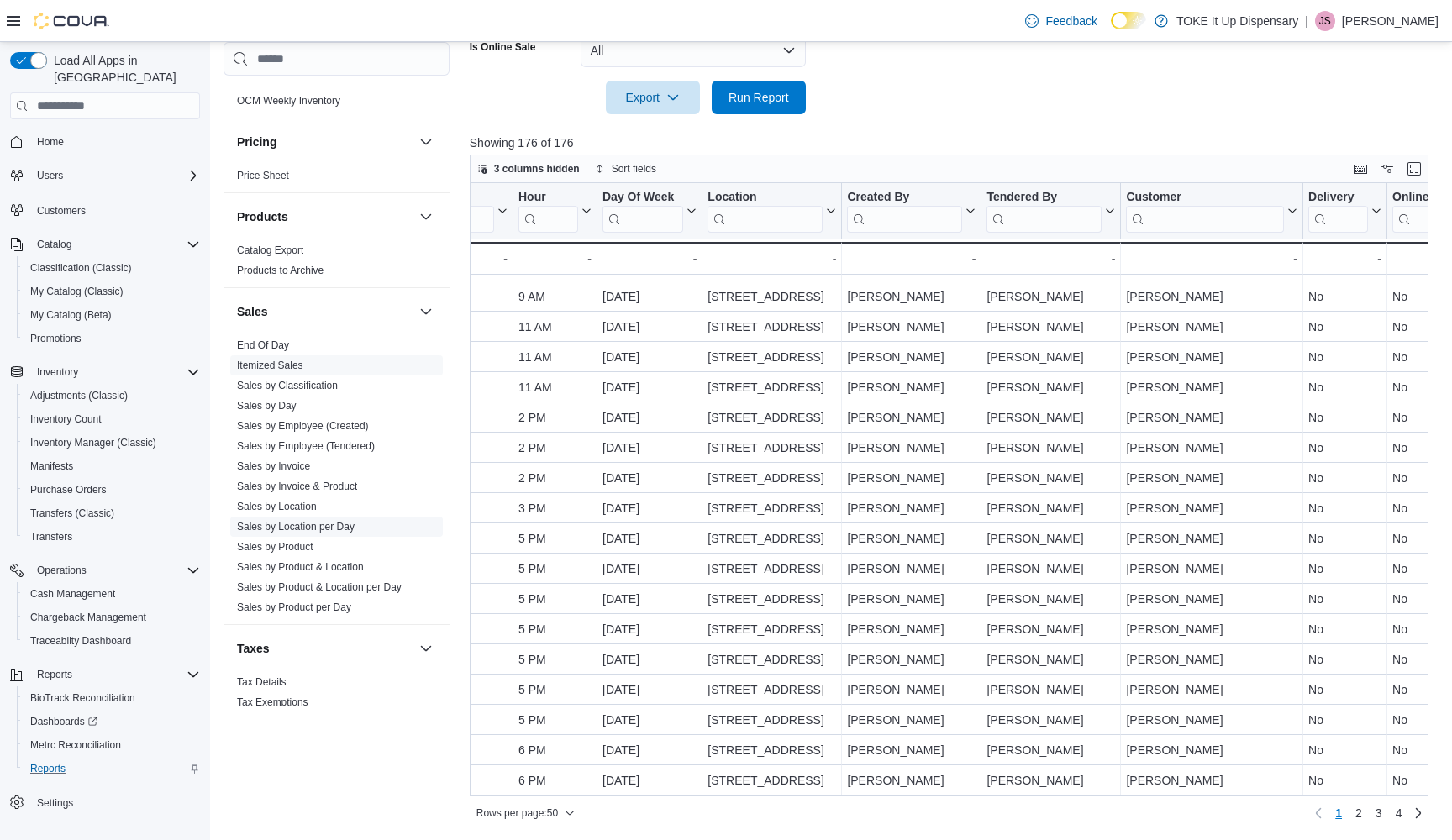
click at [297, 520] on span "Sales by Location per Day" at bounding box center [296, 526] width 118 height 14
click at [262, 517] on span "Sales by Location per Day" at bounding box center [336, 527] width 212 height 20
click at [274, 517] on span "Sales by Location per Day" at bounding box center [336, 527] width 212 height 20
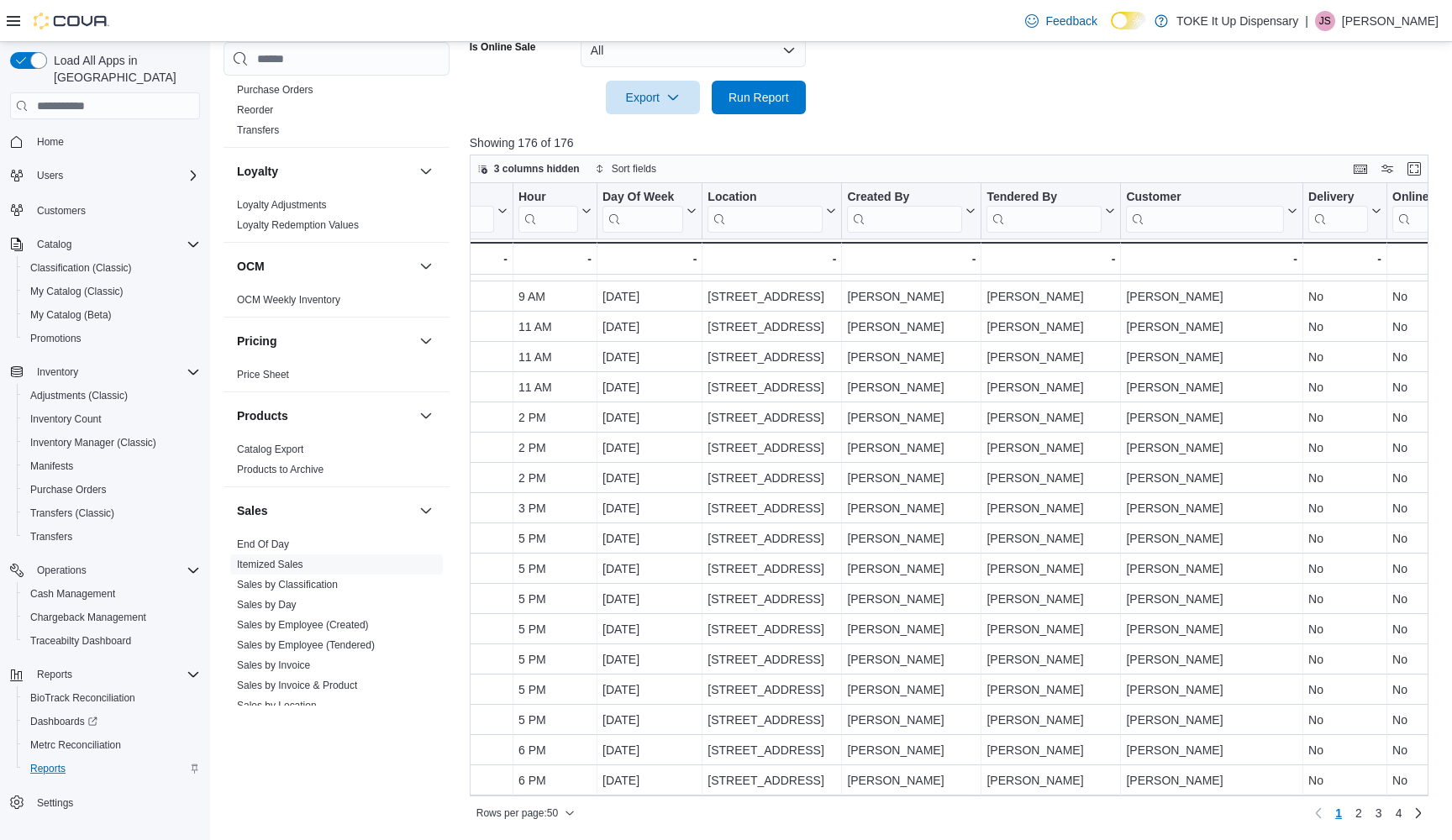
scroll to position [801, 0]
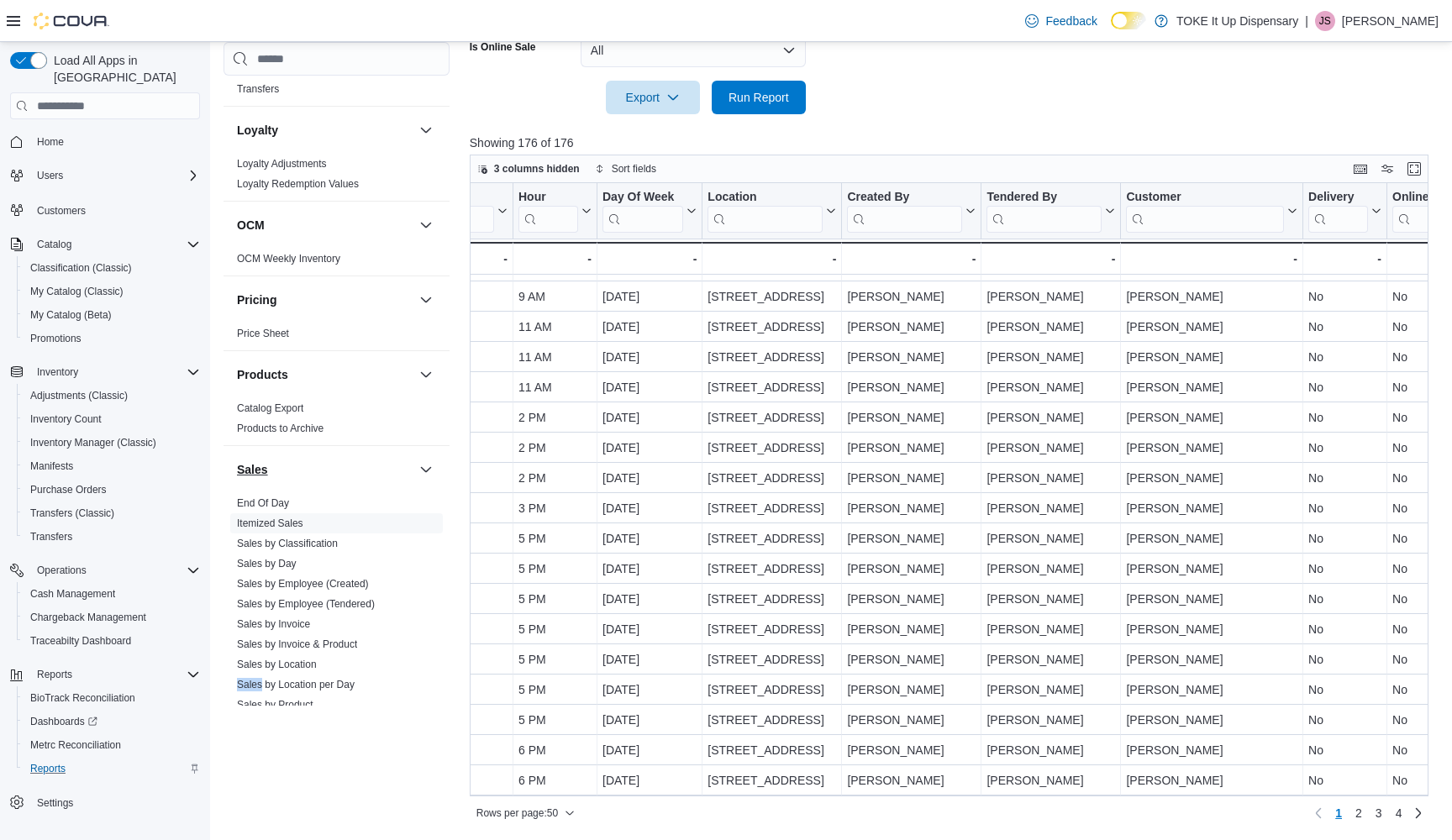
click at [267, 465] on h3 "Sales" at bounding box center [253, 469] width 31 height 17
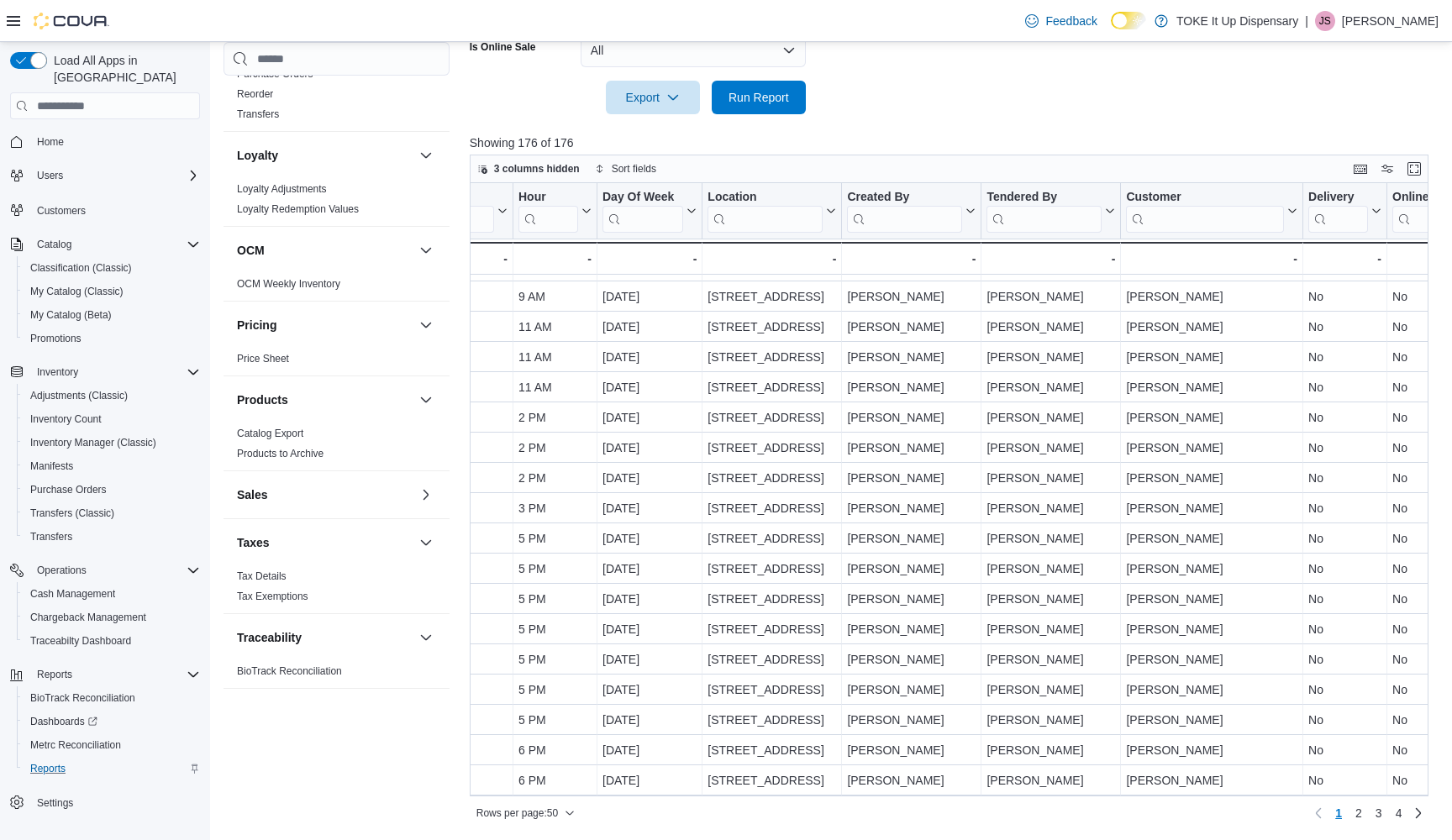
scroll to position [776, 0]
click at [424, 464] on div "Catalog Export Products to Archive" at bounding box center [336, 446] width 226 height 47
click at [424, 455] on span "Products to Archive" at bounding box center [336, 454] width 212 height 20
click at [431, 460] on div "Catalog Export Products to Archive" at bounding box center [336, 446] width 226 height 47
click at [246, 471] on div "Sales" at bounding box center [336, 494] width 226 height 47
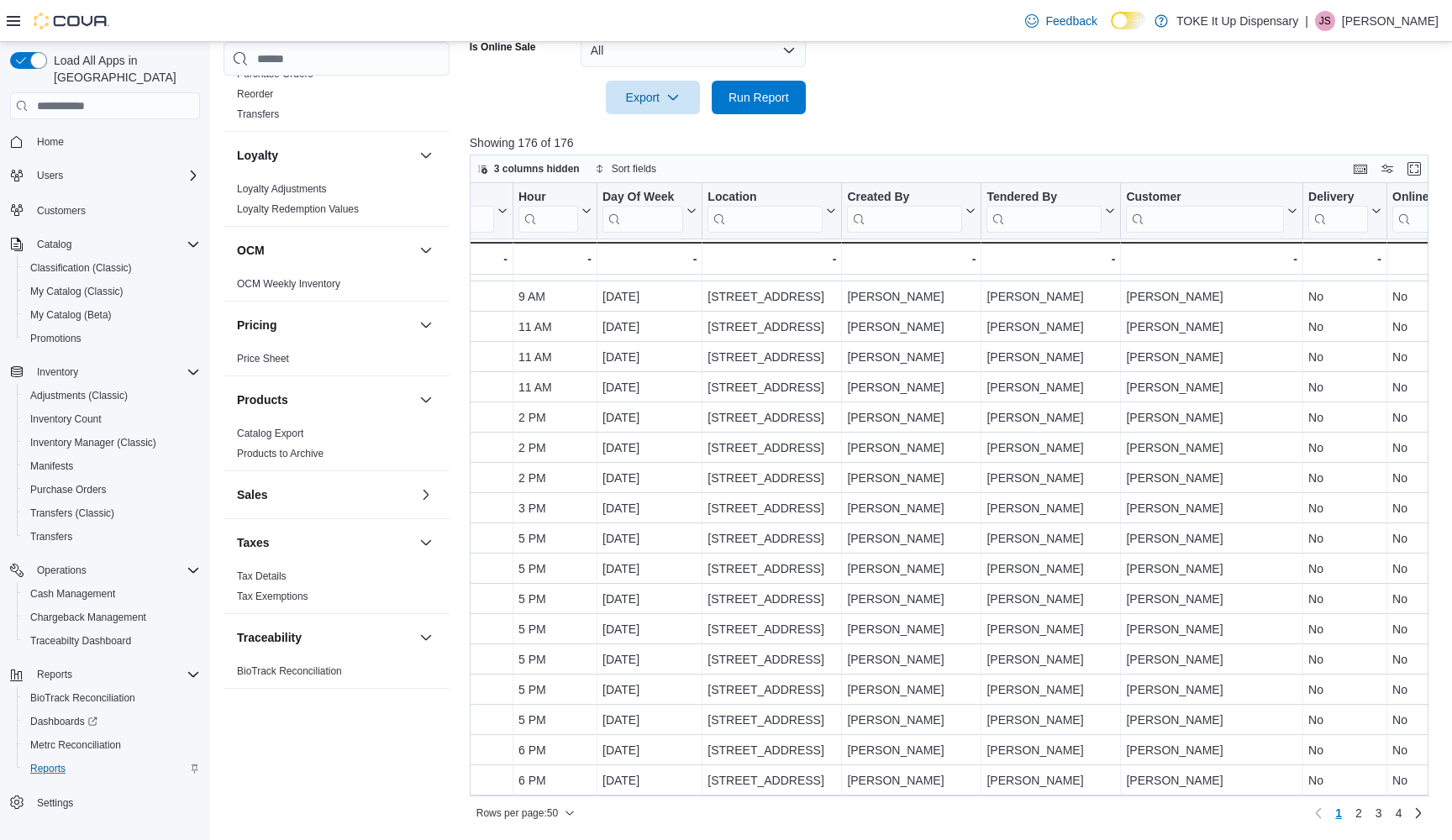
click at [258, 459] on div "Catalog Export Products to Archive" at bounding box center [336, 446] width 226 height 47
click at [422, 465] on div "Catalog Export Products to Archive" at bounding box center [336, 446] width 226 height 47
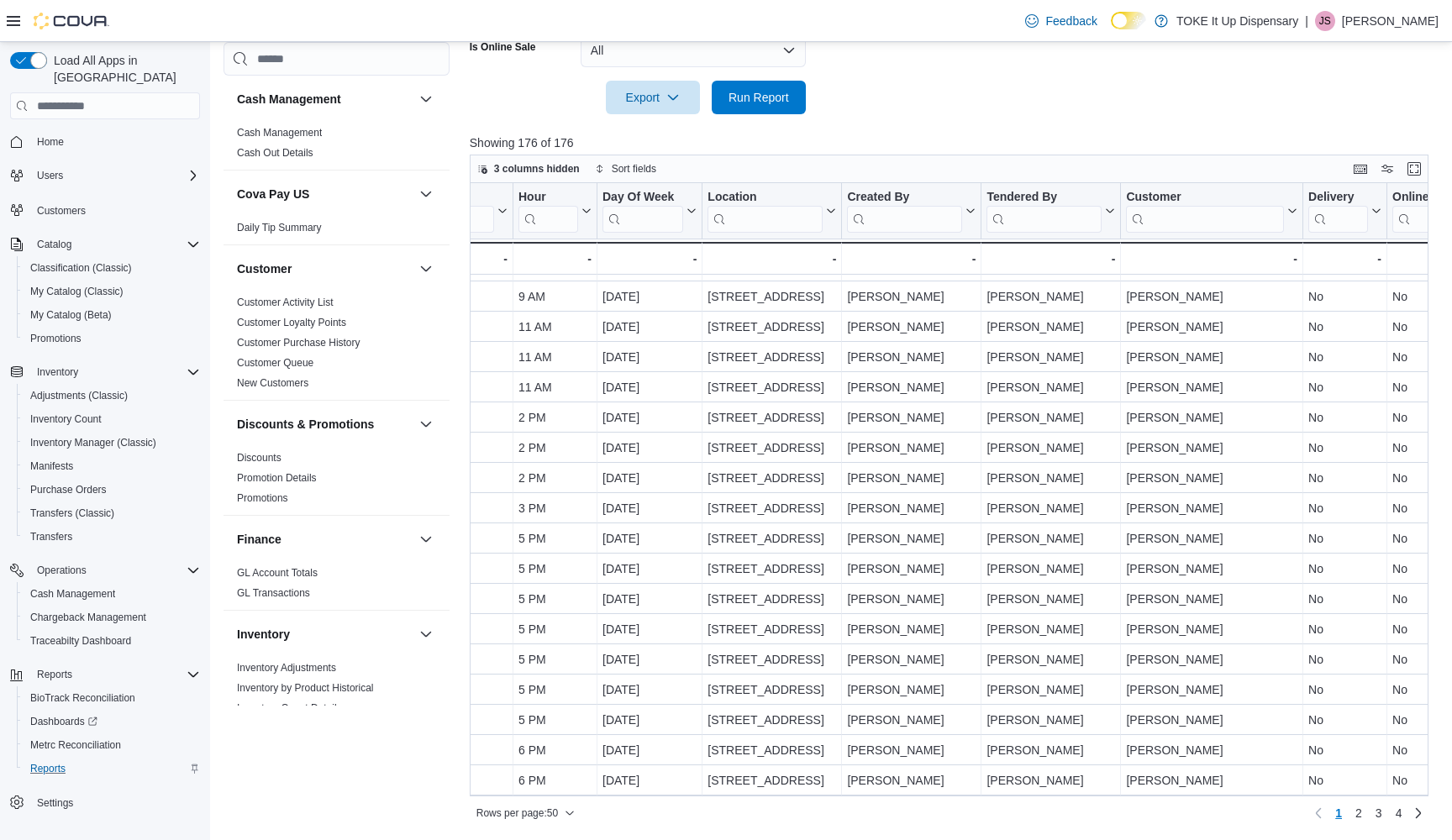
scroll to position [0, 0]
